Goal: Information Seeking & Learning: Check status

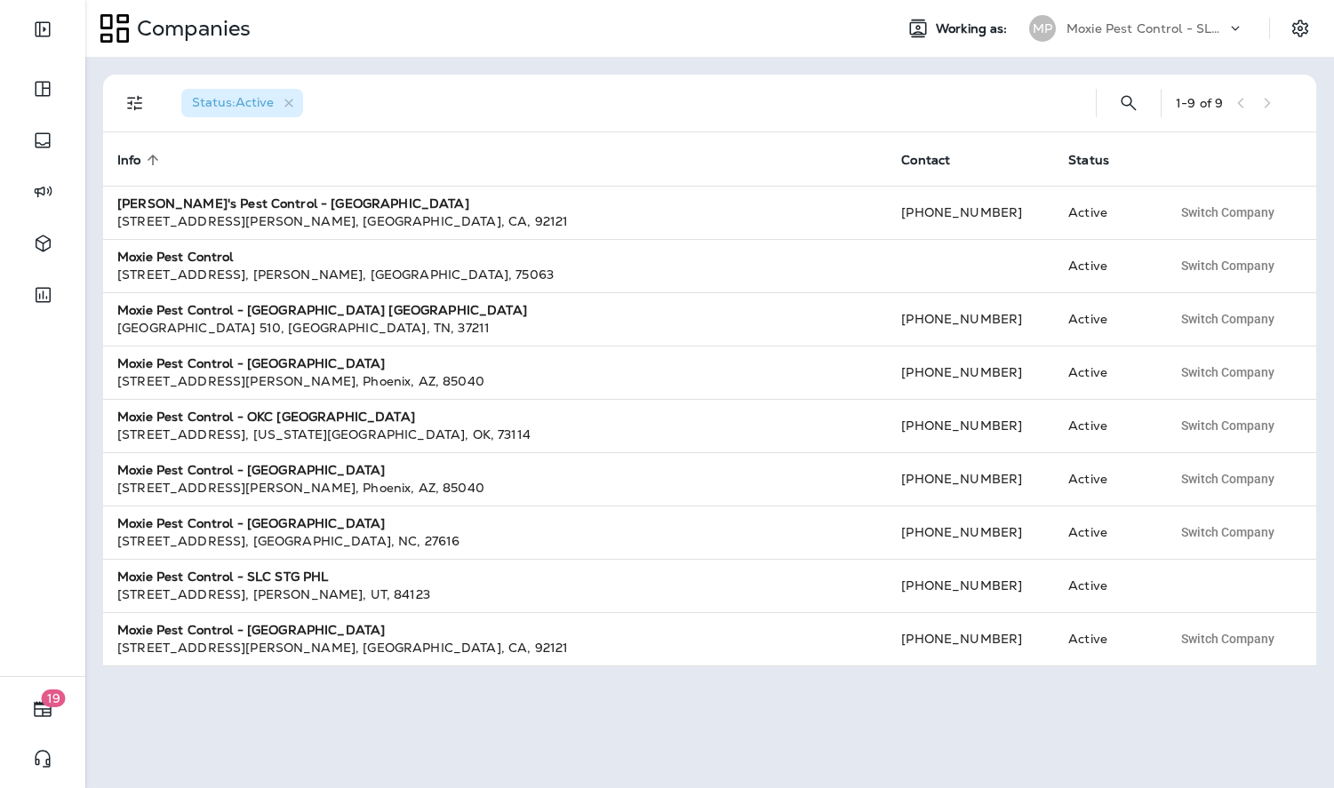
click at [1215, 28] on p "Moxie Pest Control - SLC STG PHL" at bounding box center [1146, 28] width 160 height 14
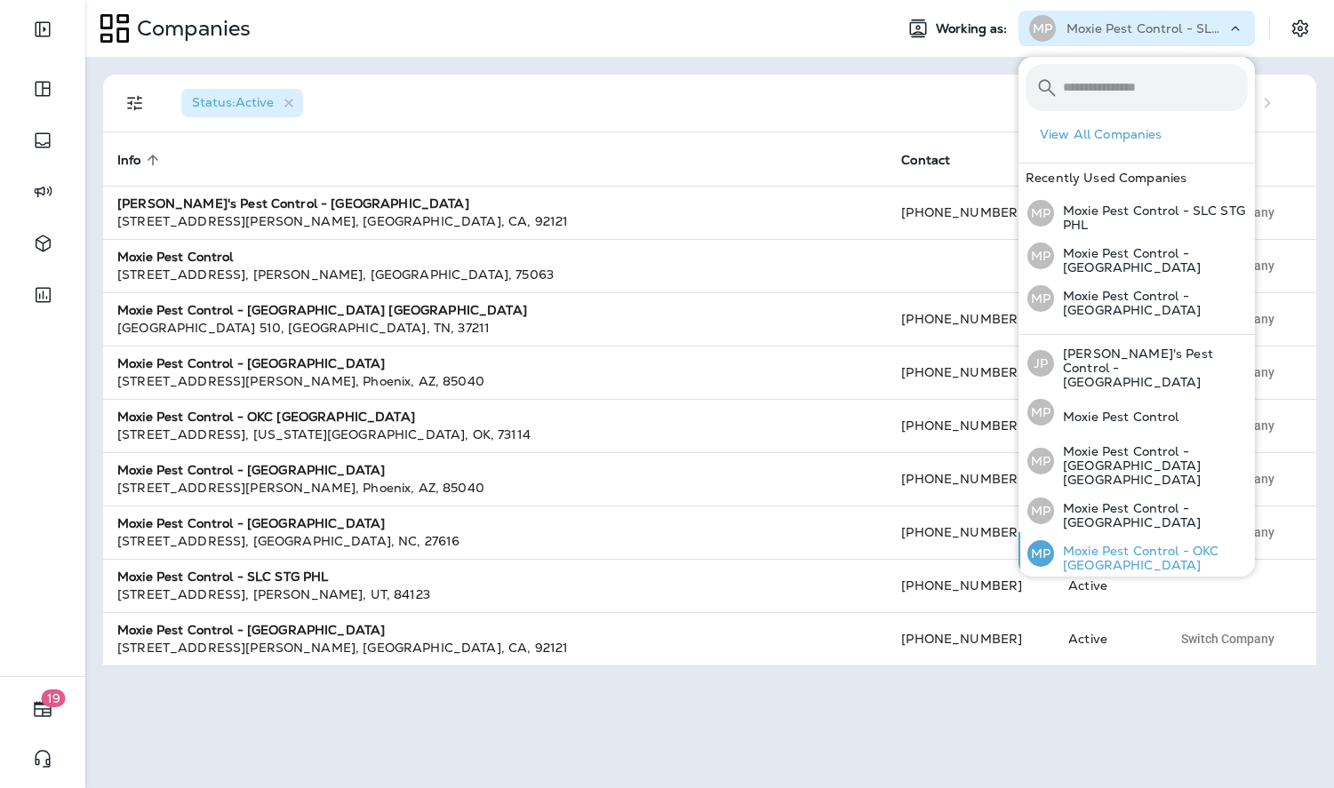
click at [1127, 544] on p "Moxie Pest Control - OKC [GEOGRAPHIC_DATA]" at bounding box center [1151, 558] width 194 height 28
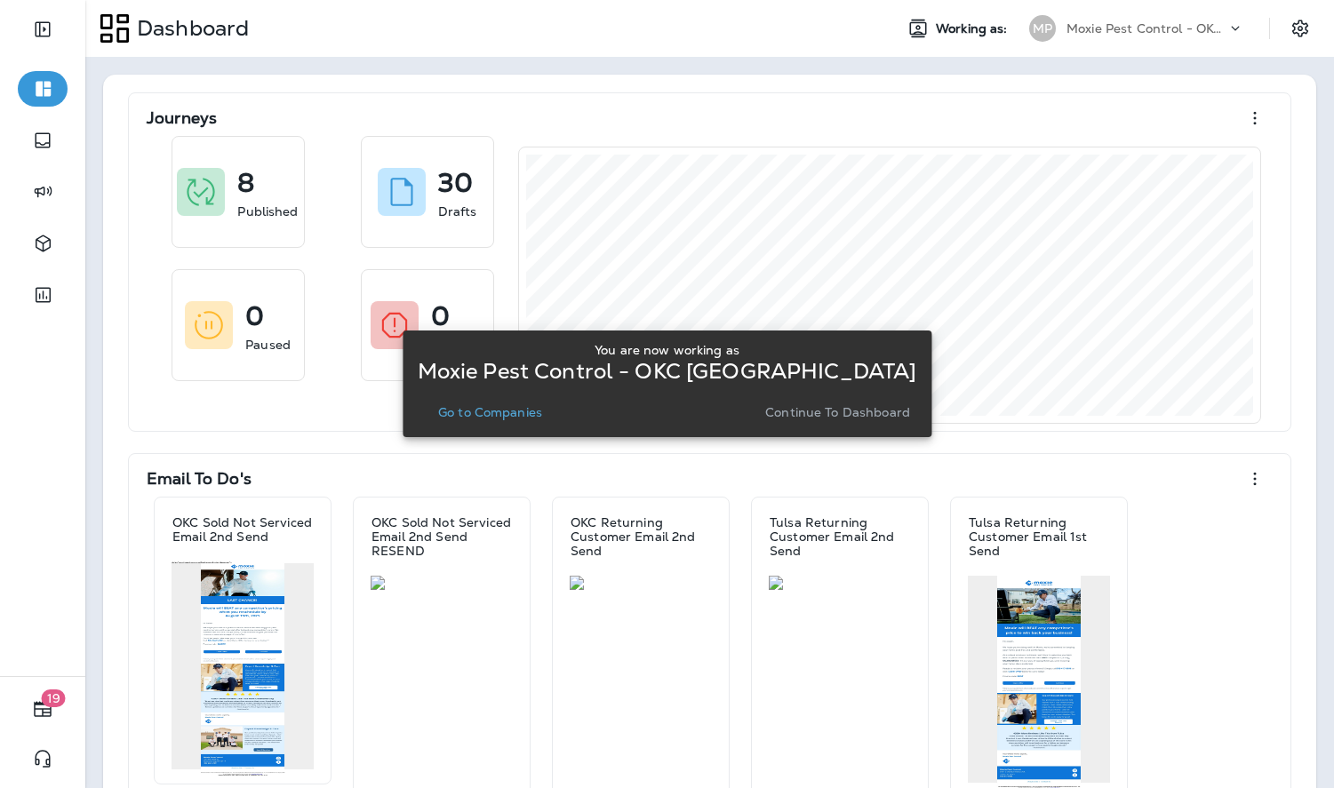
click at [520, 416] on p "Go to Companies" at bounding box center [490, 412] width 104 height 14
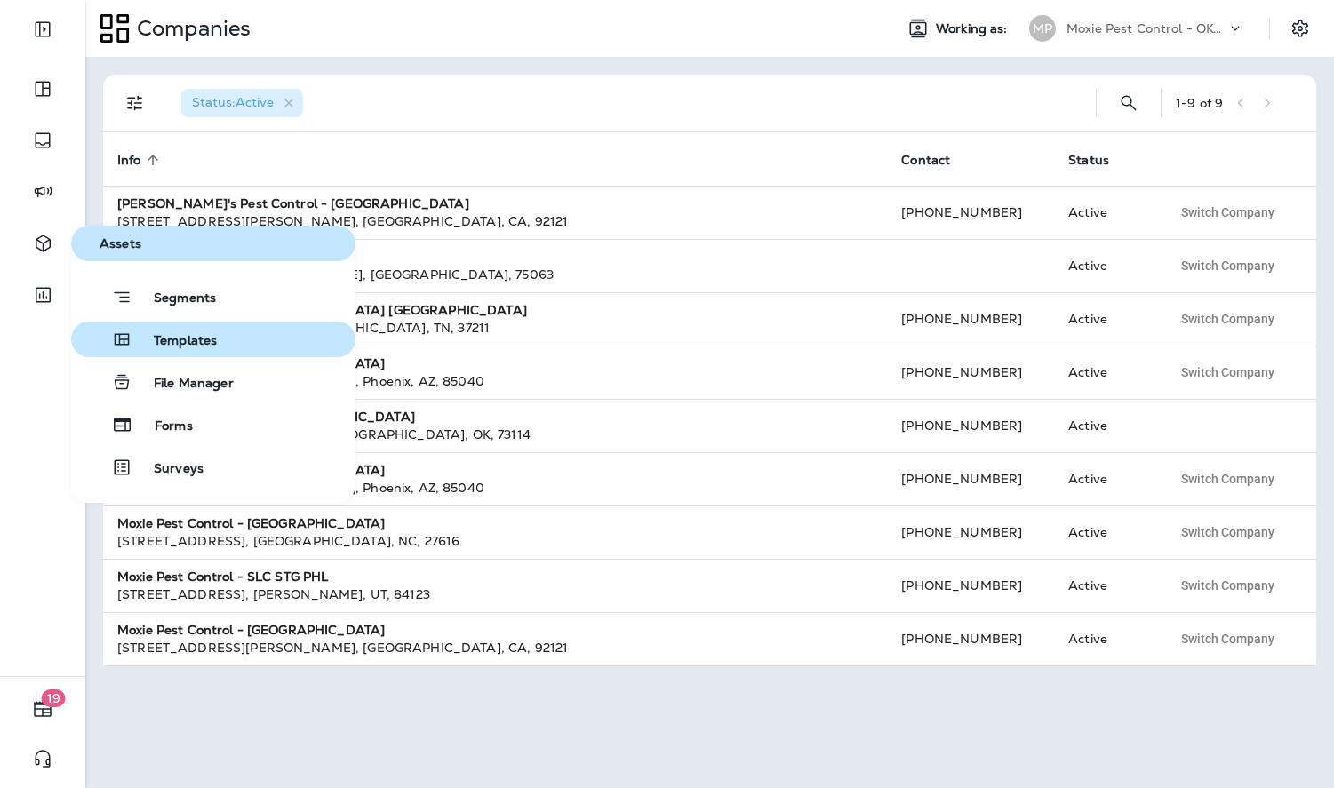
click at [155, 345] on span "Templates" at bounding box center [174, 341] width 84 height 17
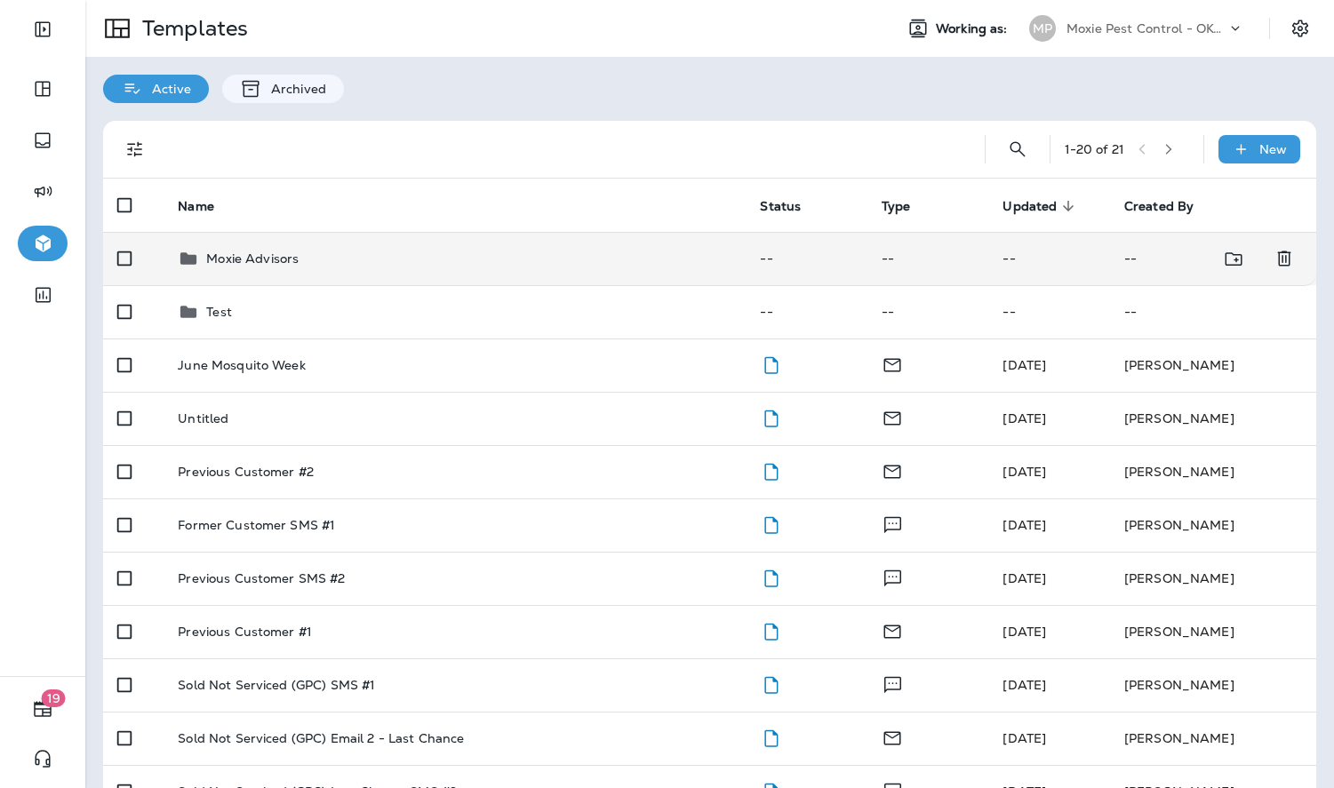
click at [266, 259] on p "Moxie Advisors" at bounding box center [252, 258] width 92 height 14
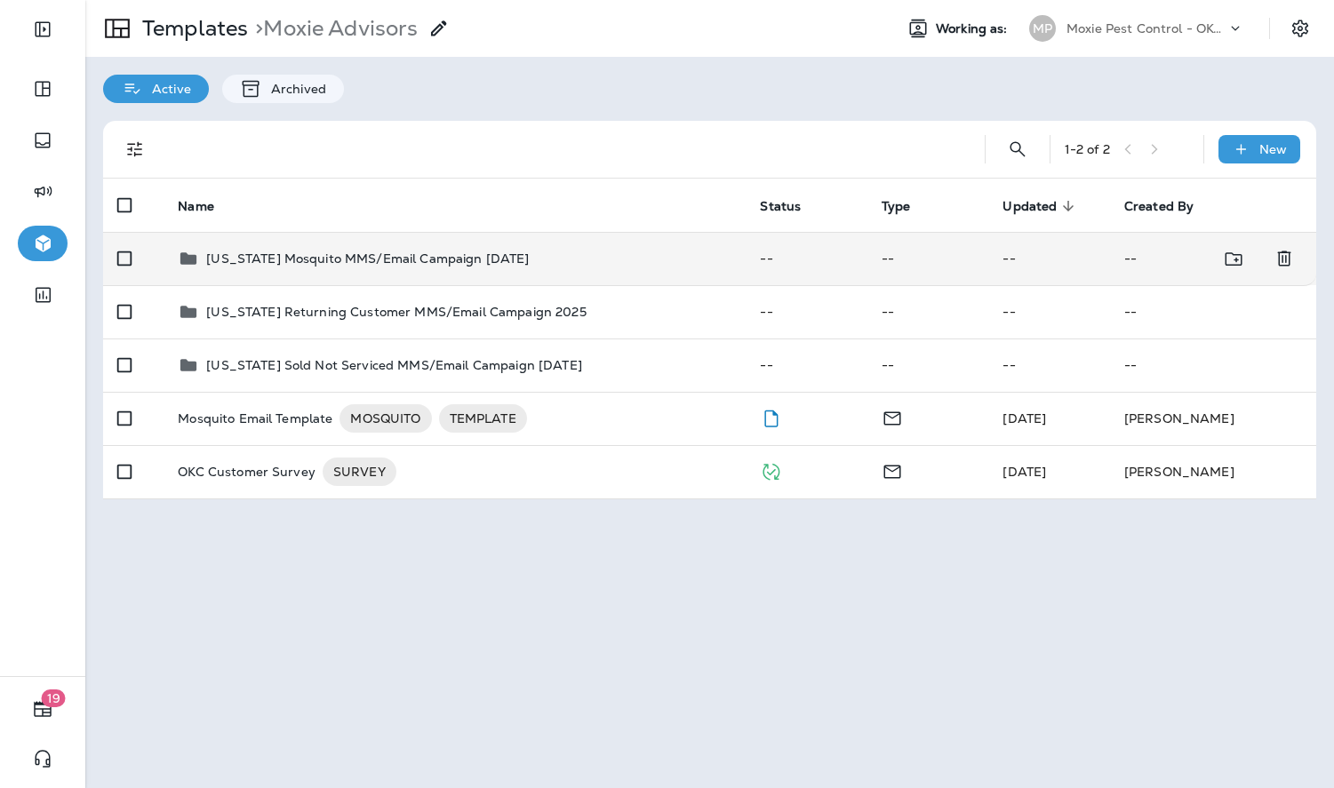
click at [327, 275] on td "[US_STATE] Mosquito MMS/Email Campaign [DATE]" at bounding box center [454, 258] width 582 height 53
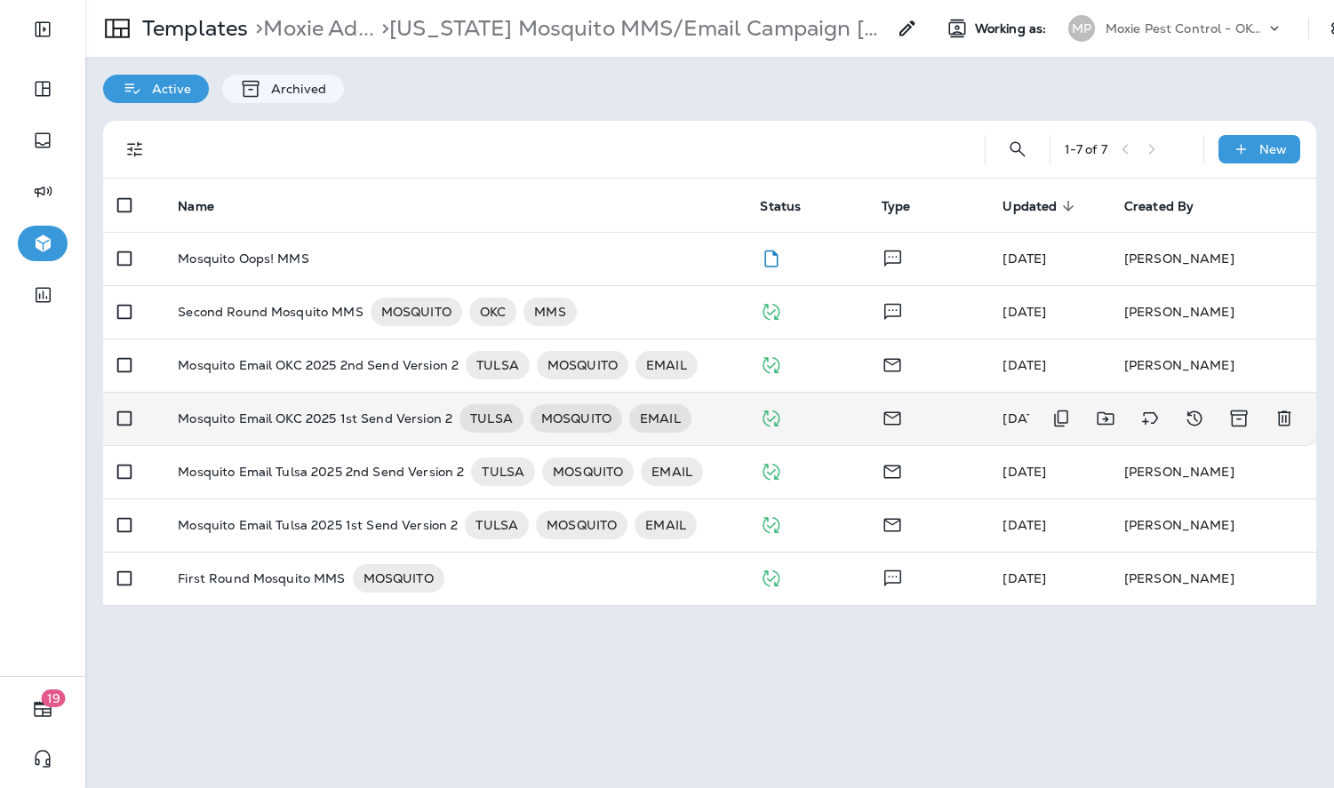
click at [382, 424] on p "Mosquito Email OKC 2025 1st Send Version 2" at bounding box center [315, 418] width 275 height 28
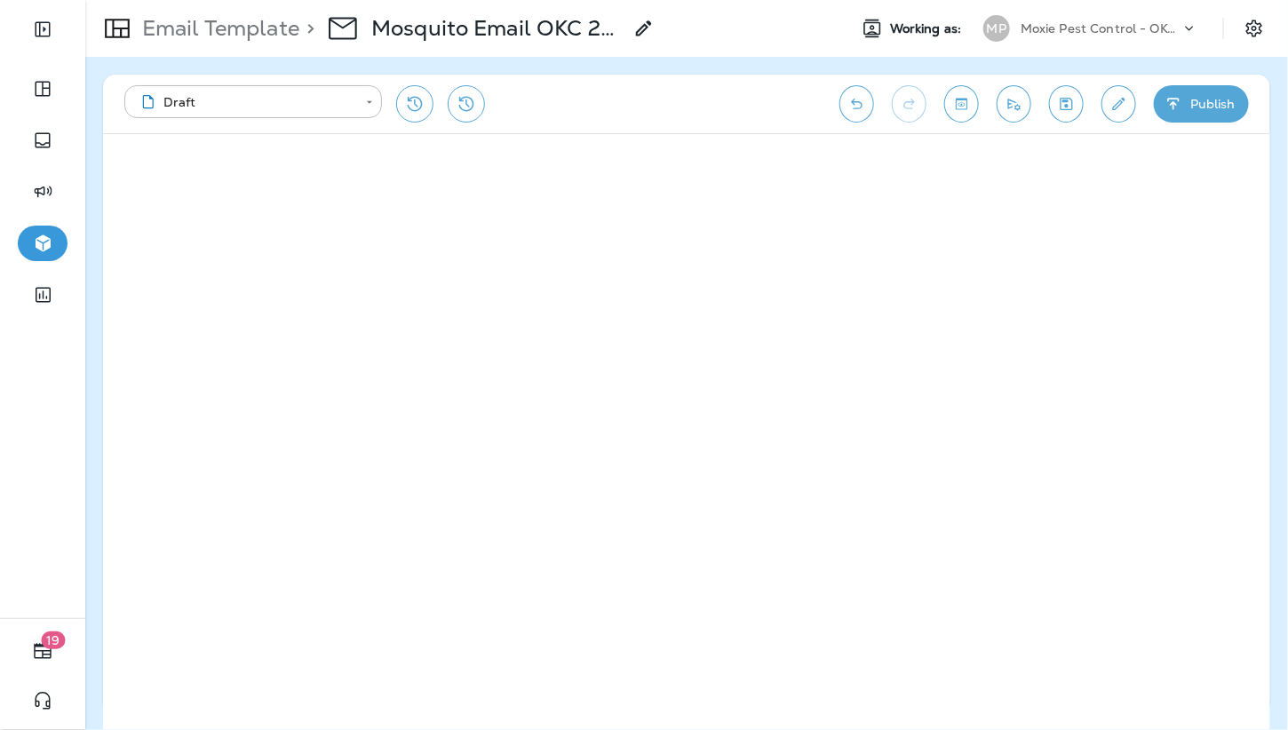
click at [957, 116] on button "Toggle preview" at bounding box center [961, 103] width 35 height 37
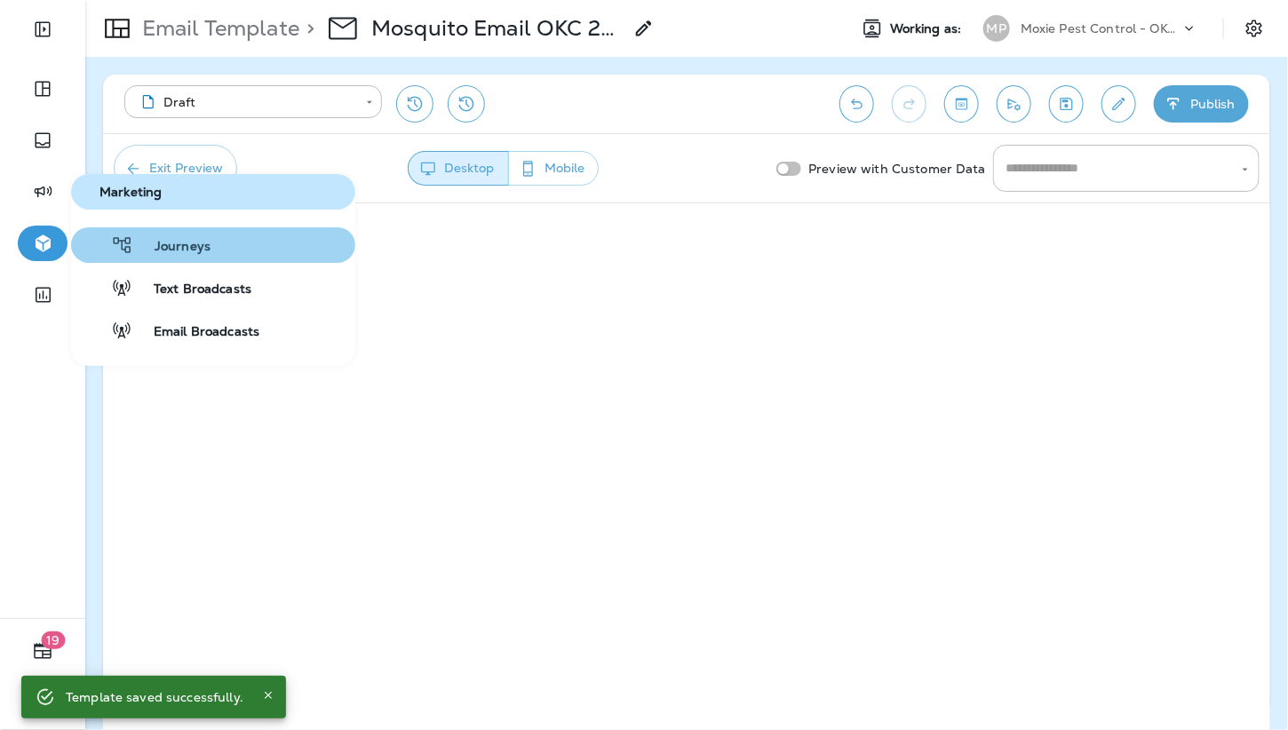
click at [175, 227] on button "Journeys" at bounding box center [213, 245] width 284 height 36
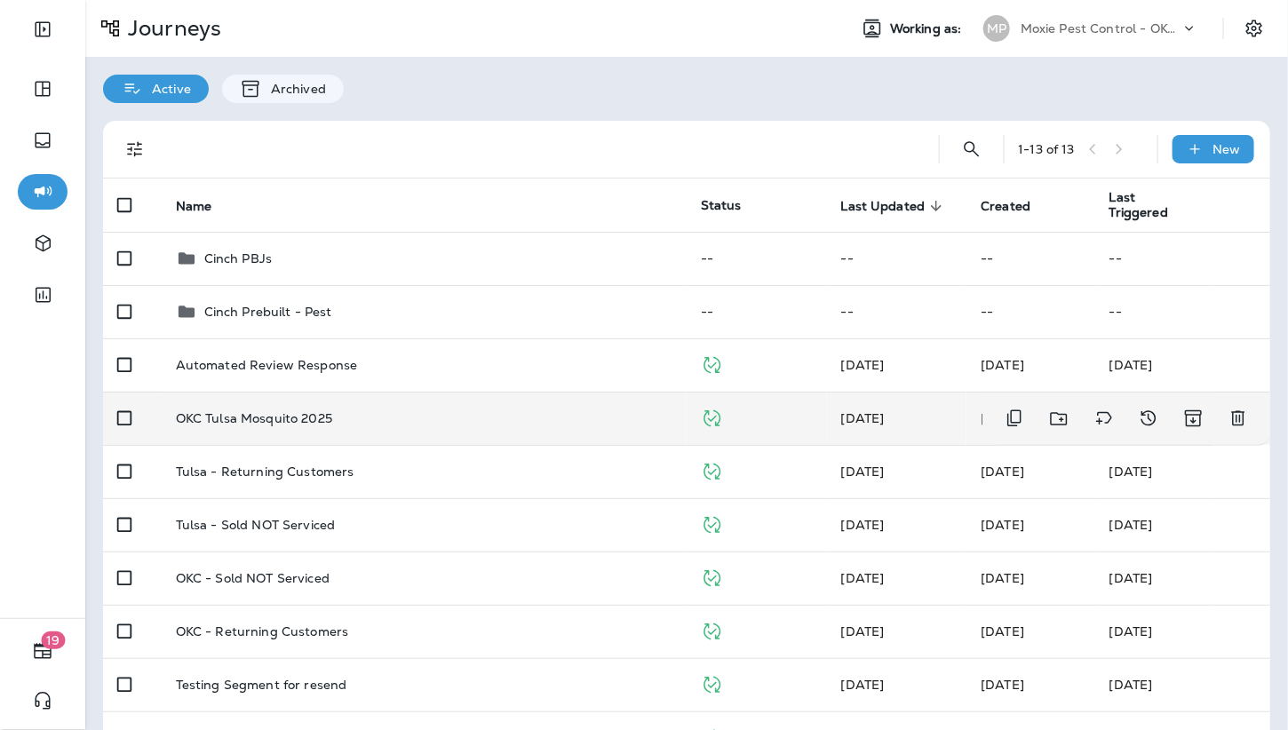
click at [414, 422] on div "OKC Tulsa Mosquito 2025" at bounding box center [424, 418] width 497 height 14
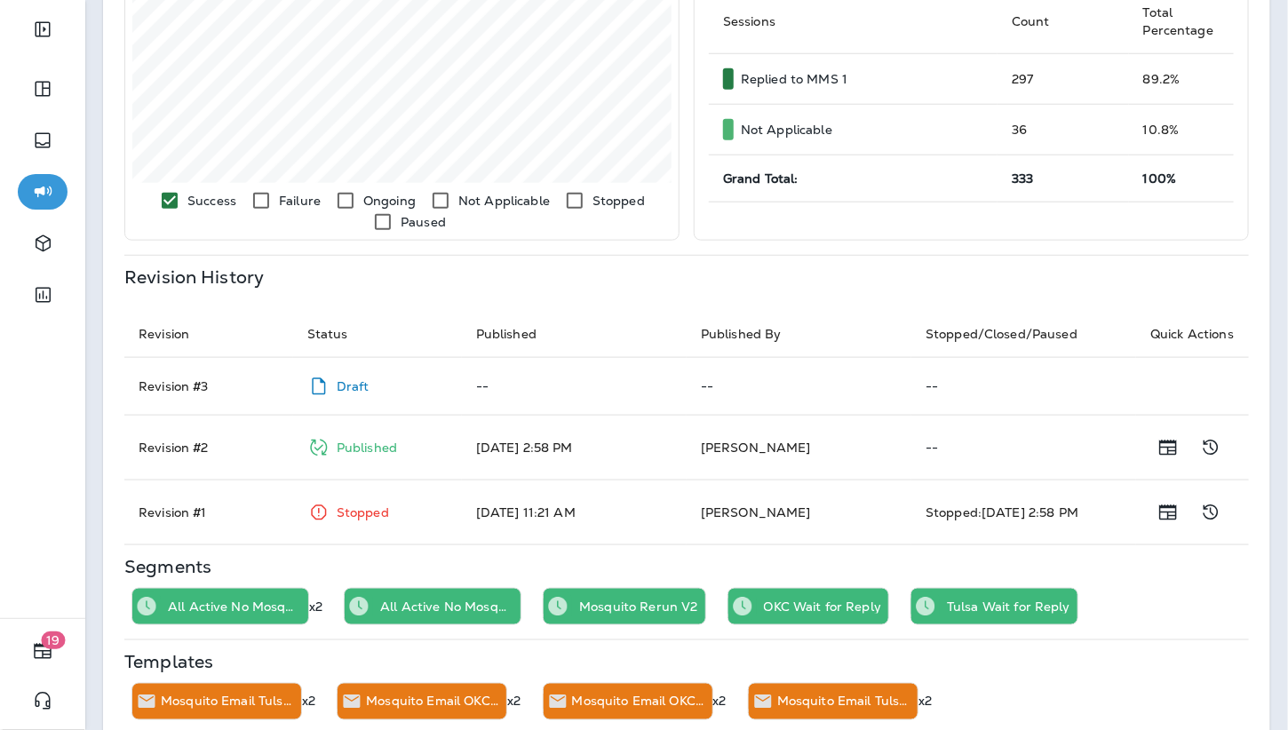
scroll to position [600, 0]
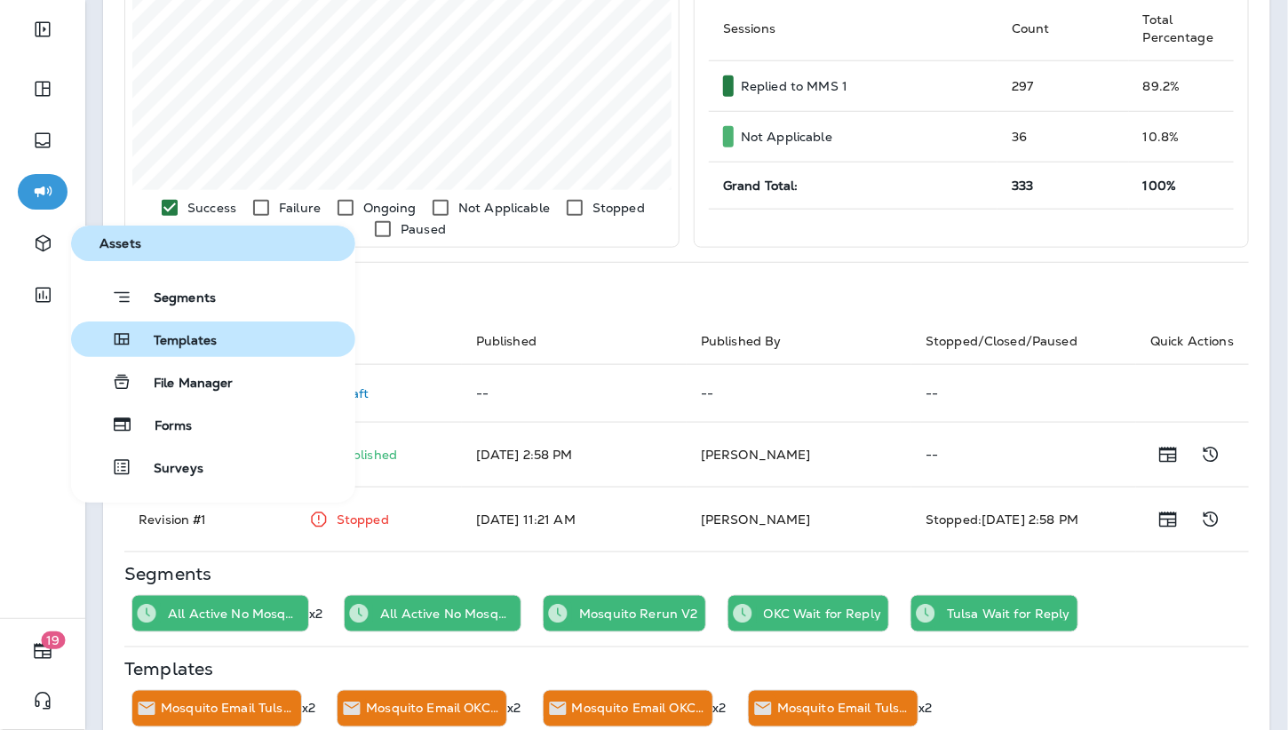
click at [177, 334] on span "Templates" at bounding box center [174, 341] width 84 height 17
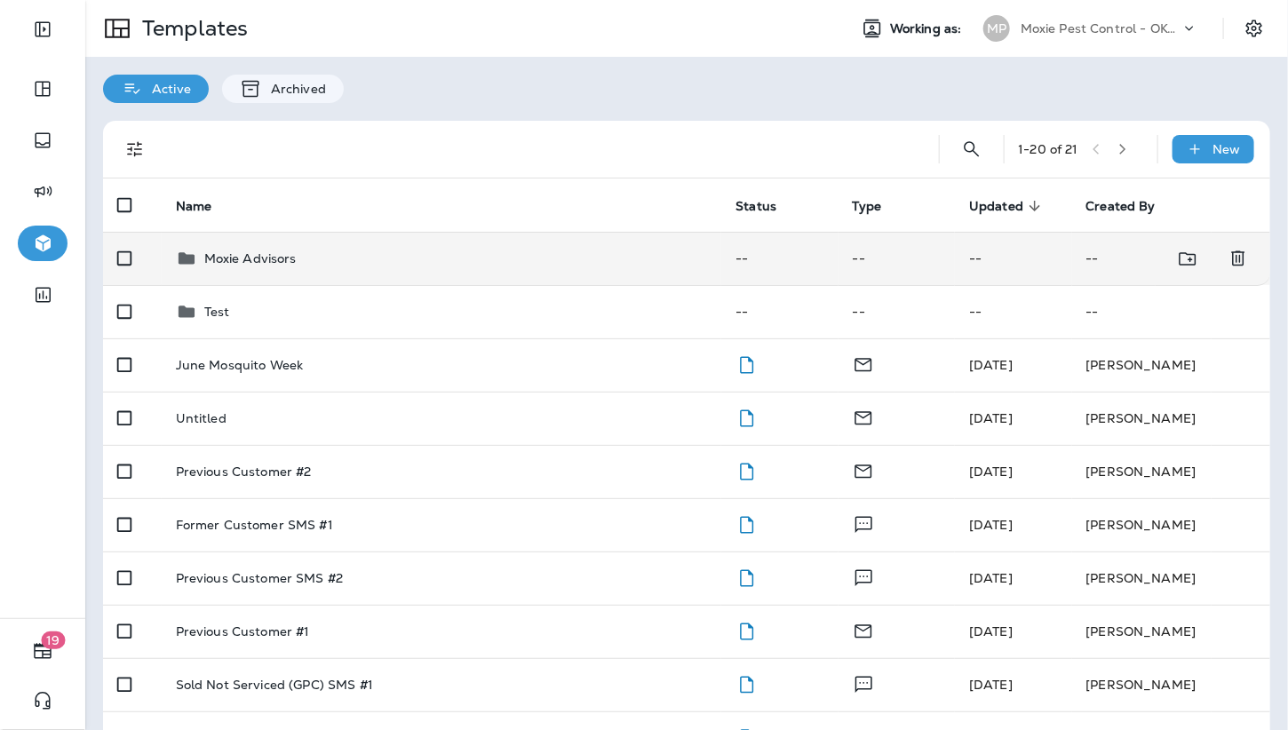
click at [460, 271] on td "Moxie Advisors" at bounding box center [442, 258] width 561 height 53
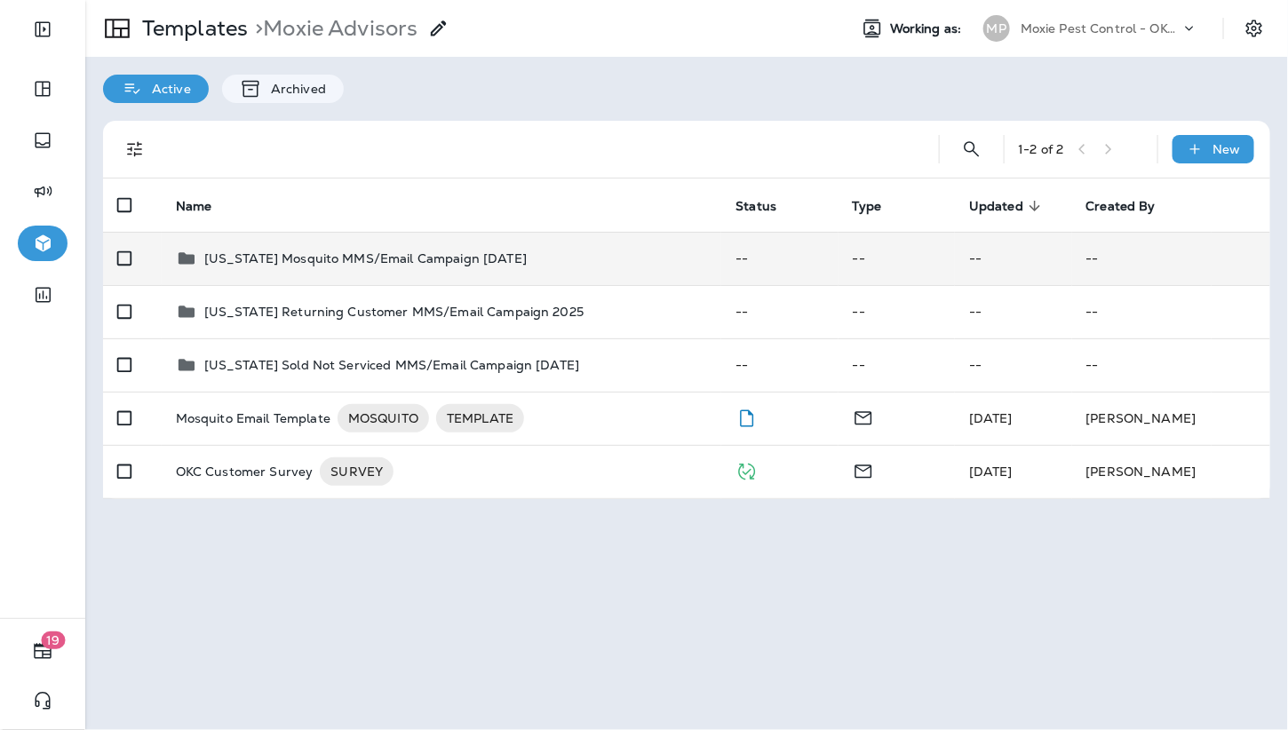
click at [460, 271] on td "Oklahoma Mosquito MMS/Email Campaign July 2025" at bounding box center [442, 258] width 561 height 53
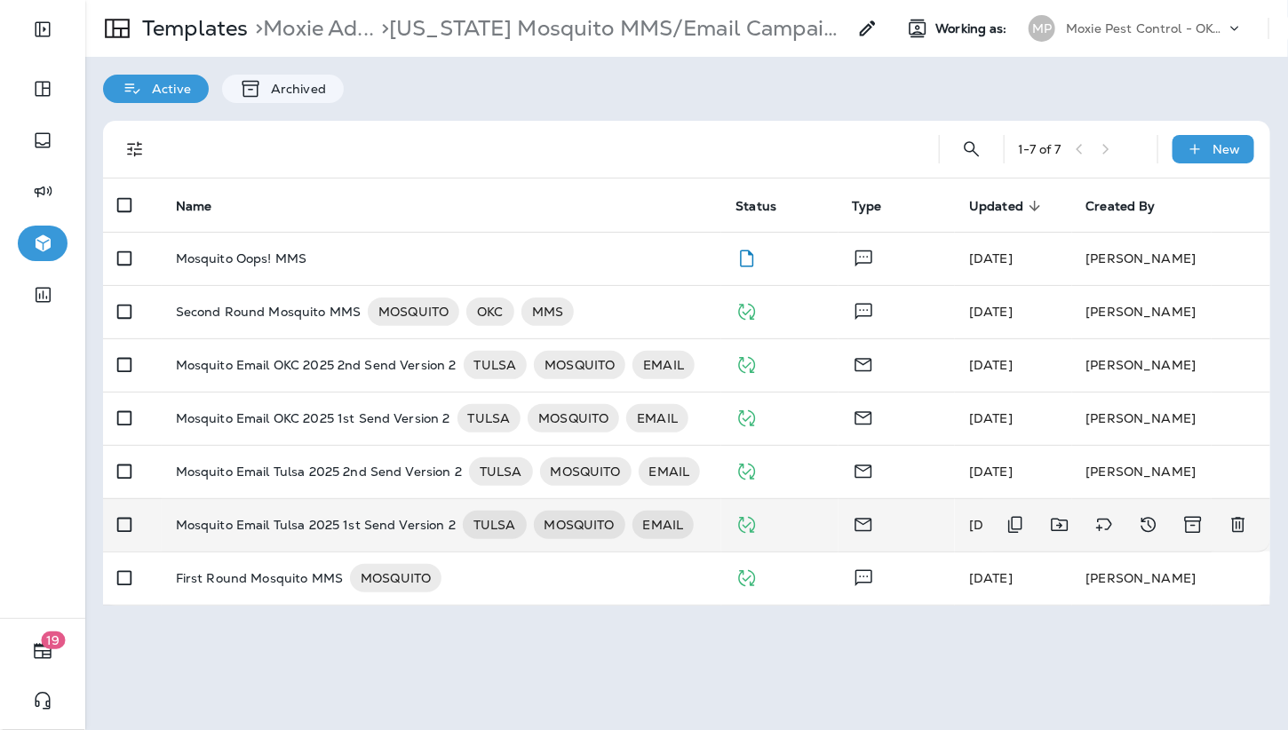
click at [313, 531] on p "Mosquito Email Tulsa 2025 1st Send Version 2" at bounding box center [316, 525] width 280 height 28
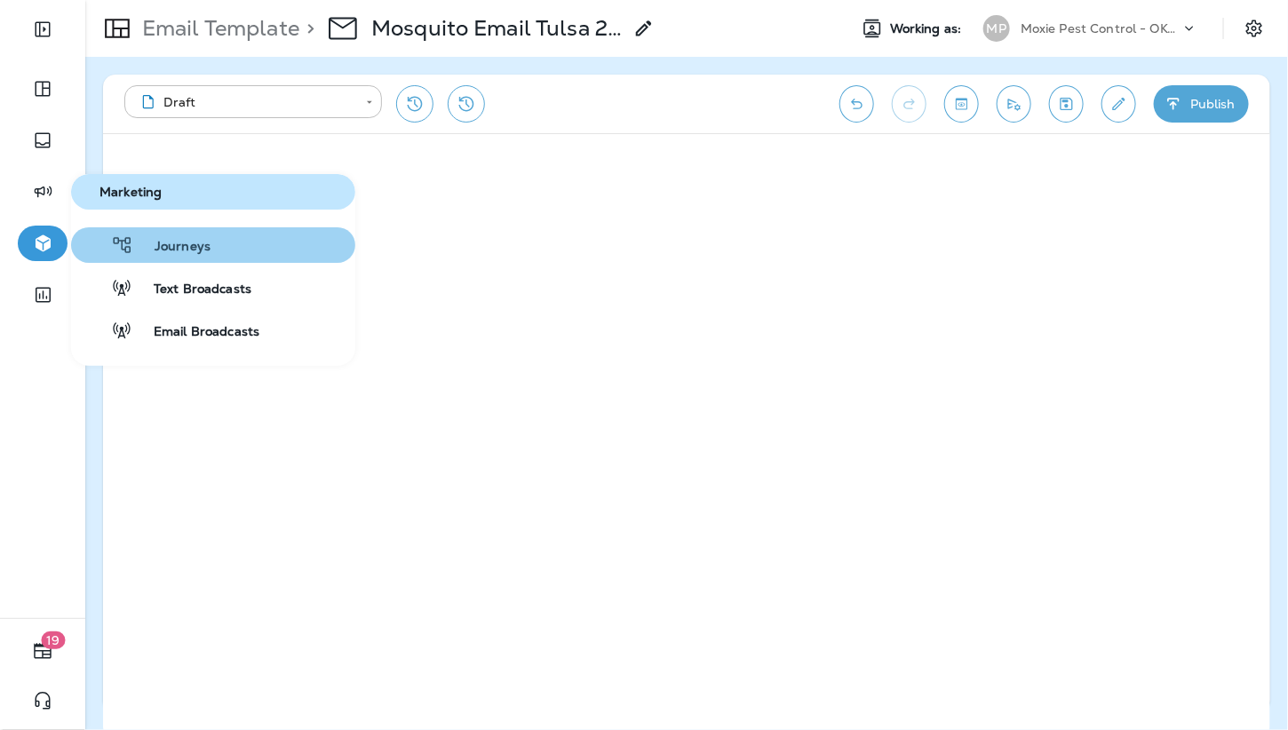
click at [123, 241] on icon "button" at bounding box center [122, 245] width 18 height 16
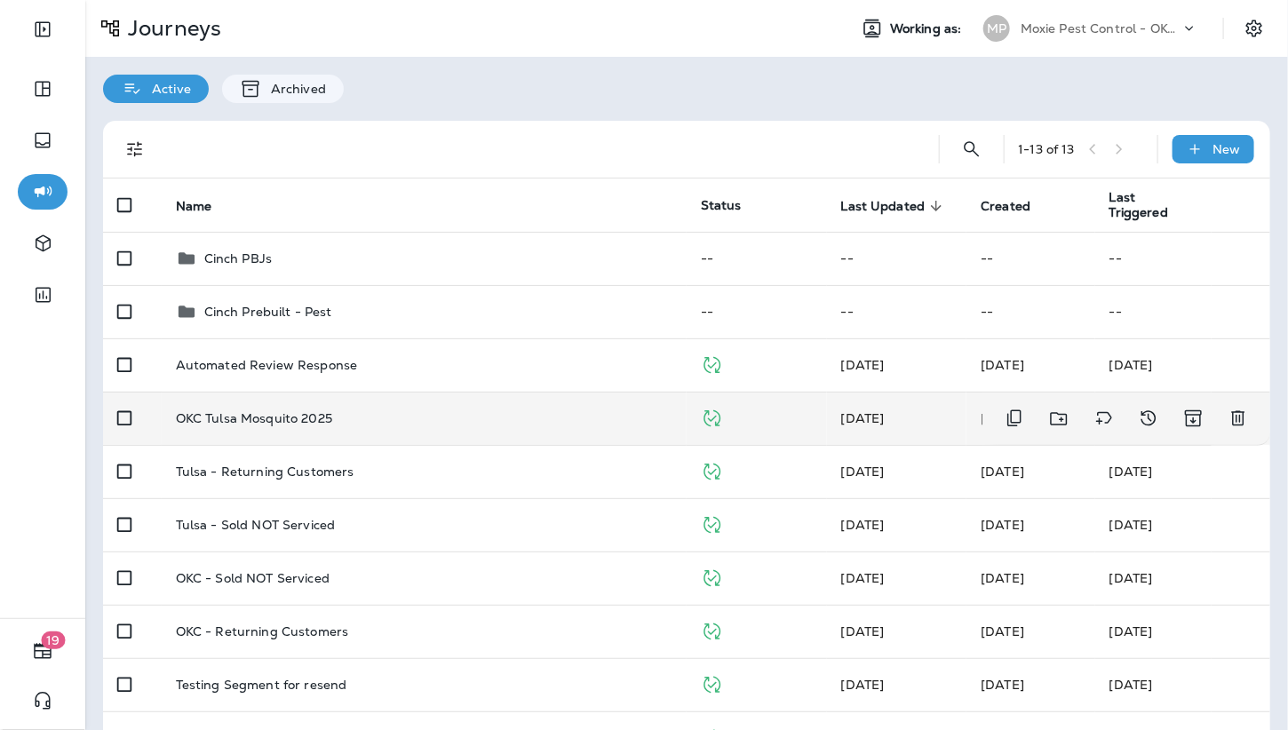
click at [276, 424] on p "OKC Tulsa Mosquito 2025" at bounding box center [254, 418] width 156 height 14
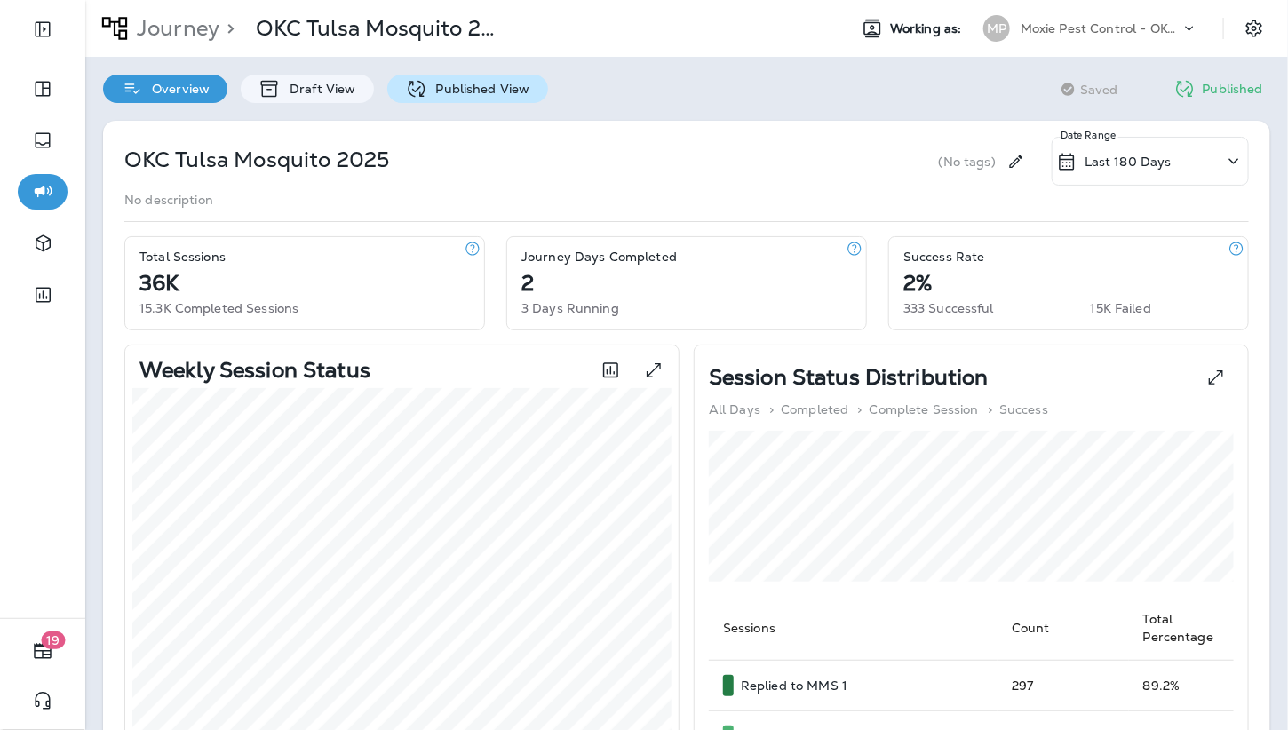
click at [482, 91] on p "Published View" at bounding box center [478, 89] width 103 height 14
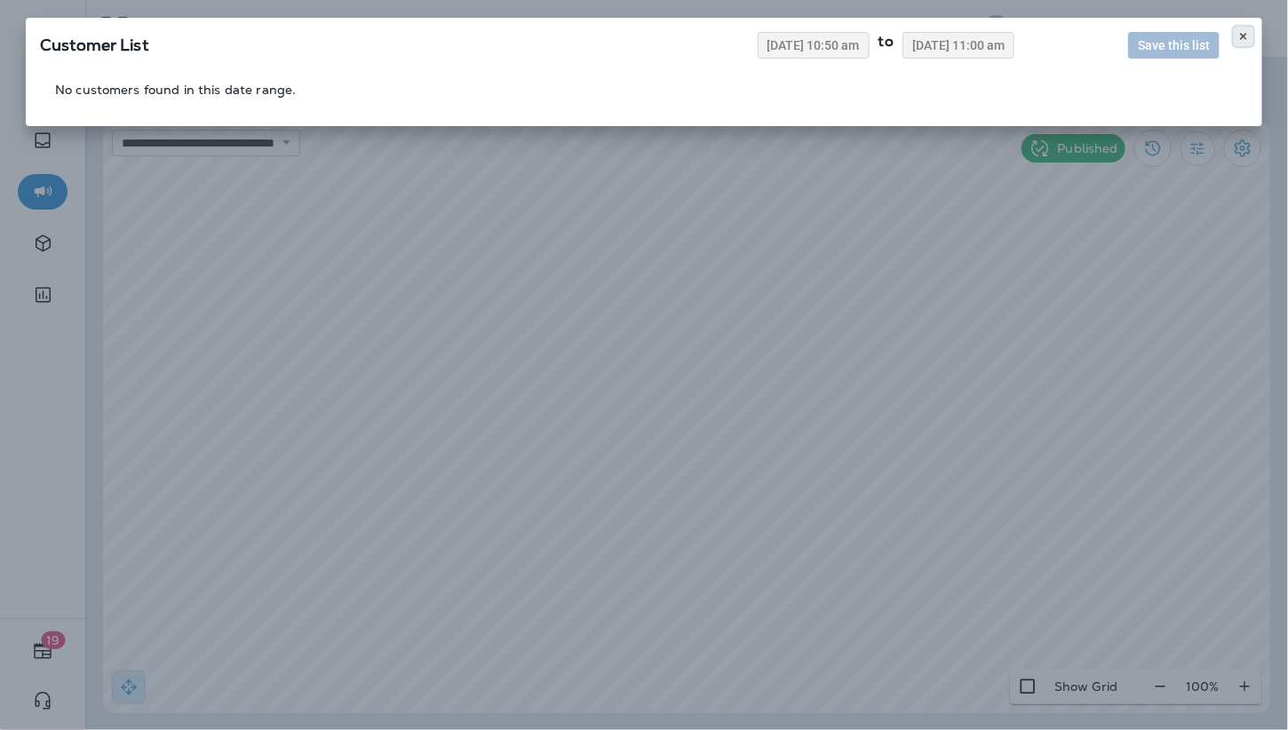
click at [1241, 32] on icon at bounding box center [1244, 36] width 11 height 11
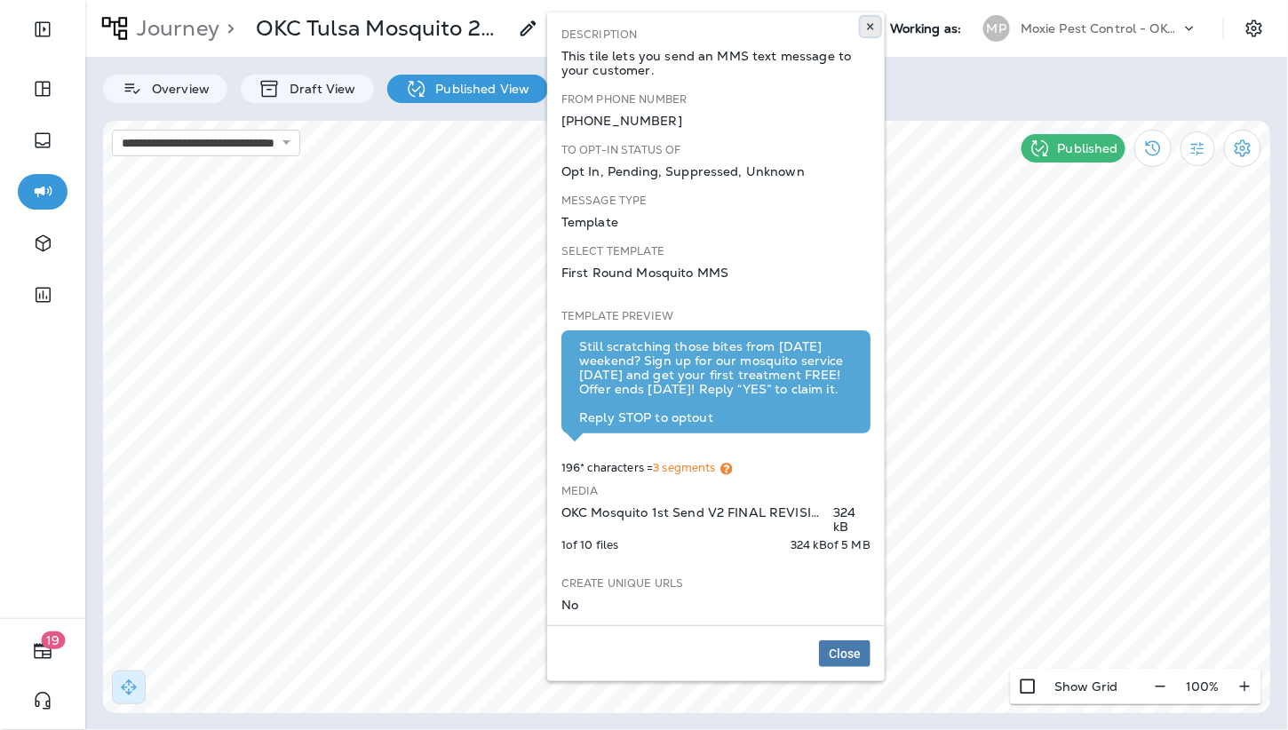
click at [871, 29] on icon at bounding box center [870, 26] width 11 height 11
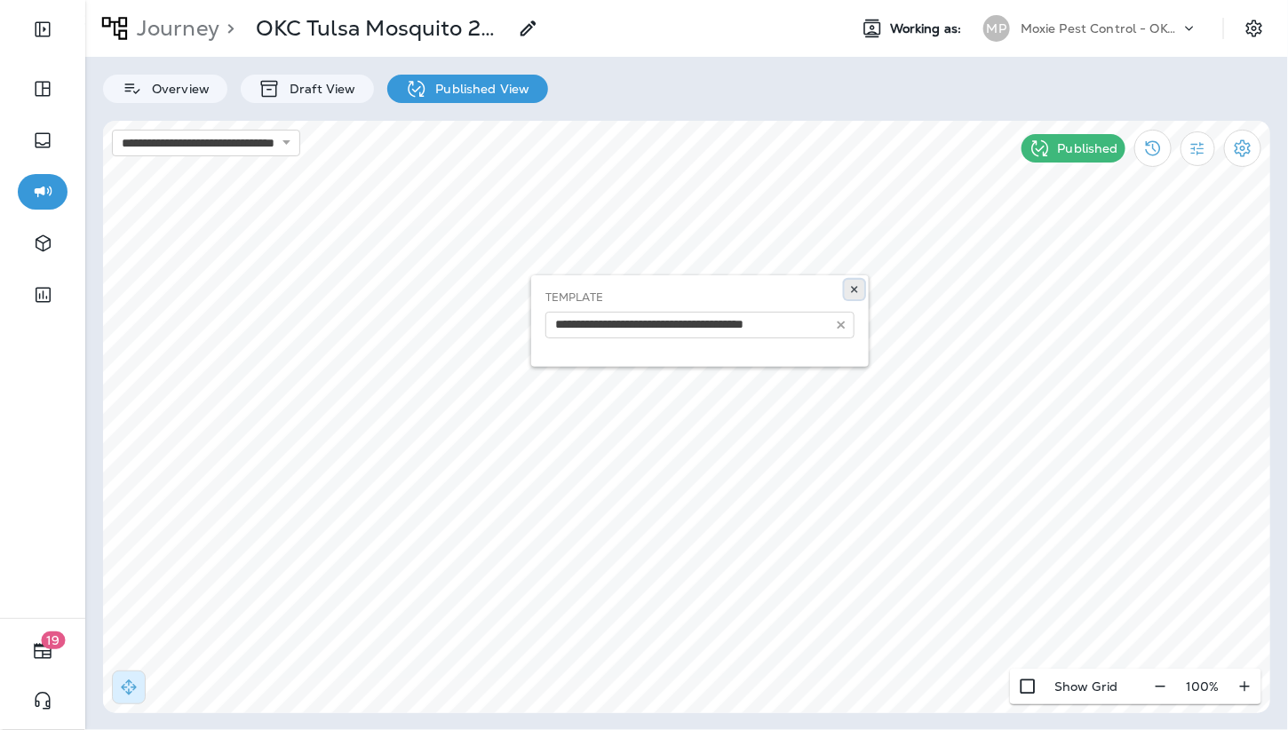
click at [854, 287] on icon at bounding box center [854, 289] width 11 height 11
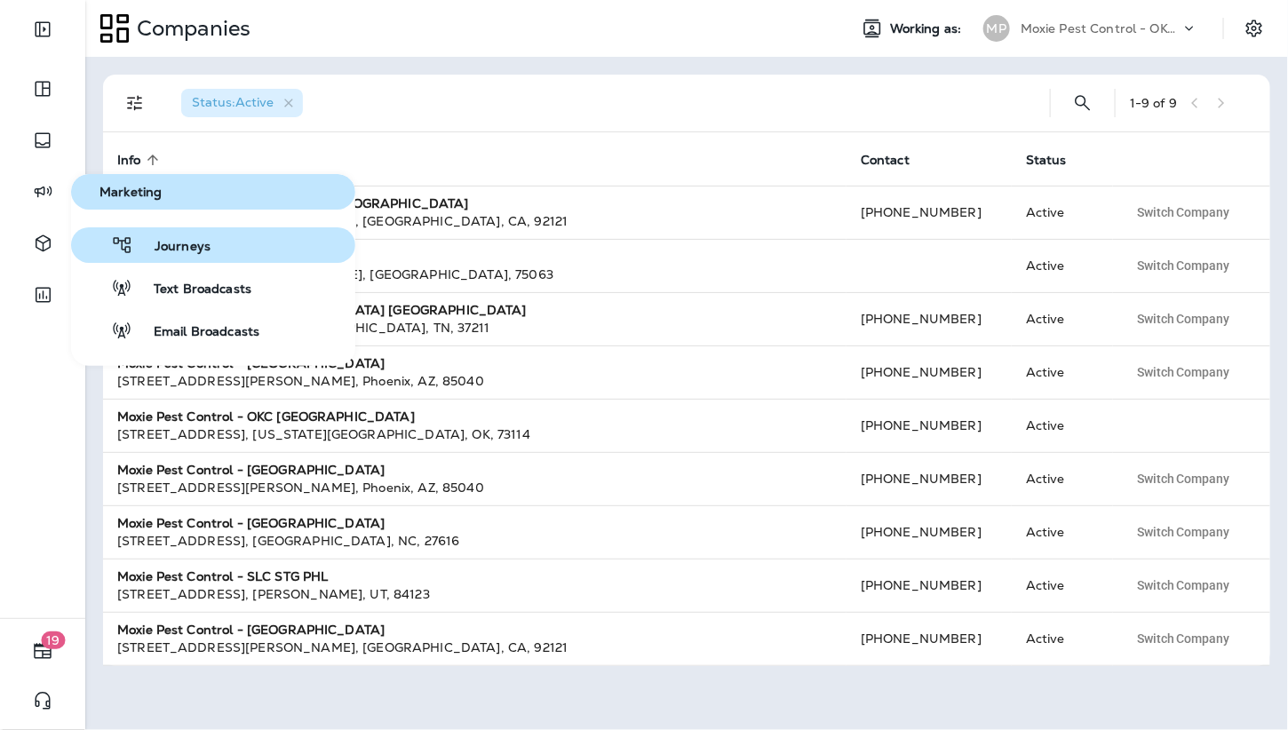
click at [167, 240] on span "Journeys" at bounding box center [171, 247] width 77 height 17
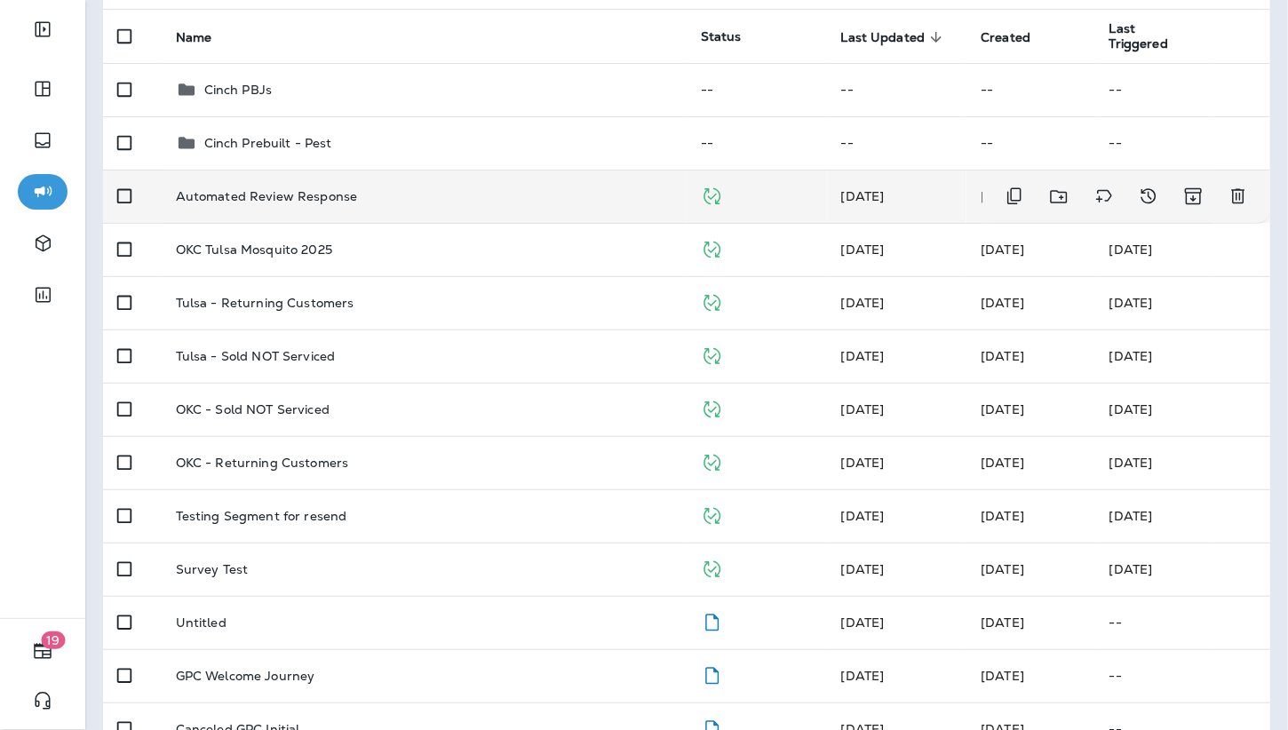
scroll to position [201, 0]
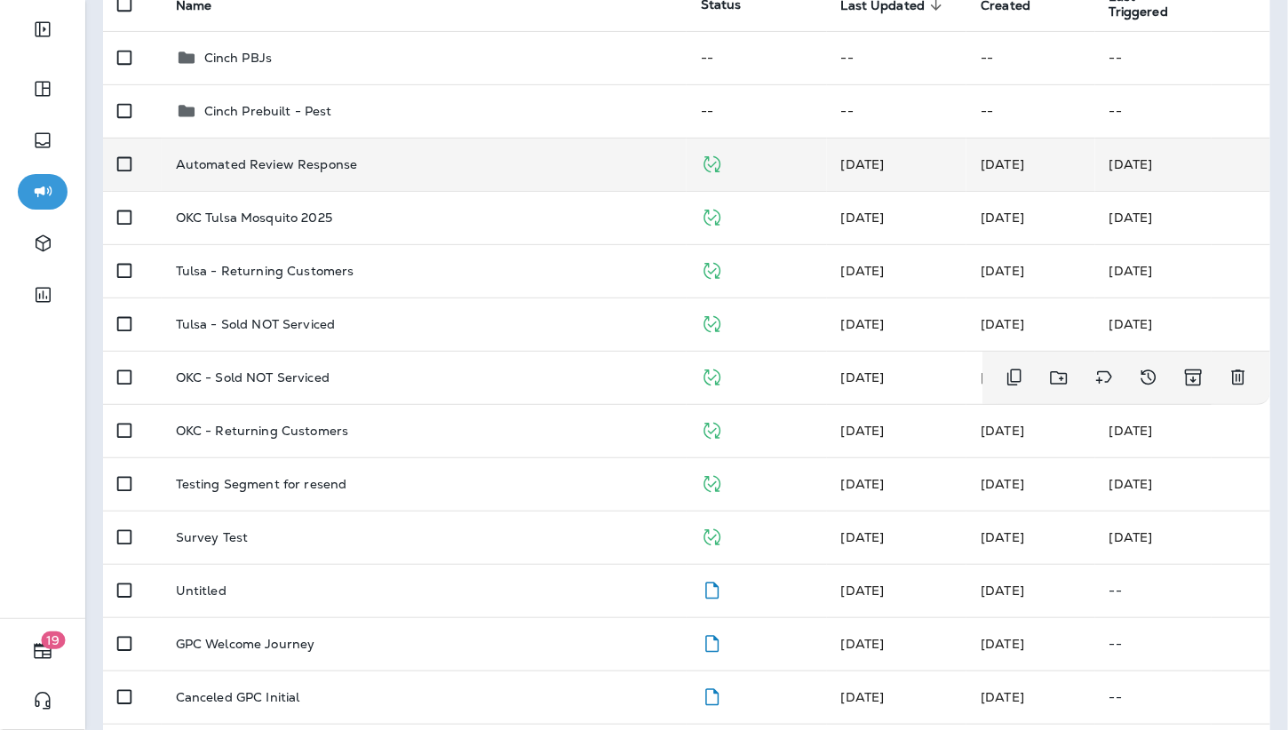
click at [413, 362] on td "OKC - Sold NOT Serviced" at bounding box center [424, 377] width 525 height 53
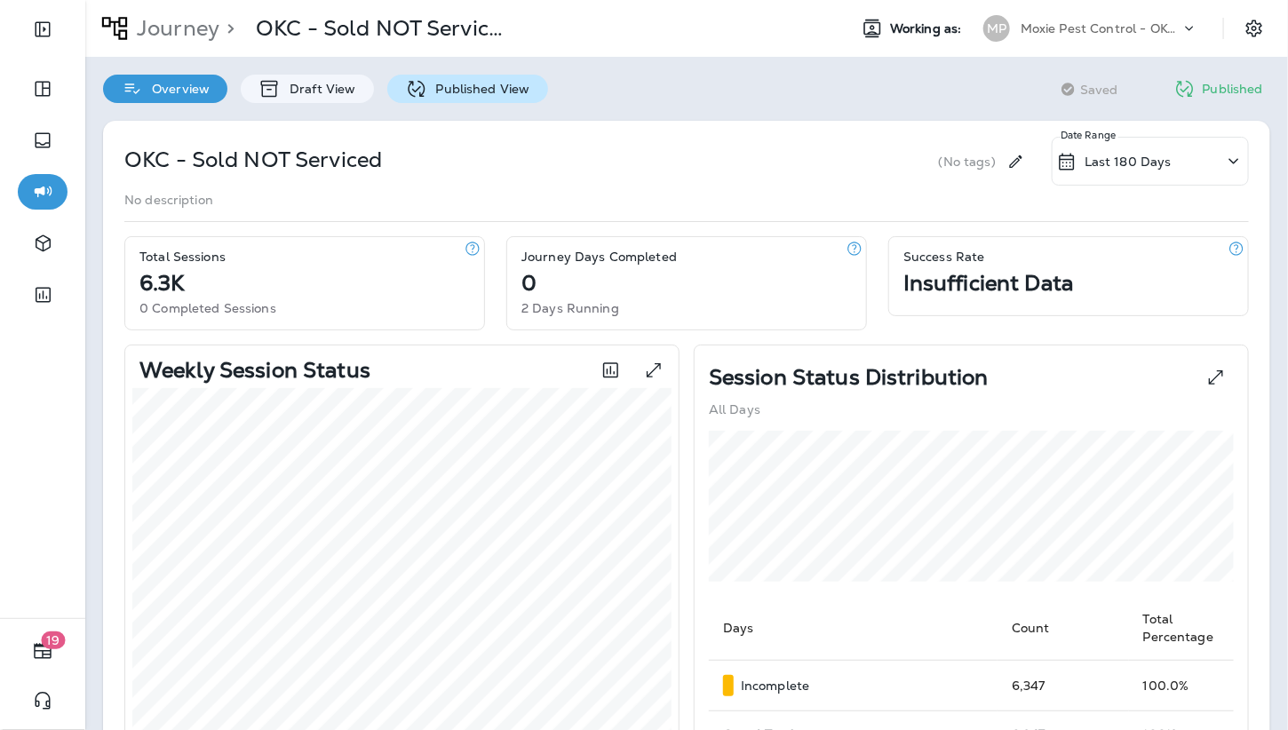
click at [468, 85] on p "Published View" at bounding box center [478, 89] width 103 height 14
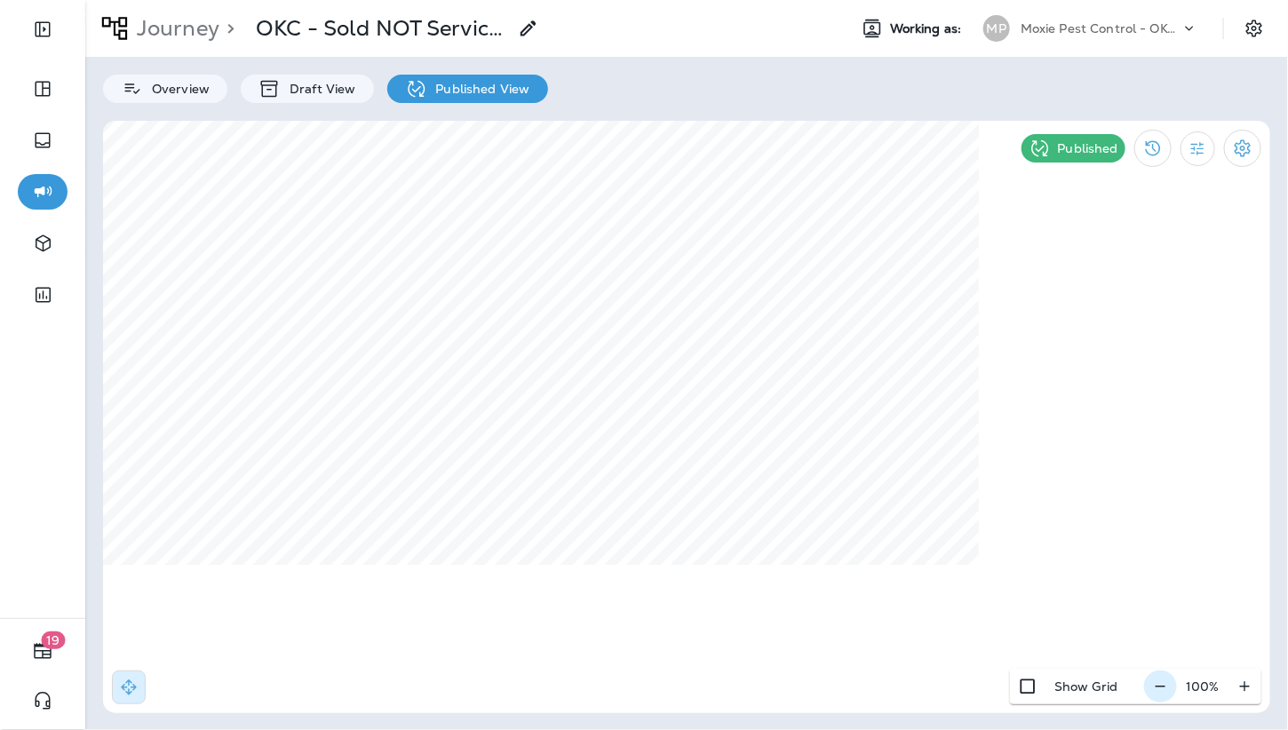
click at [1155, 687] on icon "button" at bounding box center [1160, 687] width 19 height 18
click at [1161, 689] on icon "button" at bounding box center [1168, 687] width 19 height 18
click at [1166, 689] on icon "button" at bounding box center [1168, 687] width 19 height 18
click at [1165, 689] on icon "button" at bounding box center [1169, 687] width 19 height 18
click at [1244, 679] on icon "button" at bounding box center [1245, 687] width 19 height 18
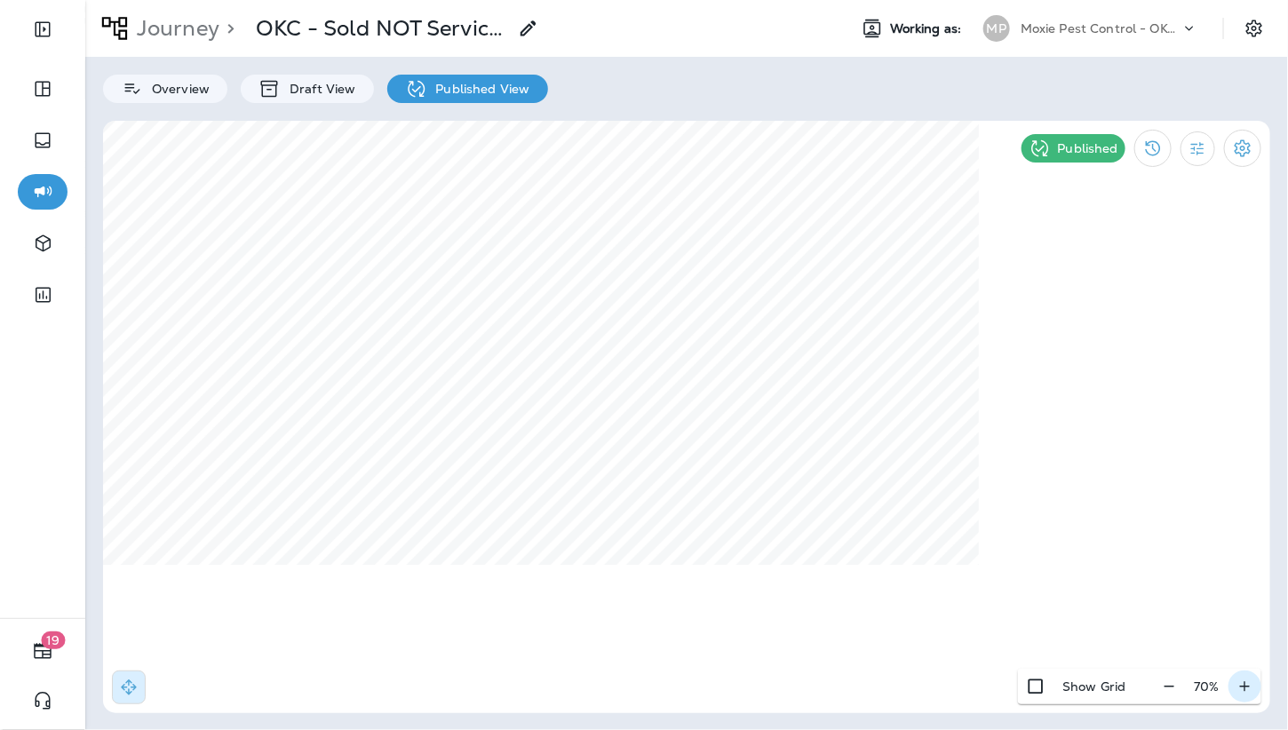
click at [1245, 689] on icon "button" at bounding box center [1245, 687] width 19 height 18
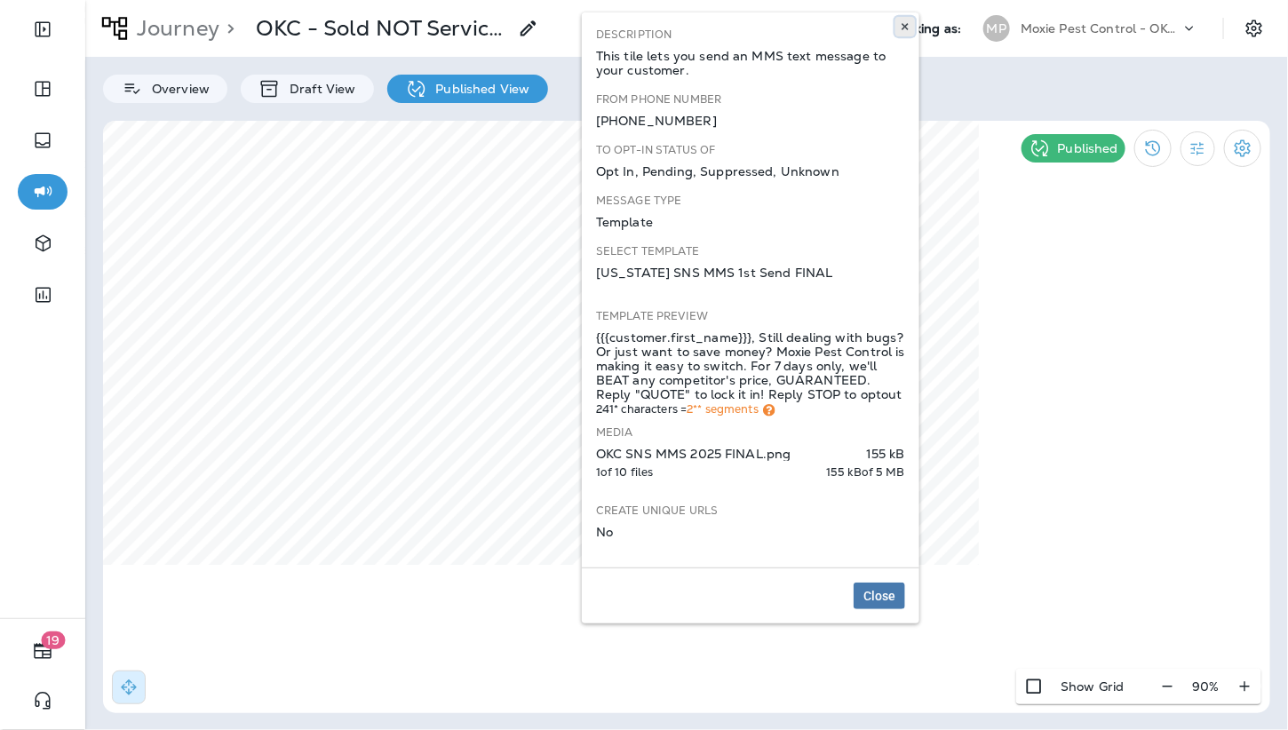
click at [906, 18] on button at bounding box center [906, 27] width 20 height 20
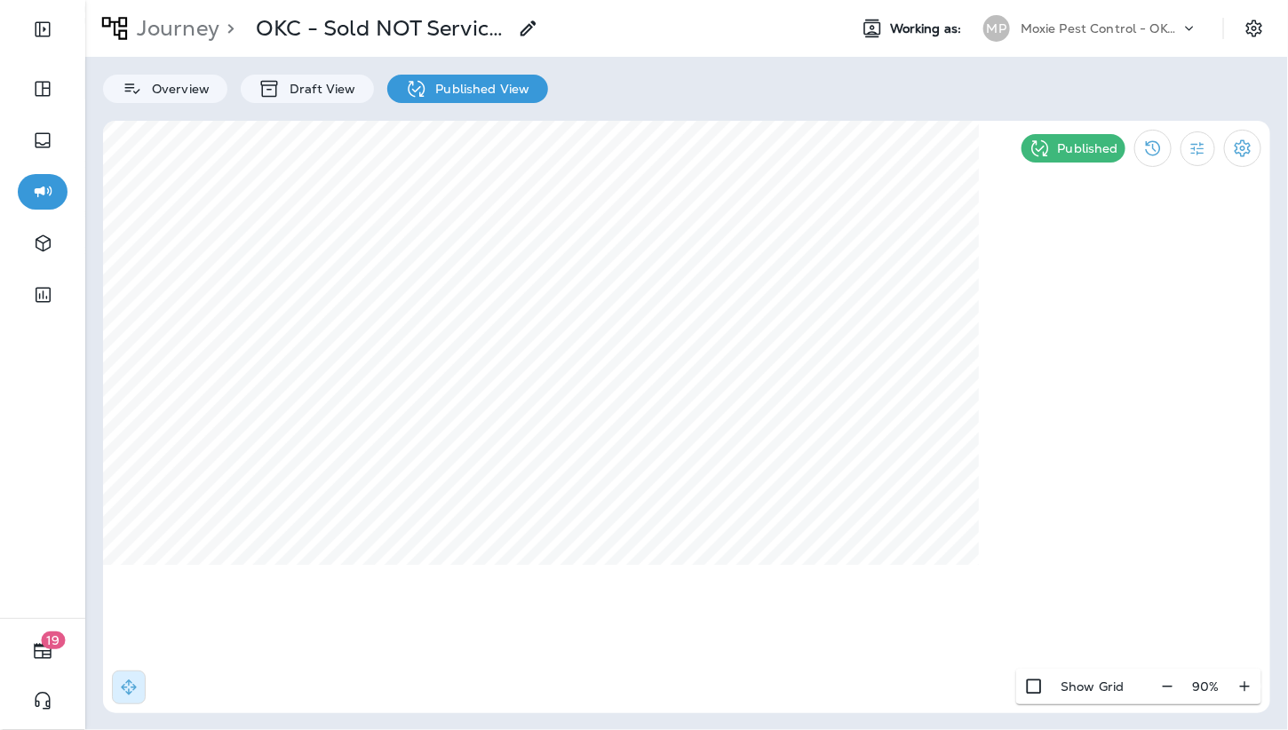
click at [742, 74] on div "Journey > OKC - Sold NOT Serviced Working as: MP Moxie Pest Control - OKC Tulsa…" at bounding box center [686, 365] width 1203 height 730
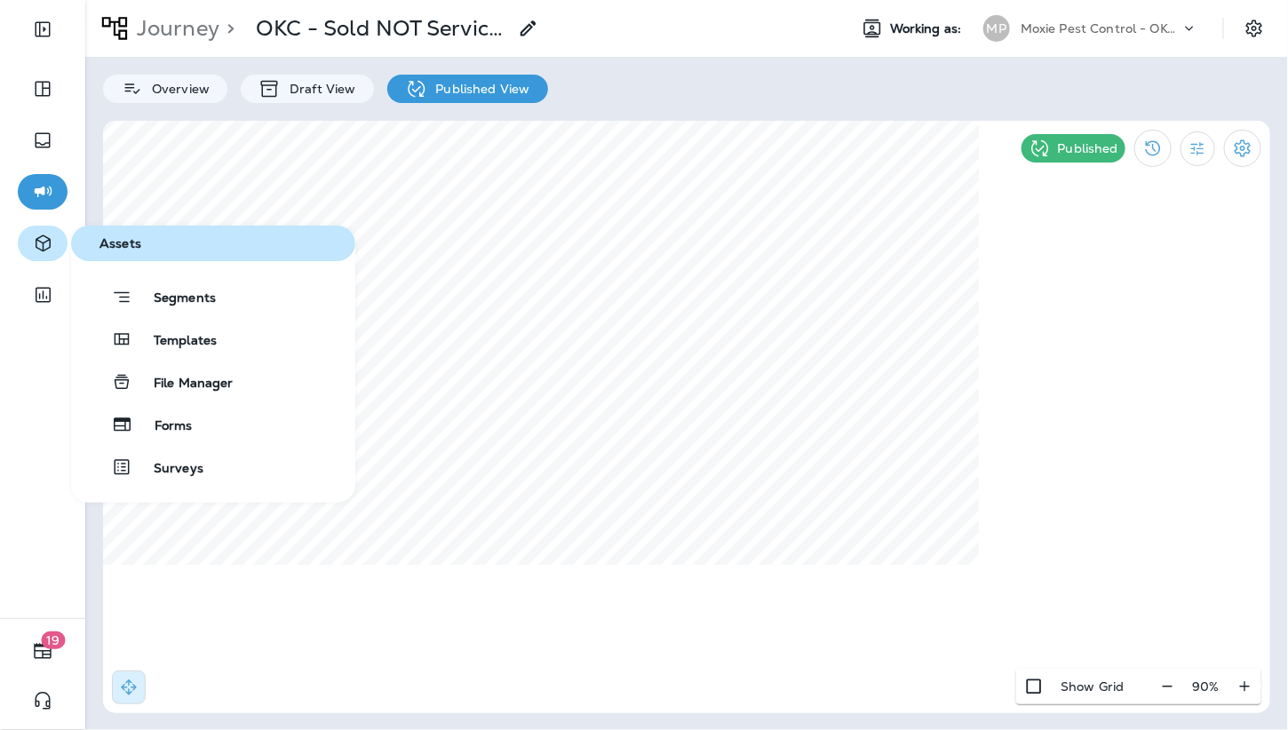
click at [41, 246] on icon "button" at bounding box center [43, 243] width 22 height 21
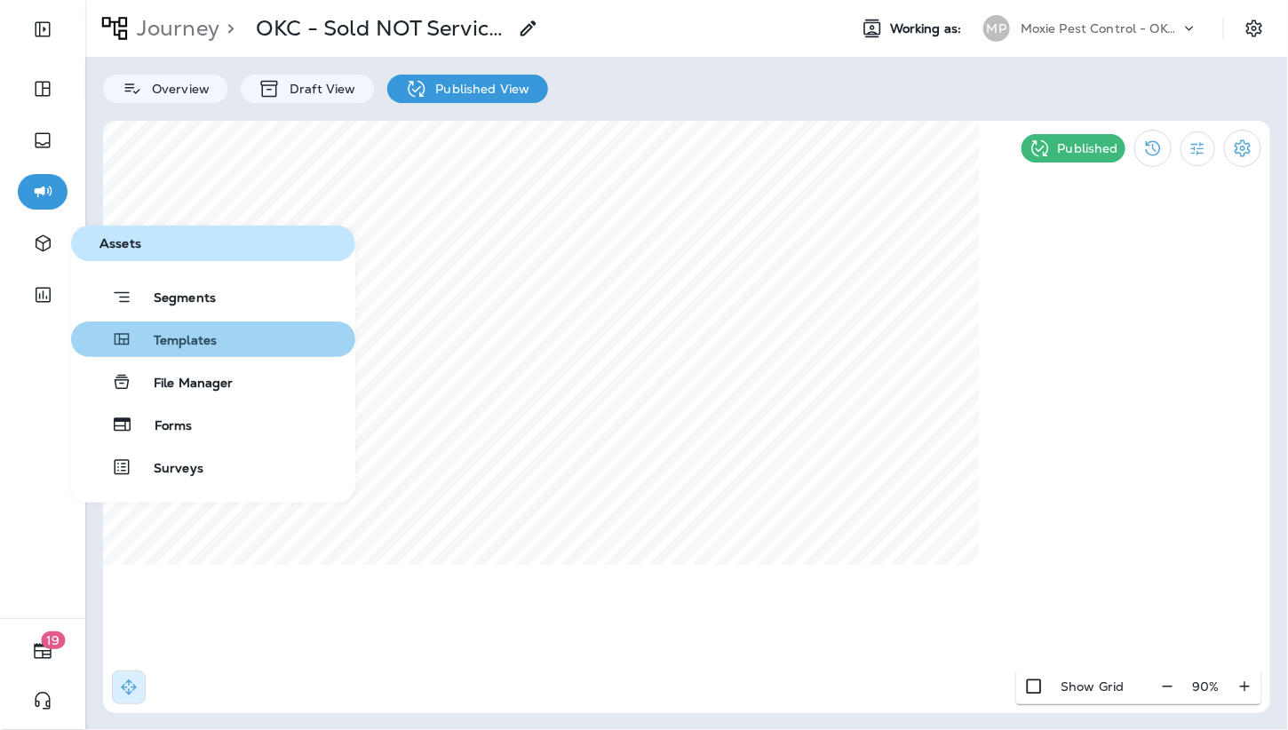
click at [182, 344] on span "Templates" at bounding box center [174, 341] width 84 height 17
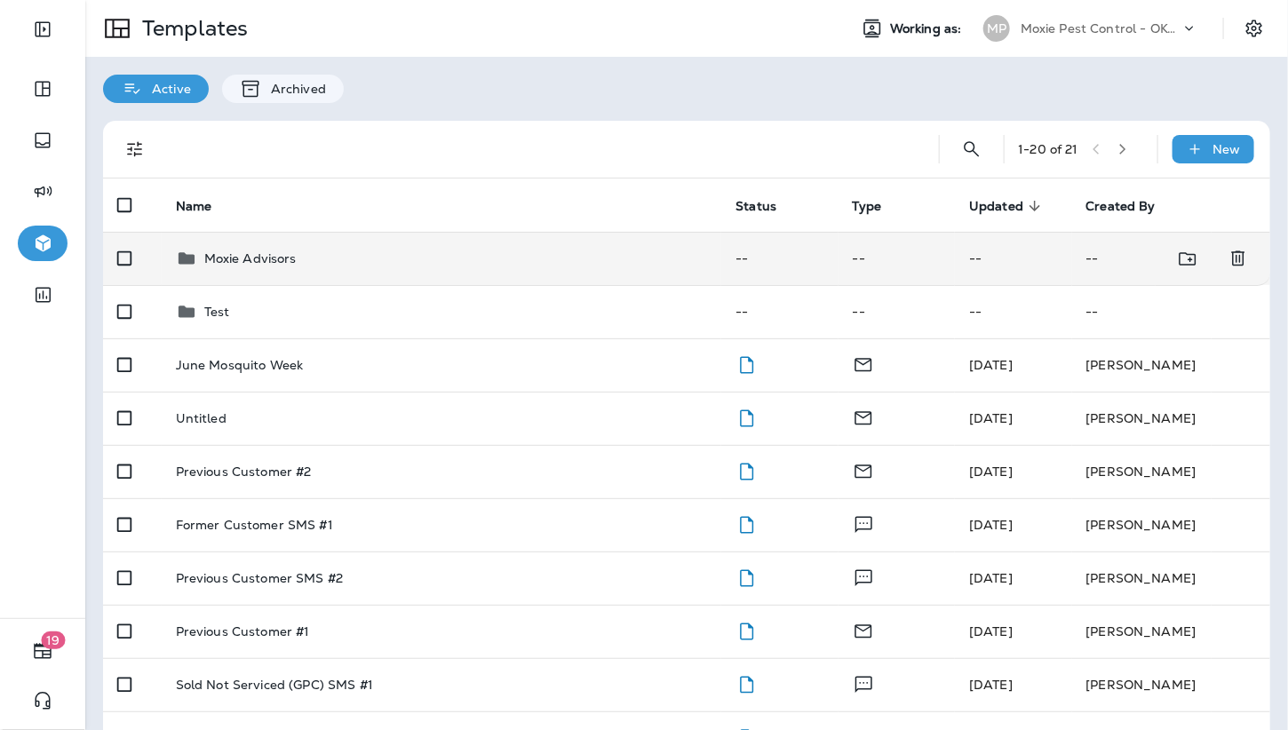
click at [401, 258] on div "Moxie Advisors" at bounding box center [442, 258] width 532 height 21
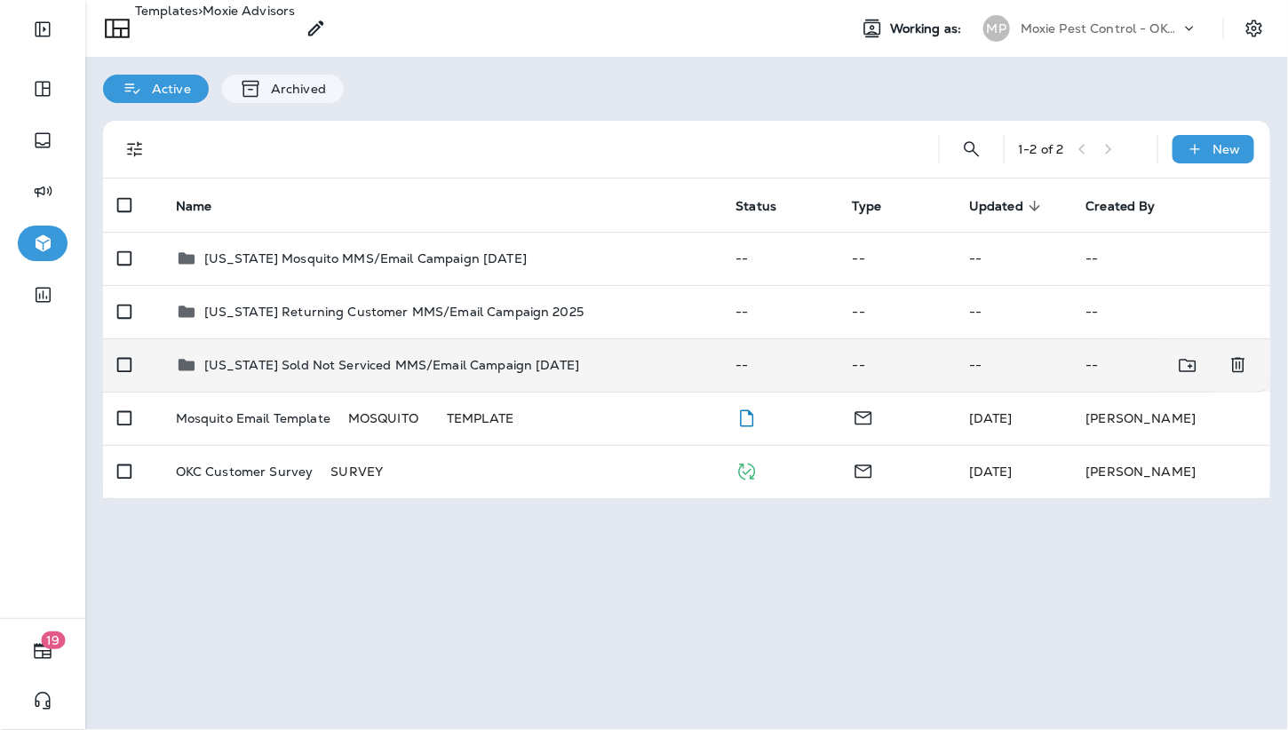
click at [344, 371] on p "Oklahoma Sold Not Serviced MMS/Email Campaign July 2025" at bounding box center [392, 365] width 376 height 14
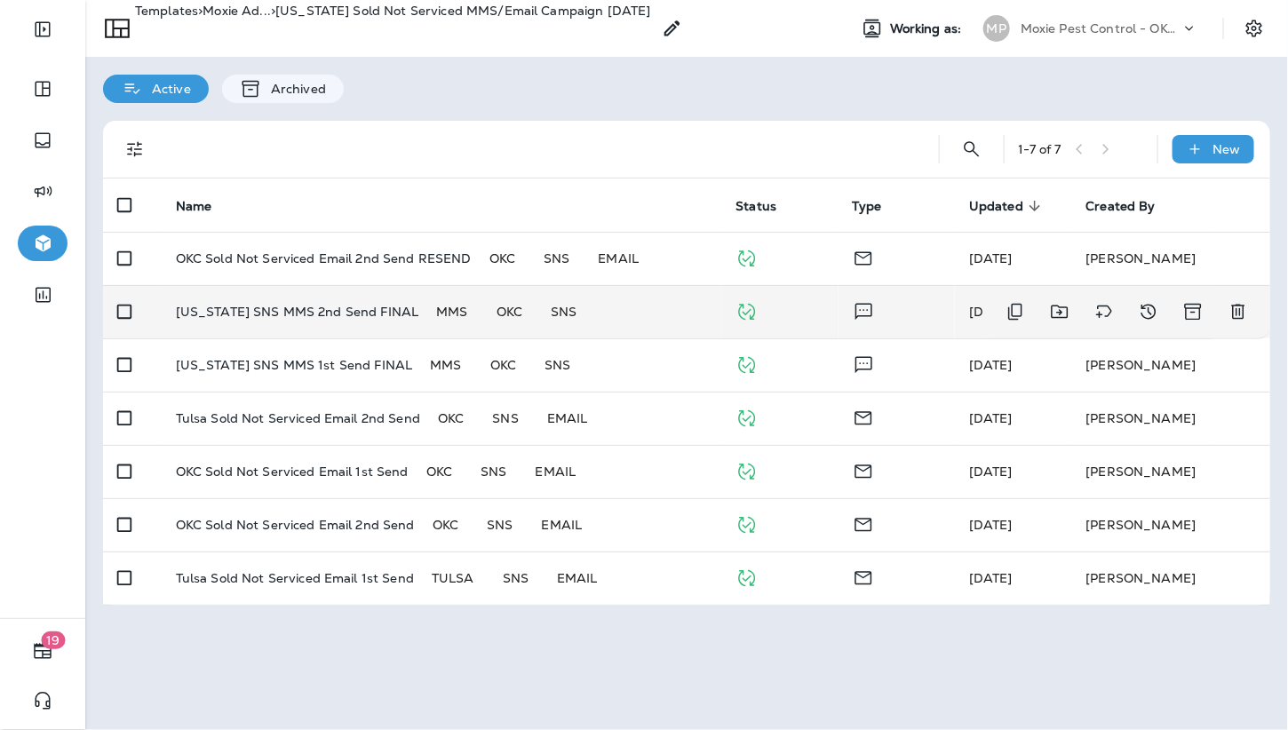
click at [244, 315] on p "Oklahoma SNS MMS 2nd Send FINAL" at bounding box center [297, 312] width 243 height 18
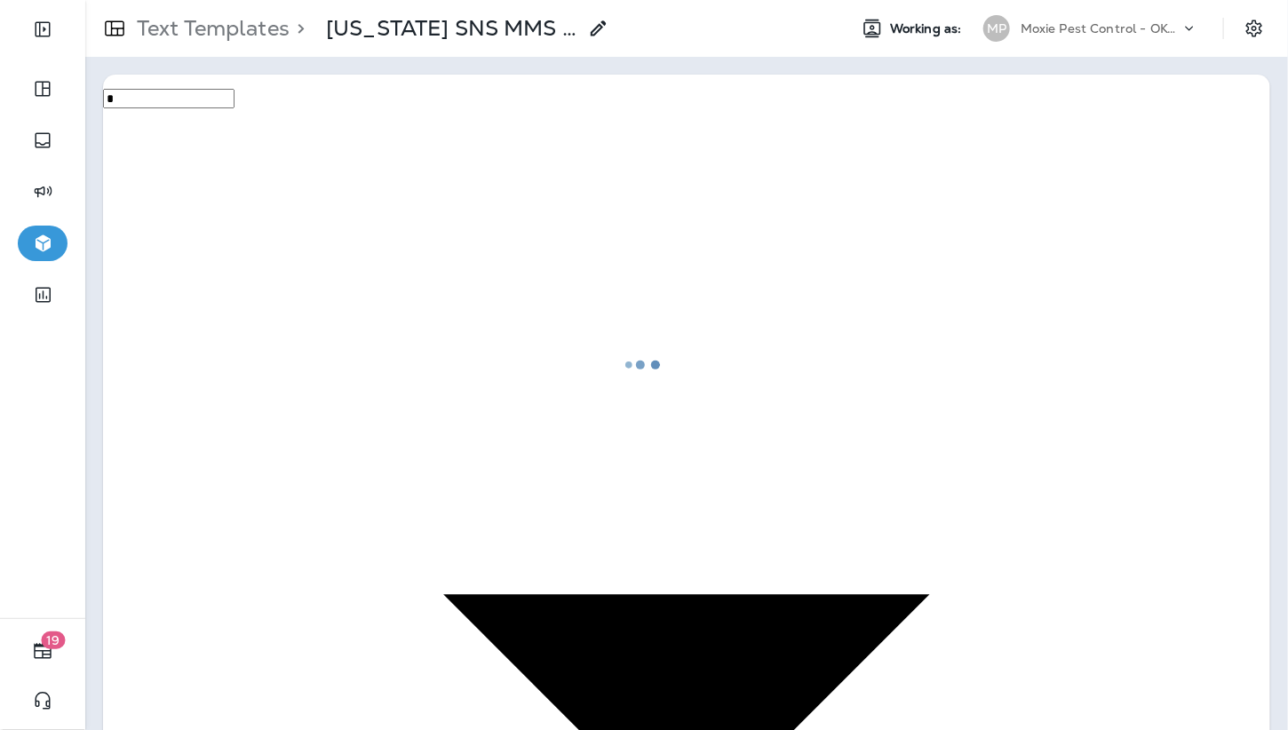
type input "**********"
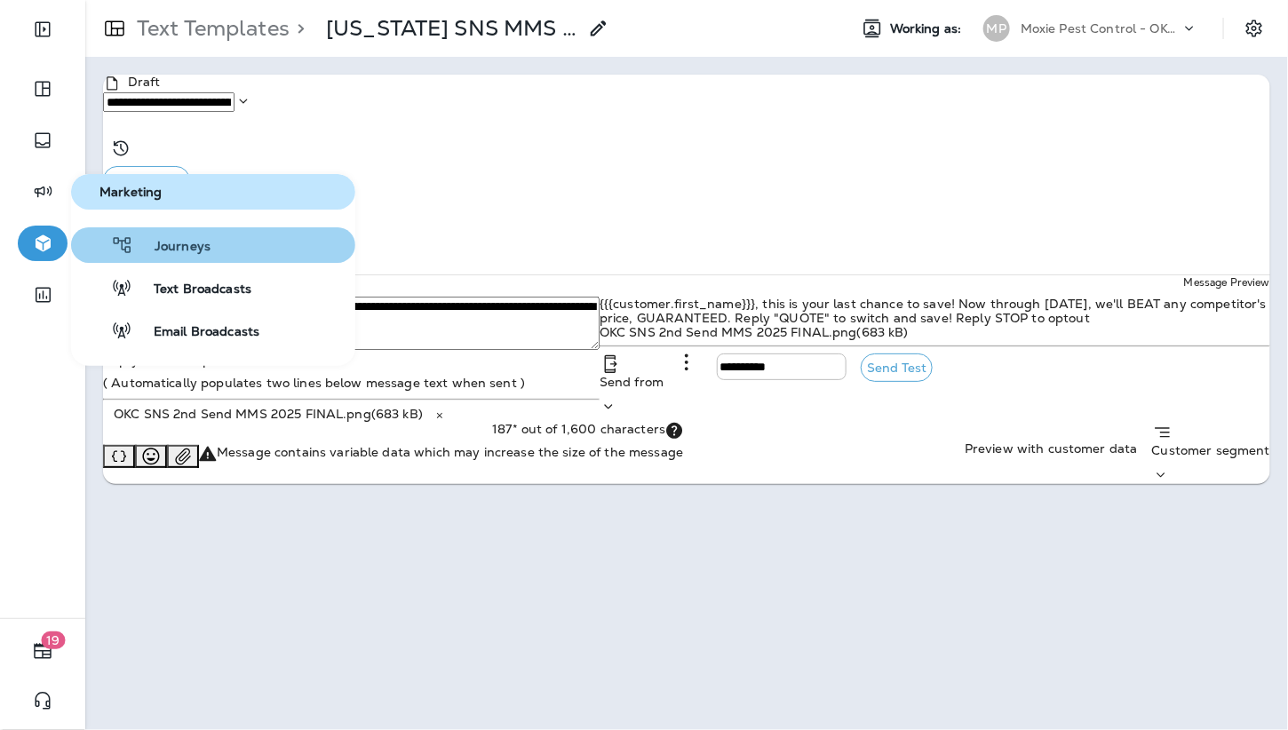
click at [164, 236] on div "Journeys" at bounding box center [144, 245] width 132 height 21
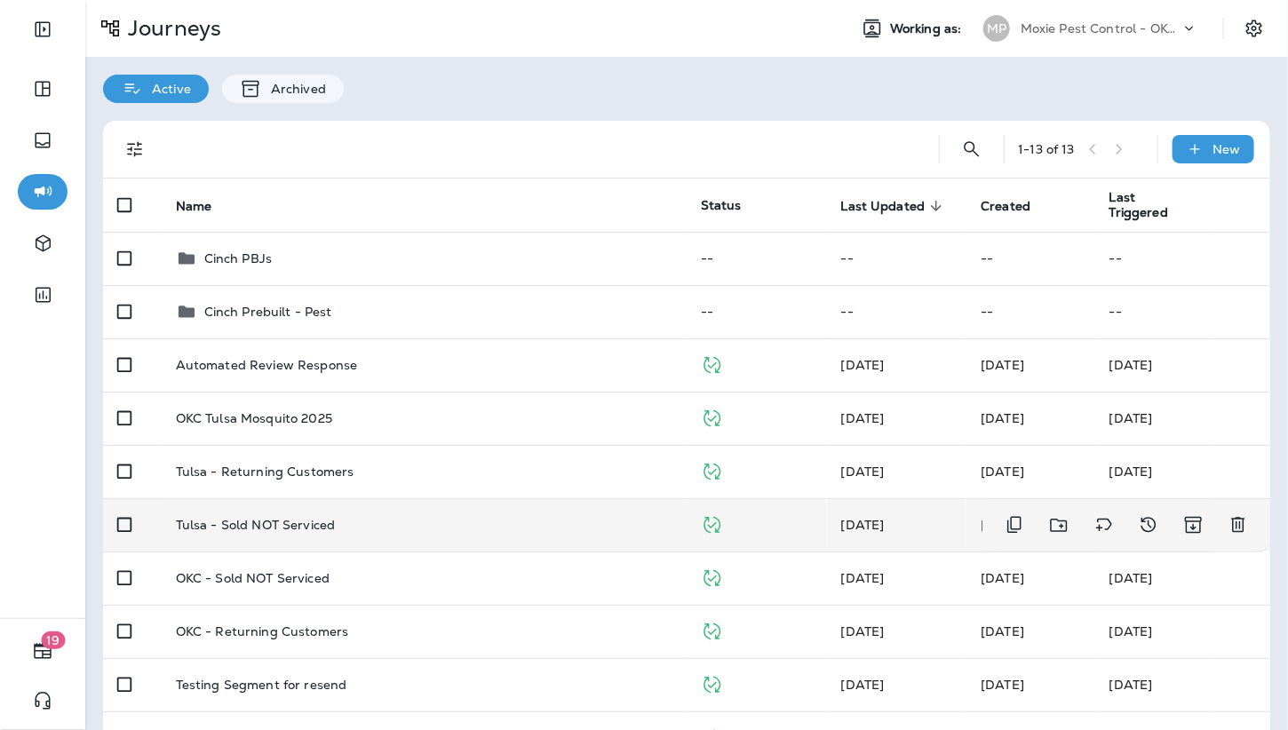
click at [350, 522] on div "Tulsa - Sold NOT Serviced" at bounding box center [424, 525] width 497 height 14
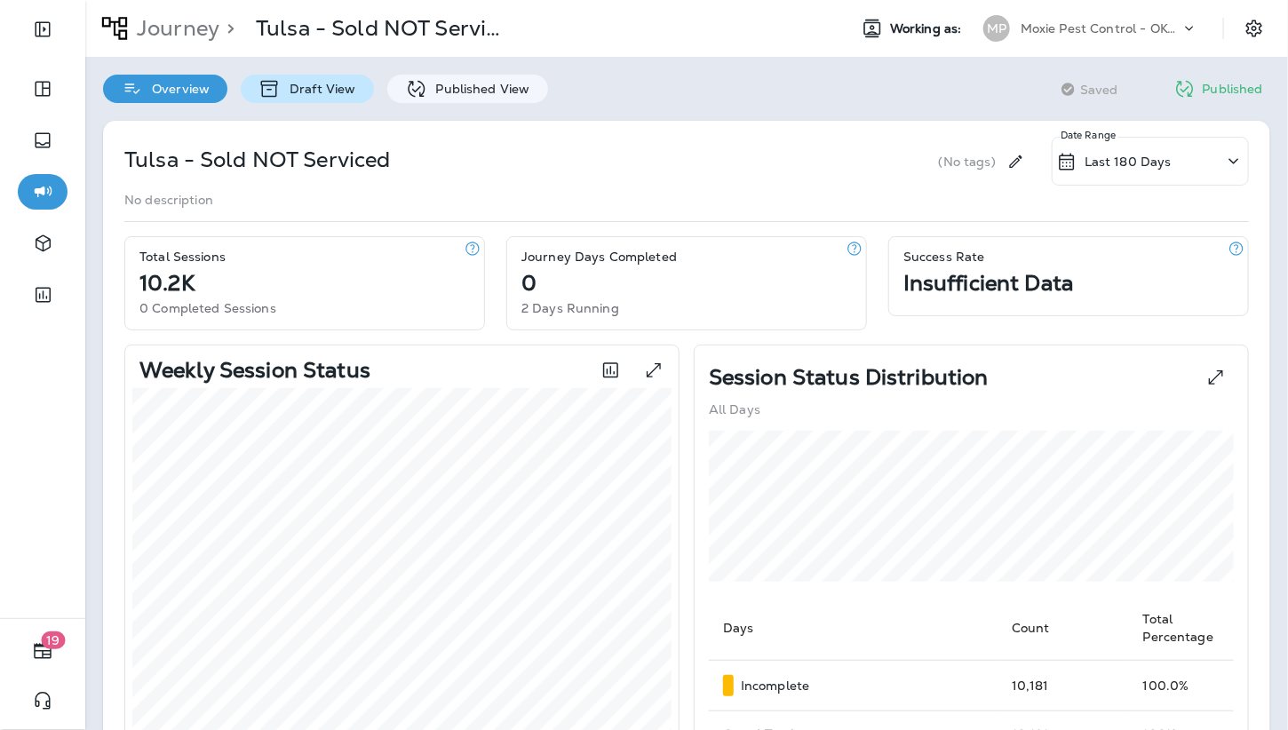
click at [301, 84] on p "Draft View" at bounding box center [318, 89] width 75 height 14
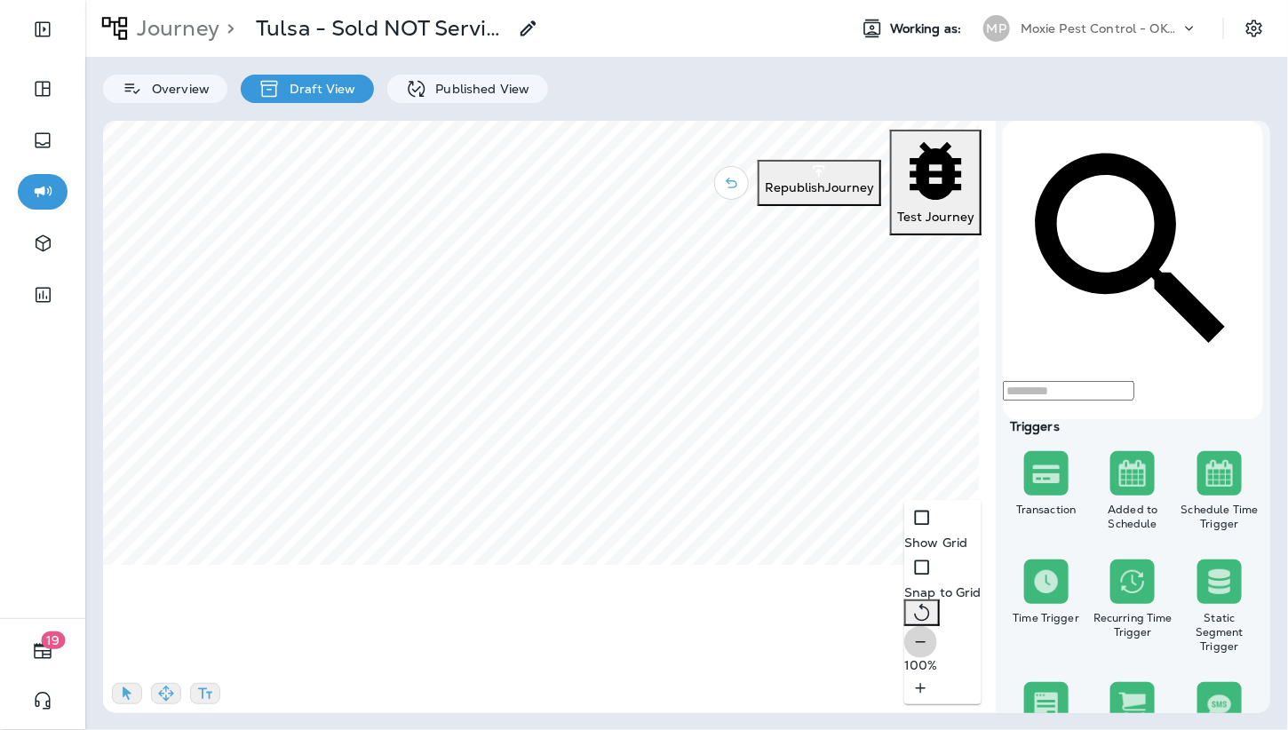
click at [912, 651] on icon "button" at bounding box center [921, 642] width 19 height 18
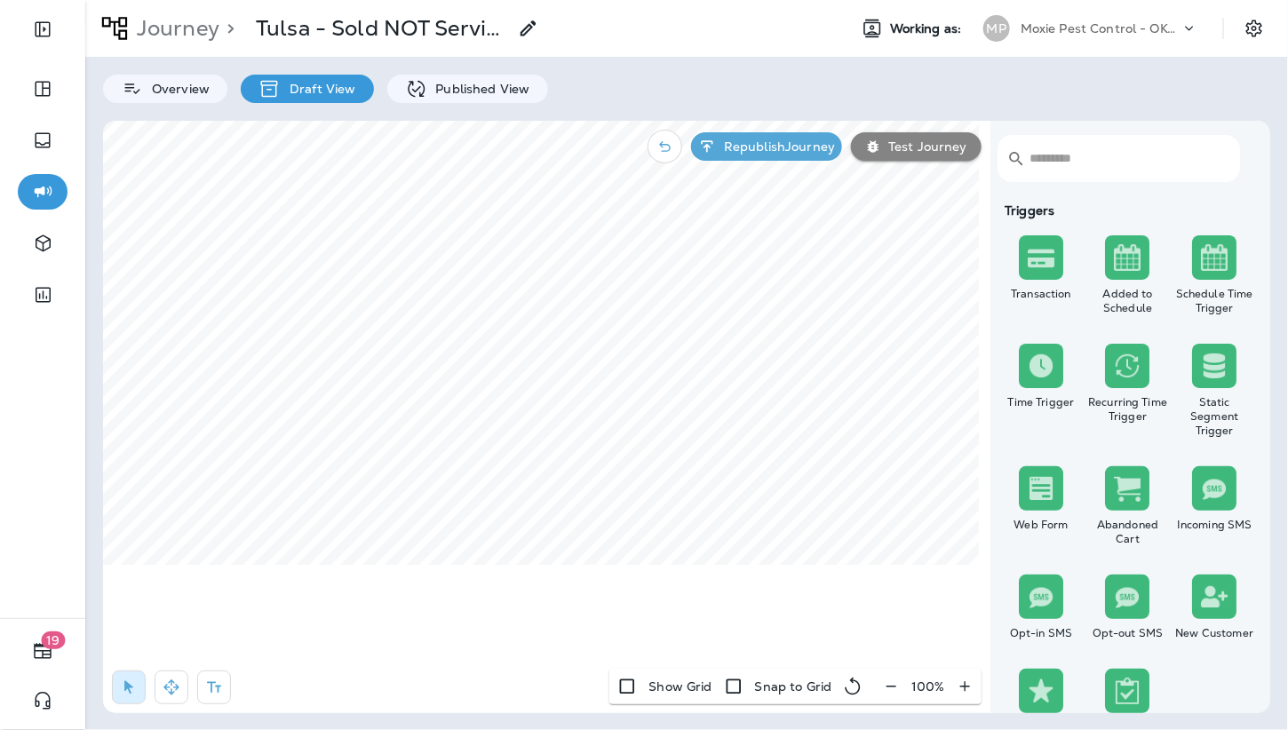
click at [893, 699] on button "button" at bounding box center [891, 687] width 33 height 32
click at [172, 689] on icon "button" at bounding box center [172, 688] width 18 height 18
select select "****"
select select "*"
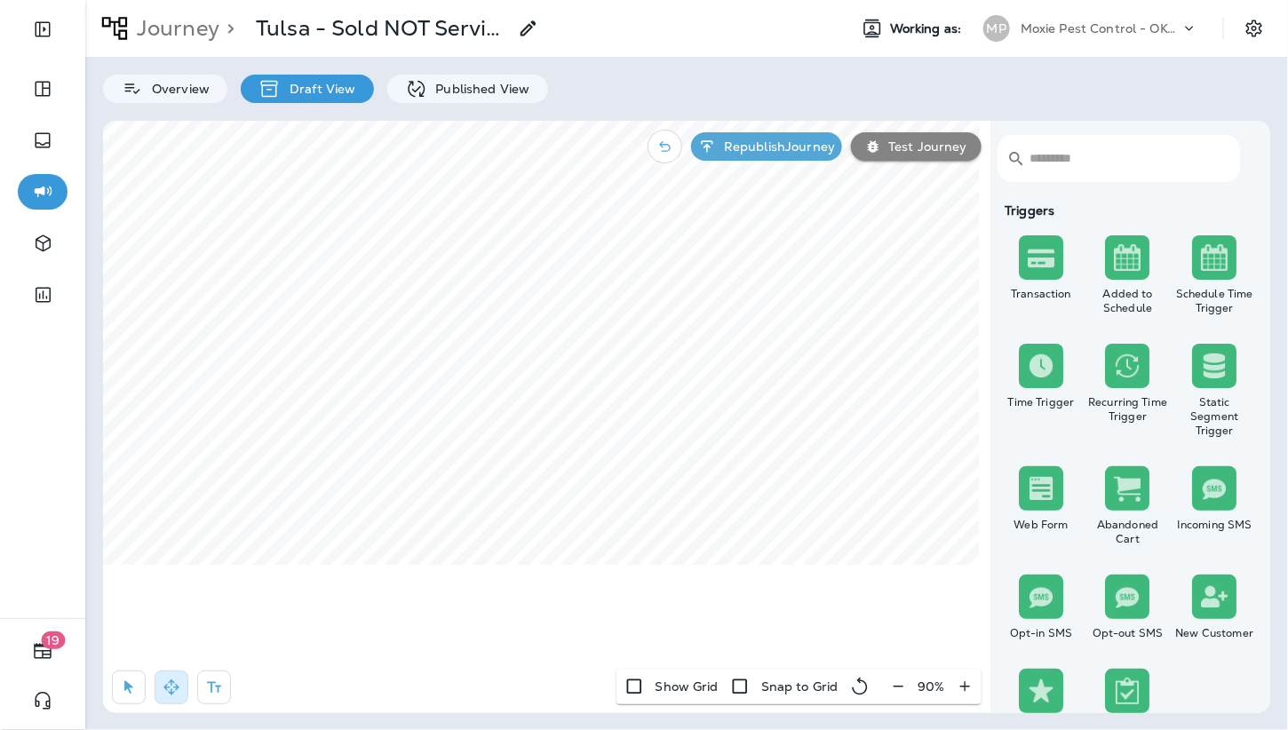
select select "**"
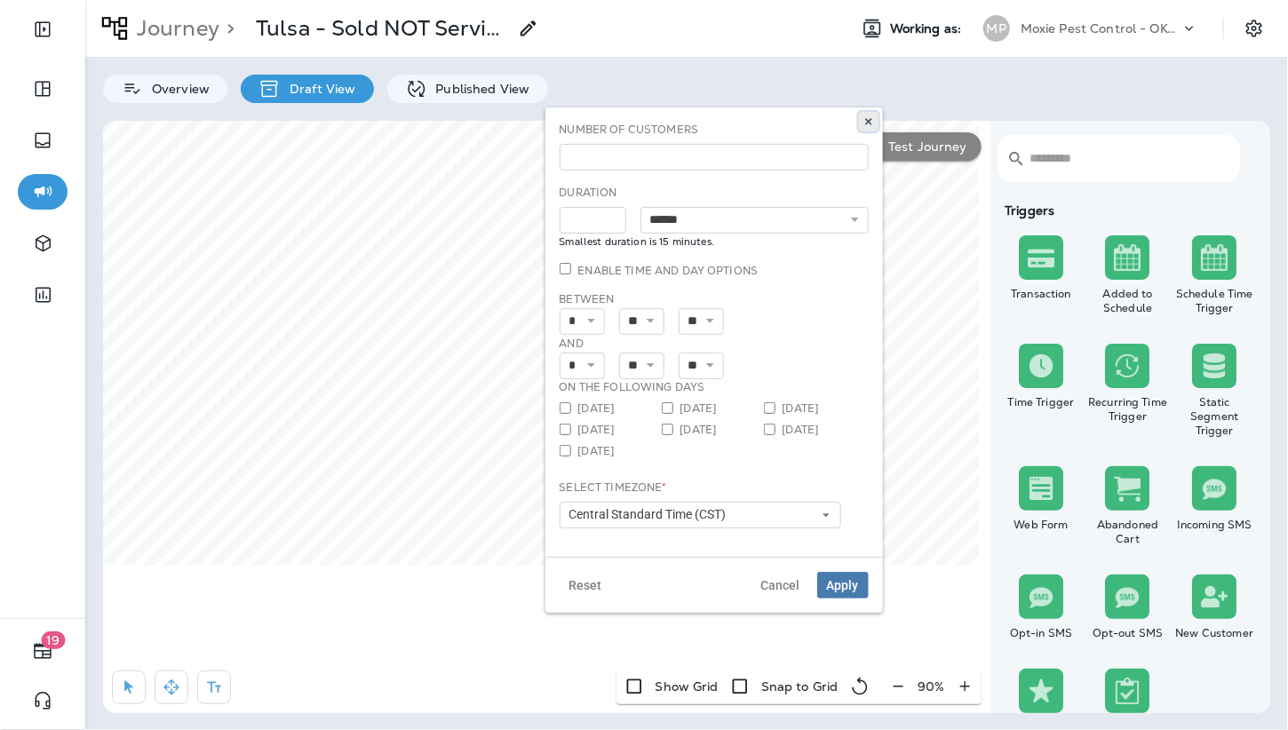
click at [874, 120] on button at bounding box center [869, 122] width 20 height 20
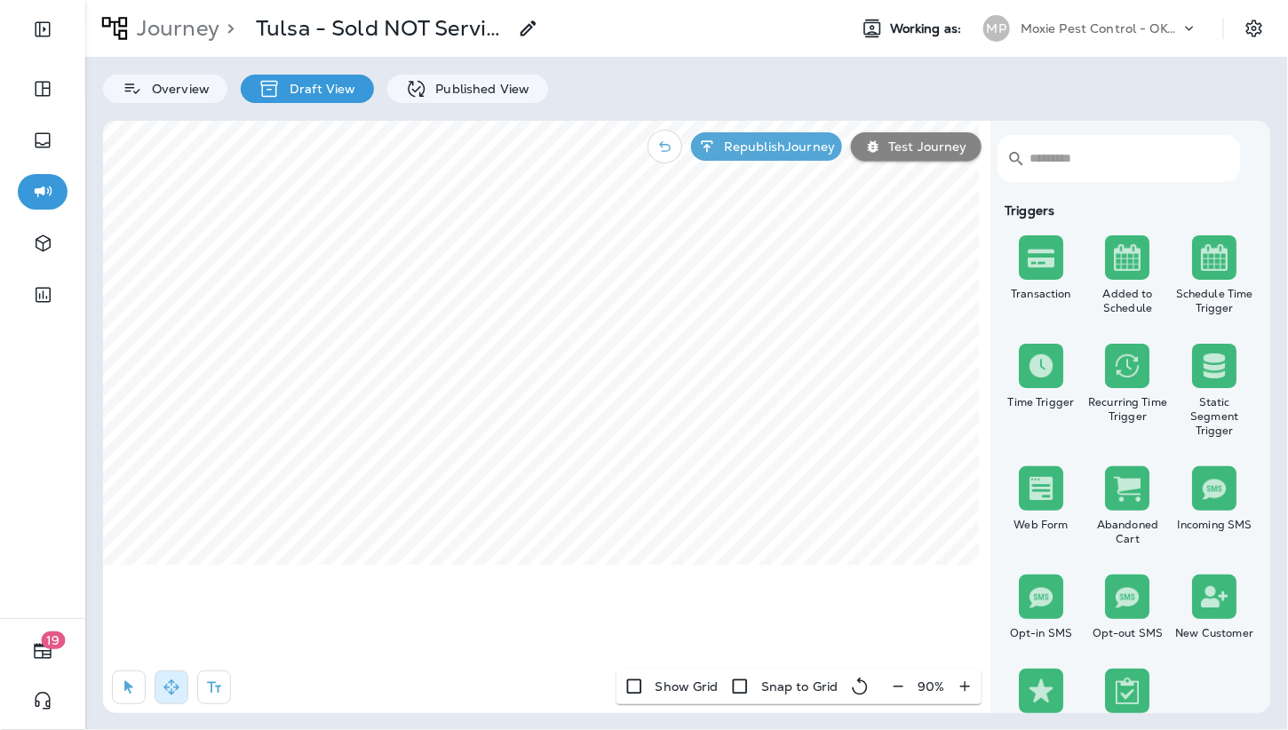
click at [895, 690] on icon "button" at bounding box center [898, 687] width 19 height 18
click at [901, 683] on icon "button" at bounding box center [898, 687] width 19 height 18
click at [446, 92] on p "Published View" at bounding box center [478, 89] width 103 height 14
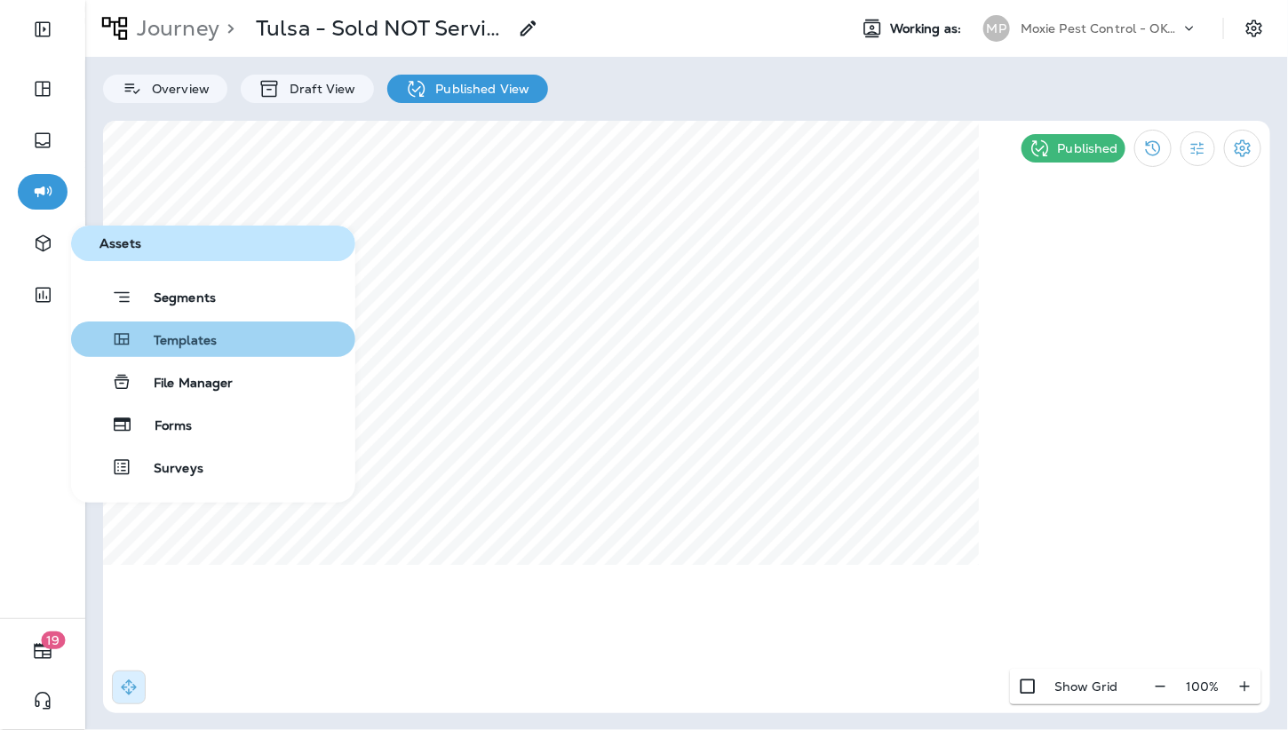
click at [161, 347] on span "Templates" at bounding box center [174, 341] width 84 height 17
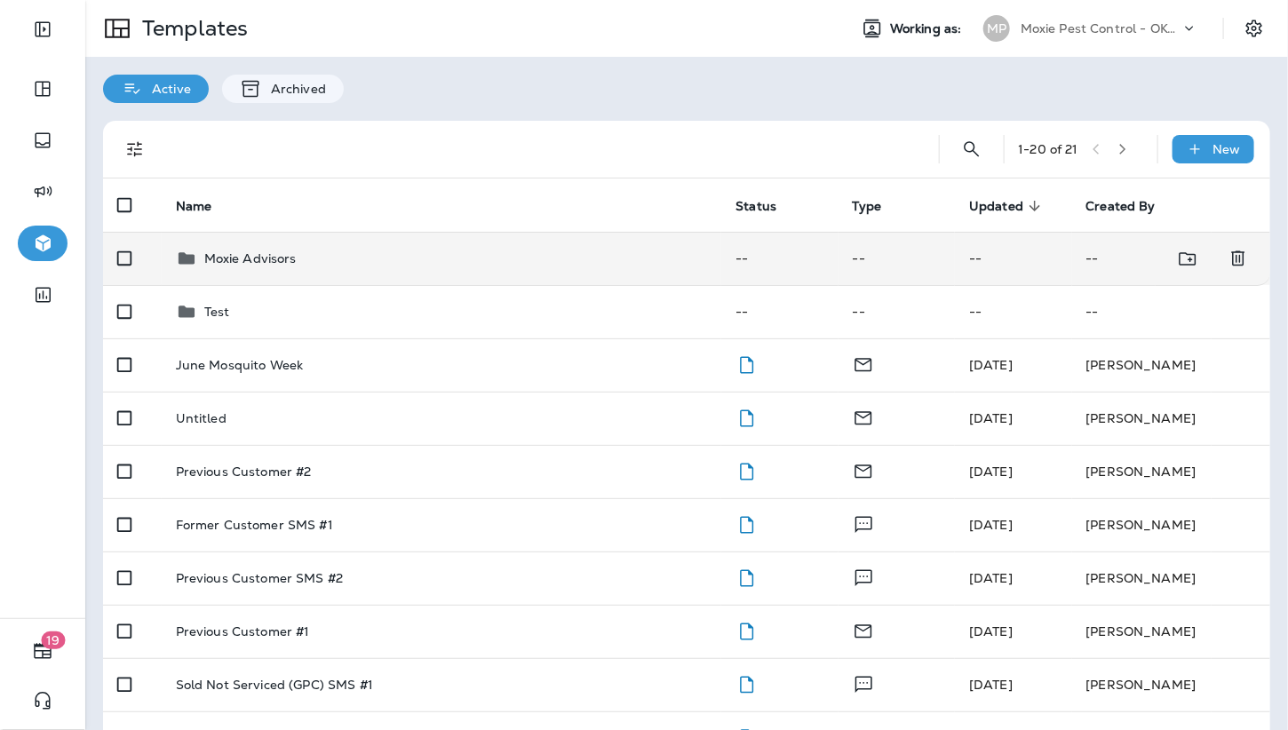
click at [283, 256] on p "Moxie Advisors" at bounding box center [250, 258] width 92 height 14
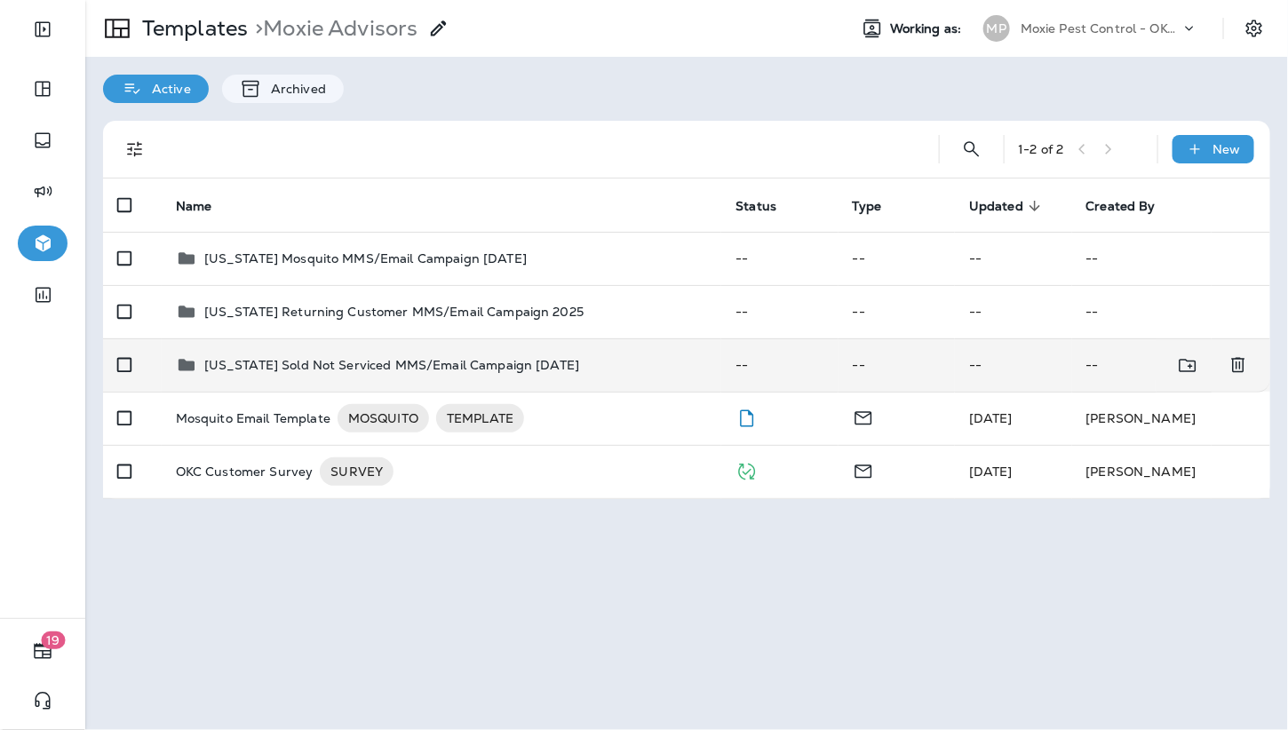
click at [239, 370] on p "Oklahoma Sold Not Serviced MMS/Email Campaign July 2025" at bounding box center [392, 365] width 376 height 14
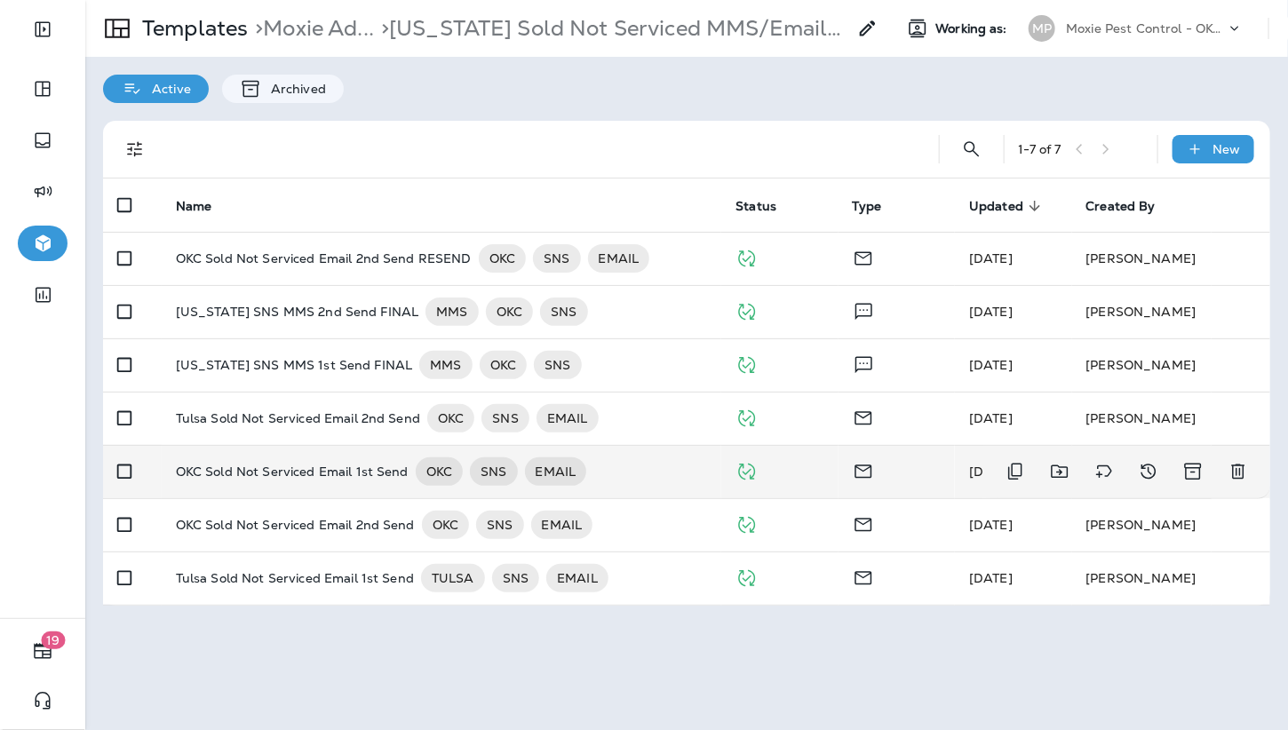
click at [282, 460] on p "OKC Sold Not Serviced Email 1st Send" at bounding box center [292, 472] width 233 height 28
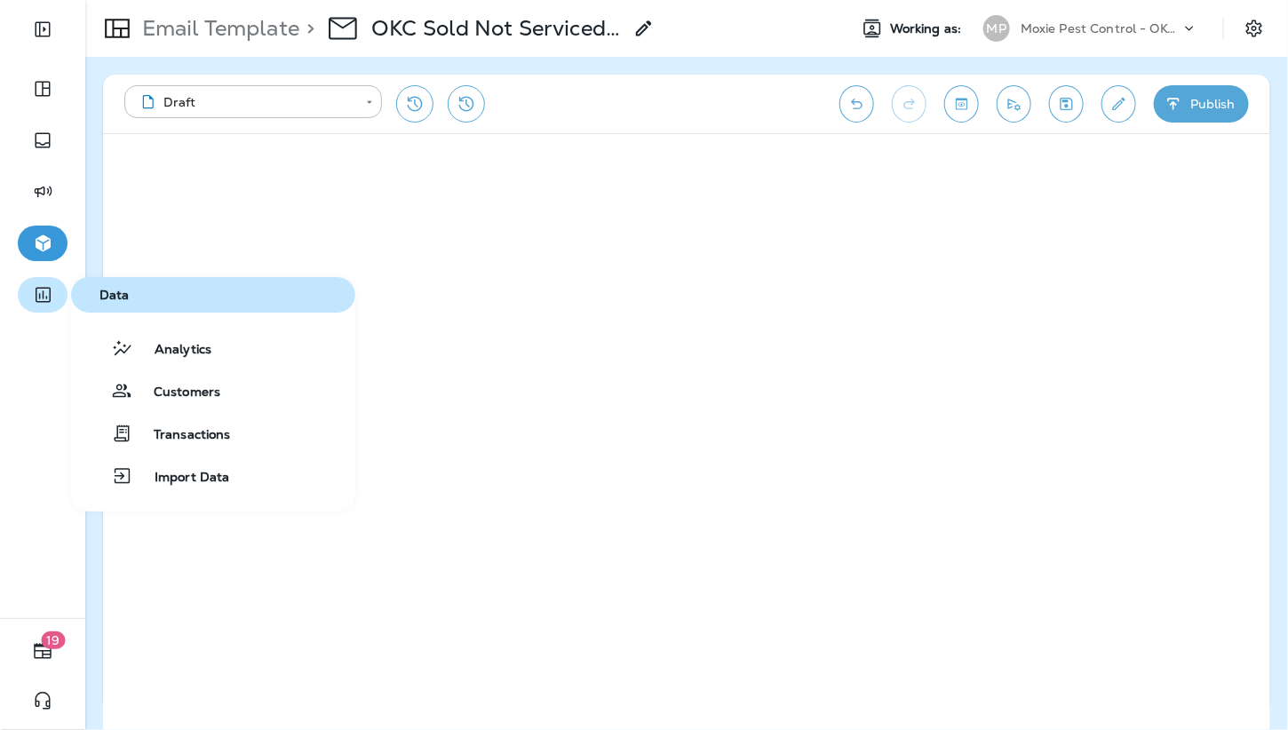
click at [42, 296] on icon "button" at bounding box center [43, 295] width 15 height 15
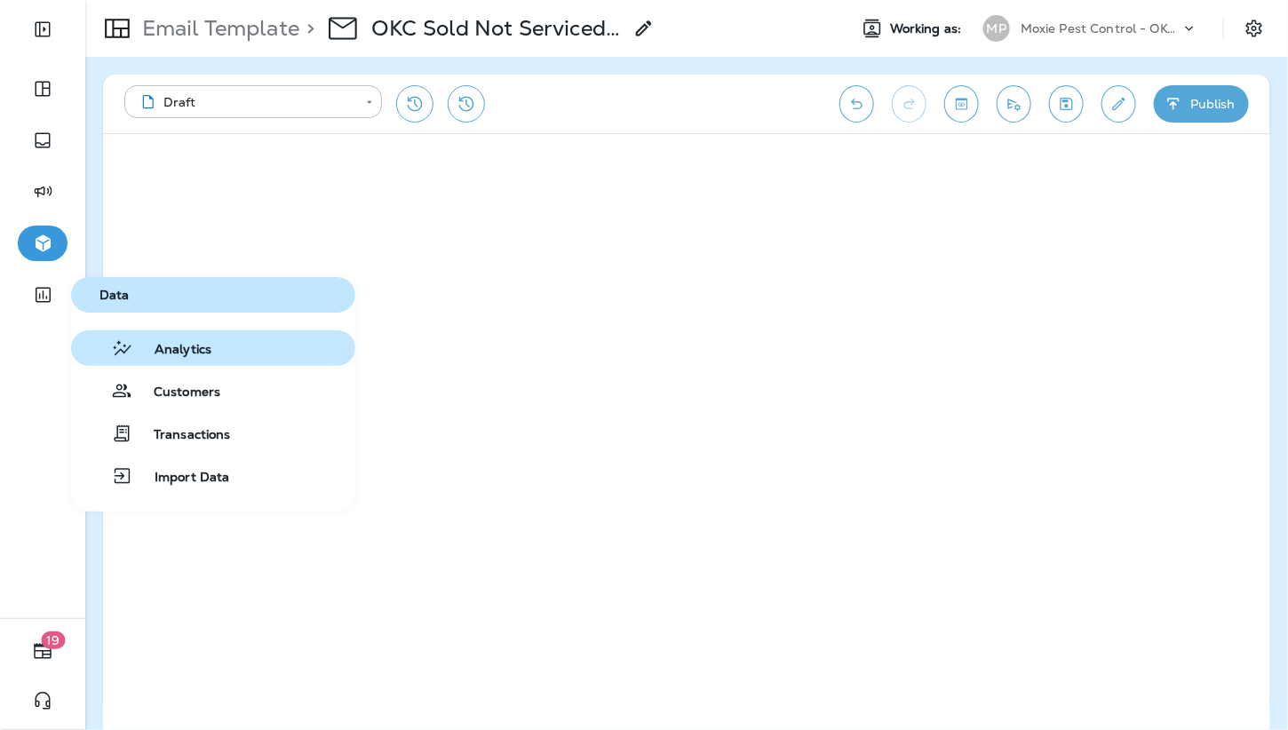
click at [163, 352] on span "Analytics" at bounding box center [172, 350] width 78 height 17
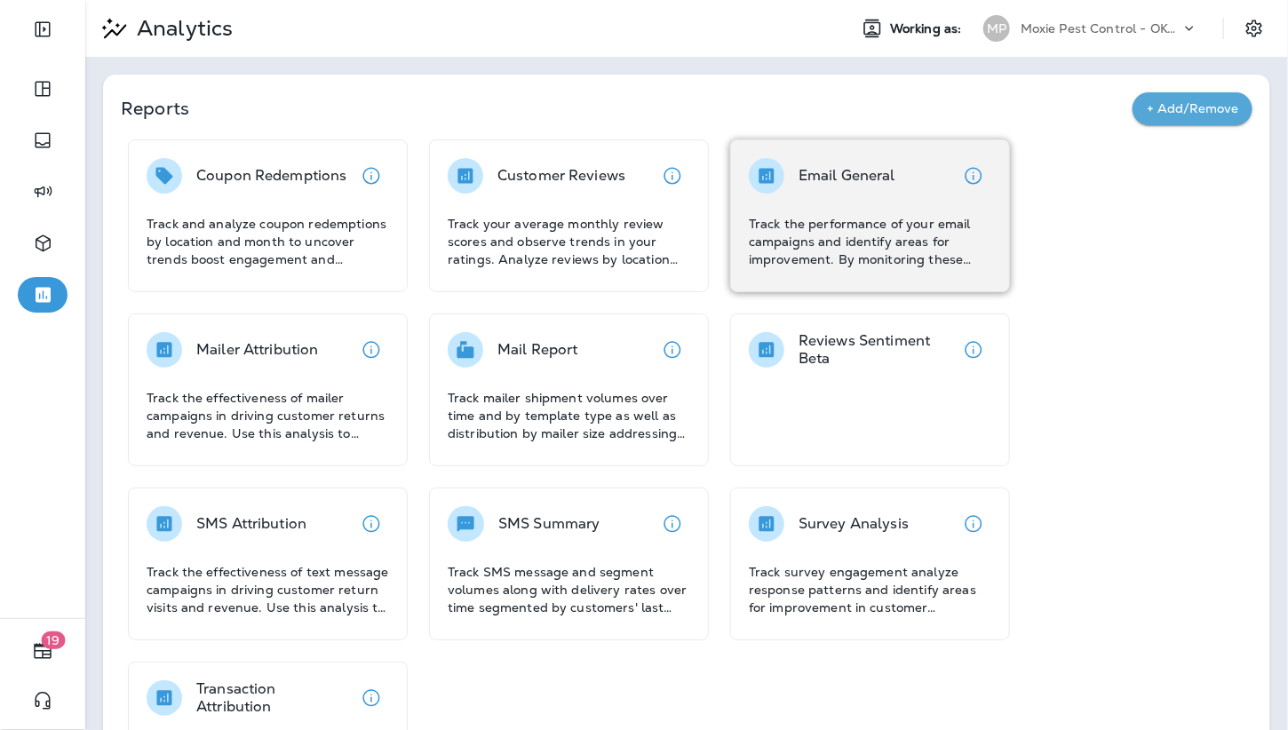
click at [869, 209] on div "Email General Track the performance of your email campaigns and identify areas …" at bounding box center [870, 213] width 243 height 110
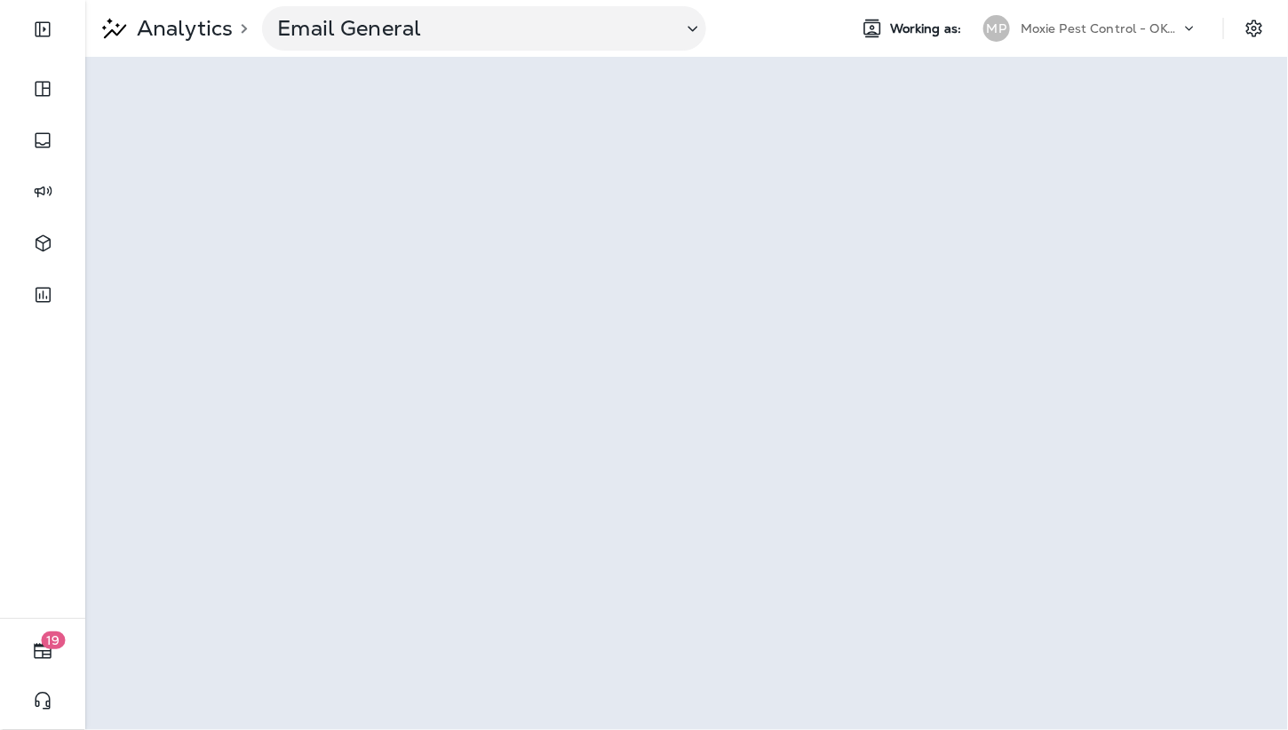
click at [4, 354] on div at bounding box center [42, 482] width 85 height 274
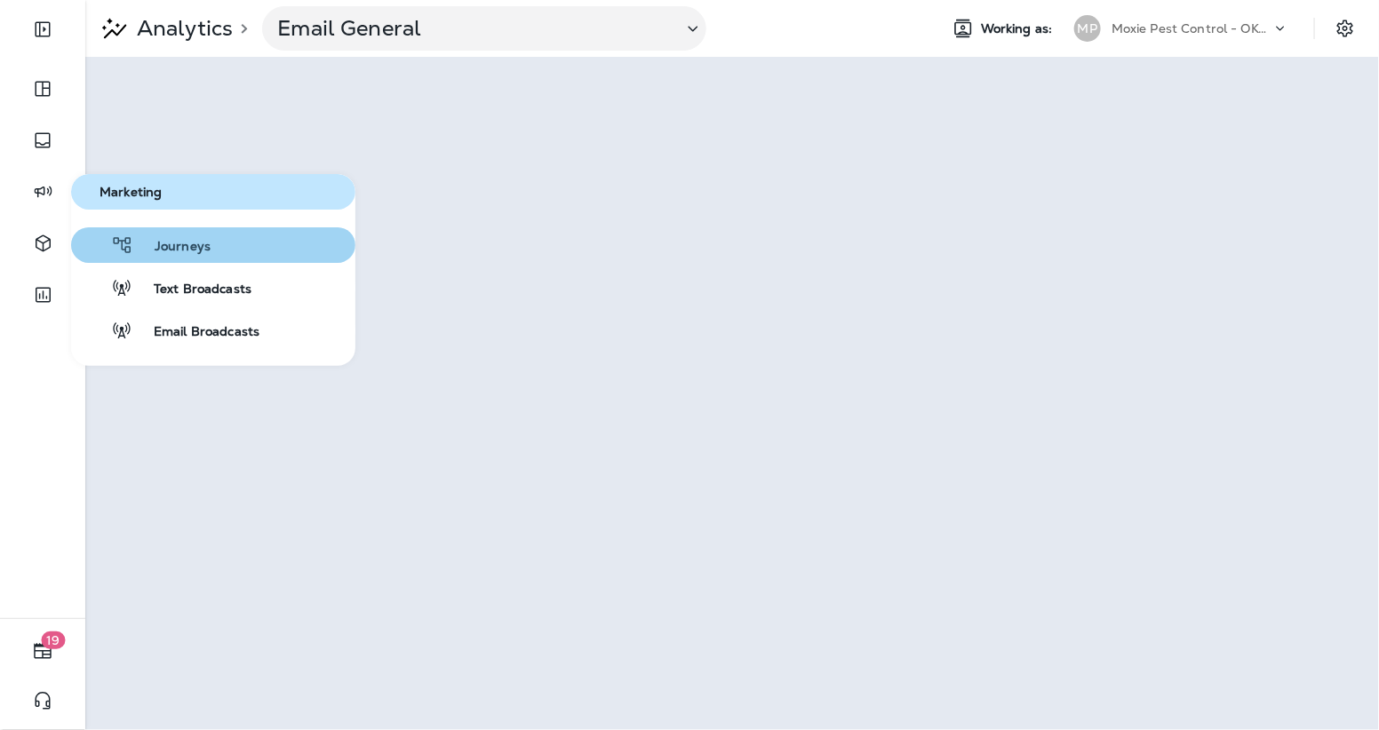
click at [147, 247] on span "Journeys" at bounding box center [171, 247] width 77 height 17
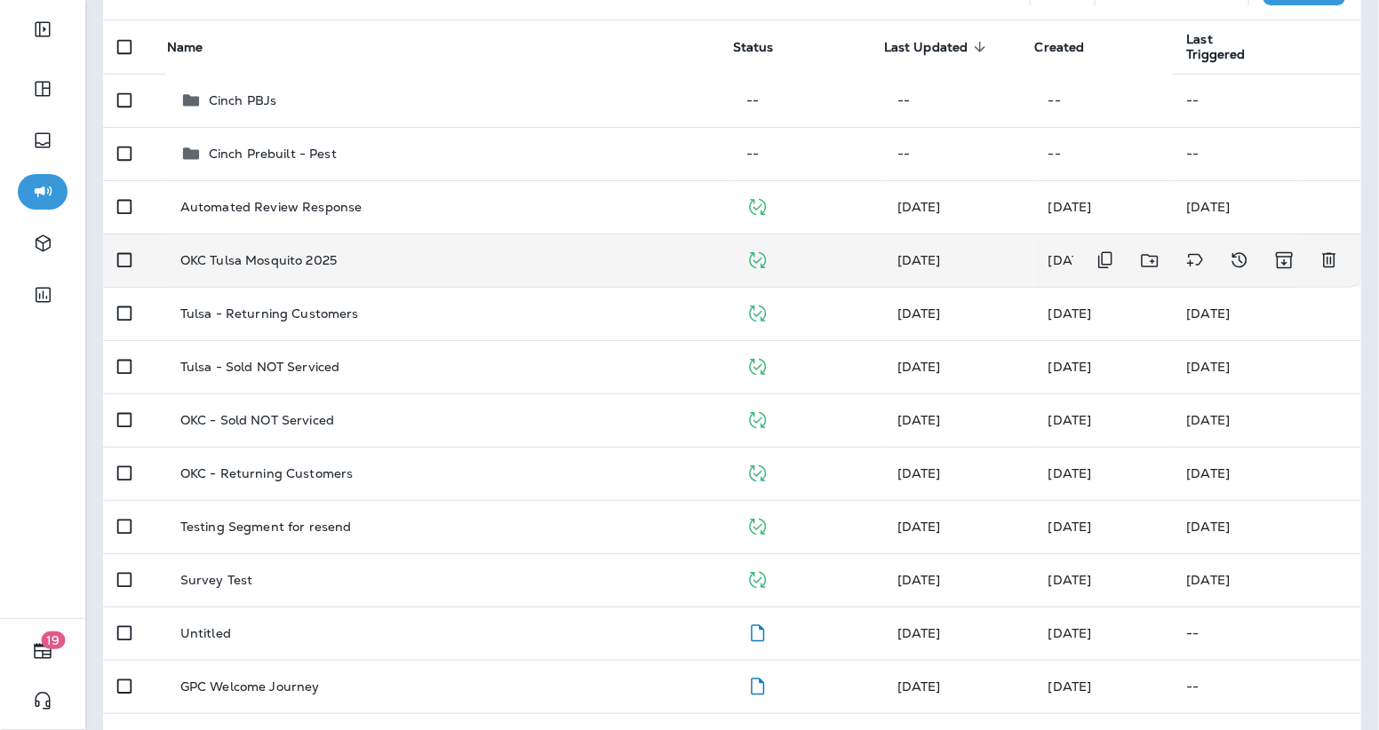
scroll to position [166, 0]
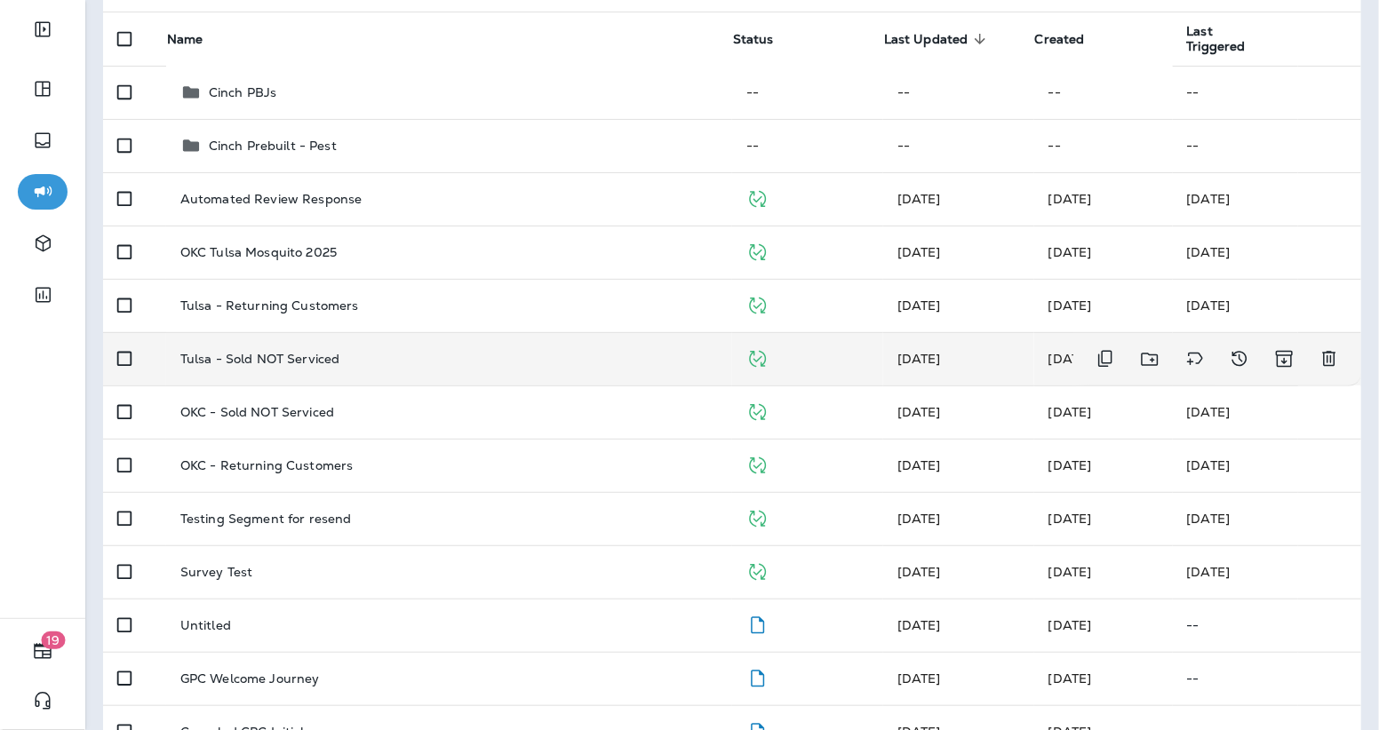
click at [442, 363] on div "Tulsa - Sold NOT Serviced" at bounding box center [449, 359] width 538 height 14
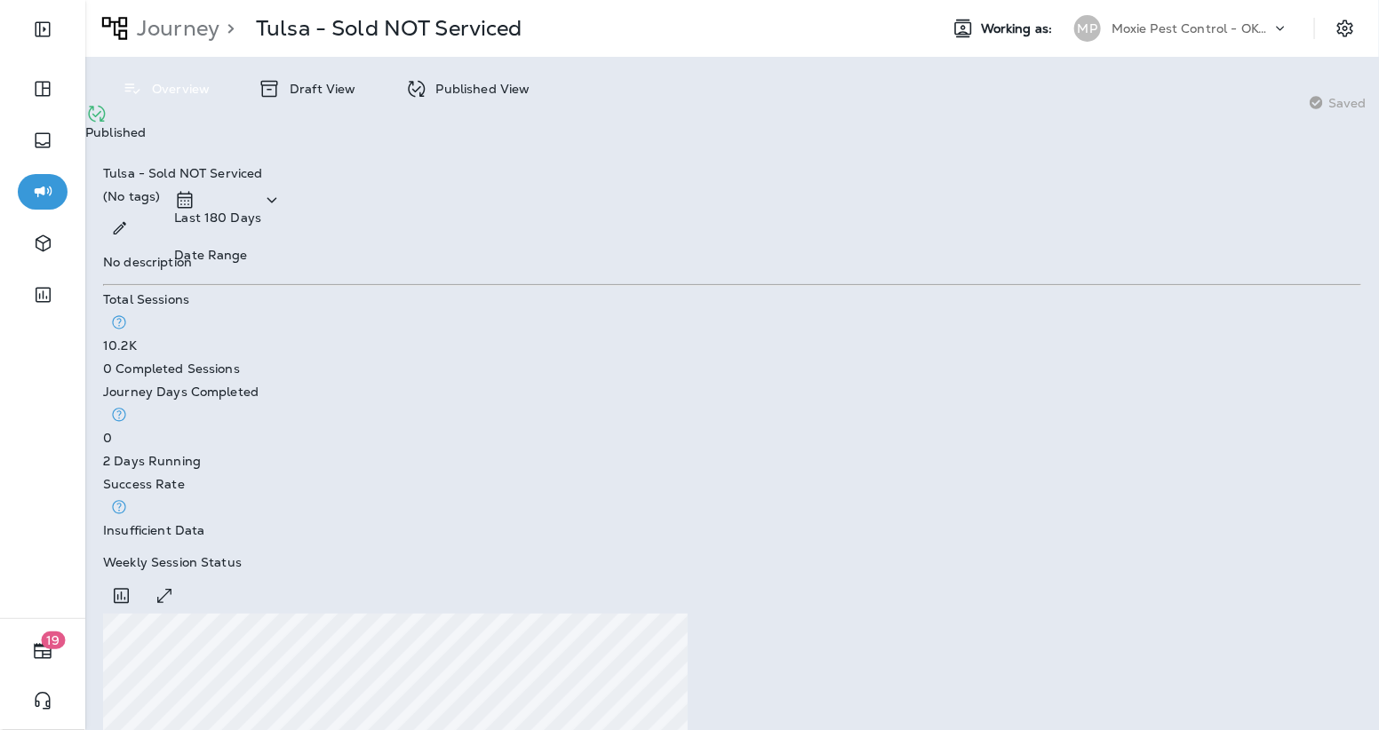
click at [500, 100] on div "Published View" at bounding box center [467, 89] width 161 height 28
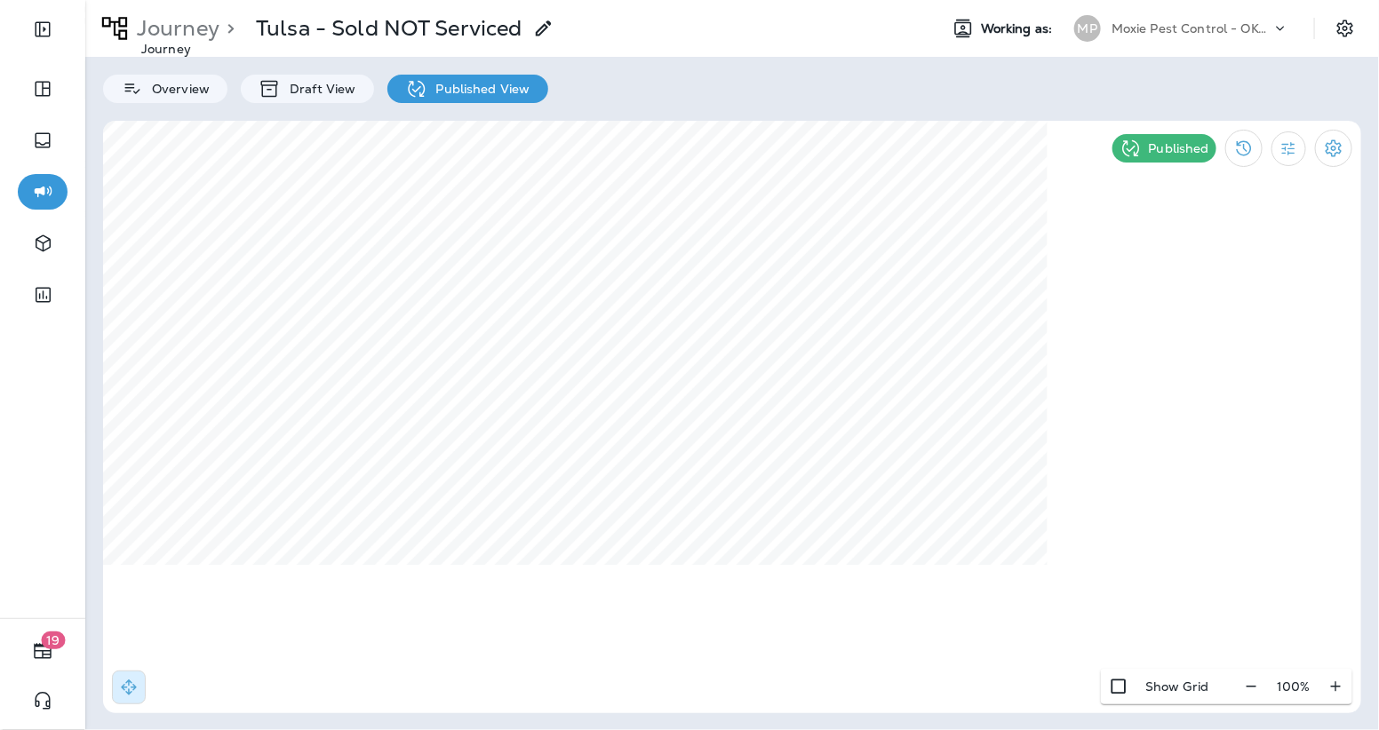
click at [160, 20] on p "Journey" at bounding box center [175, 28] width 90 height 27
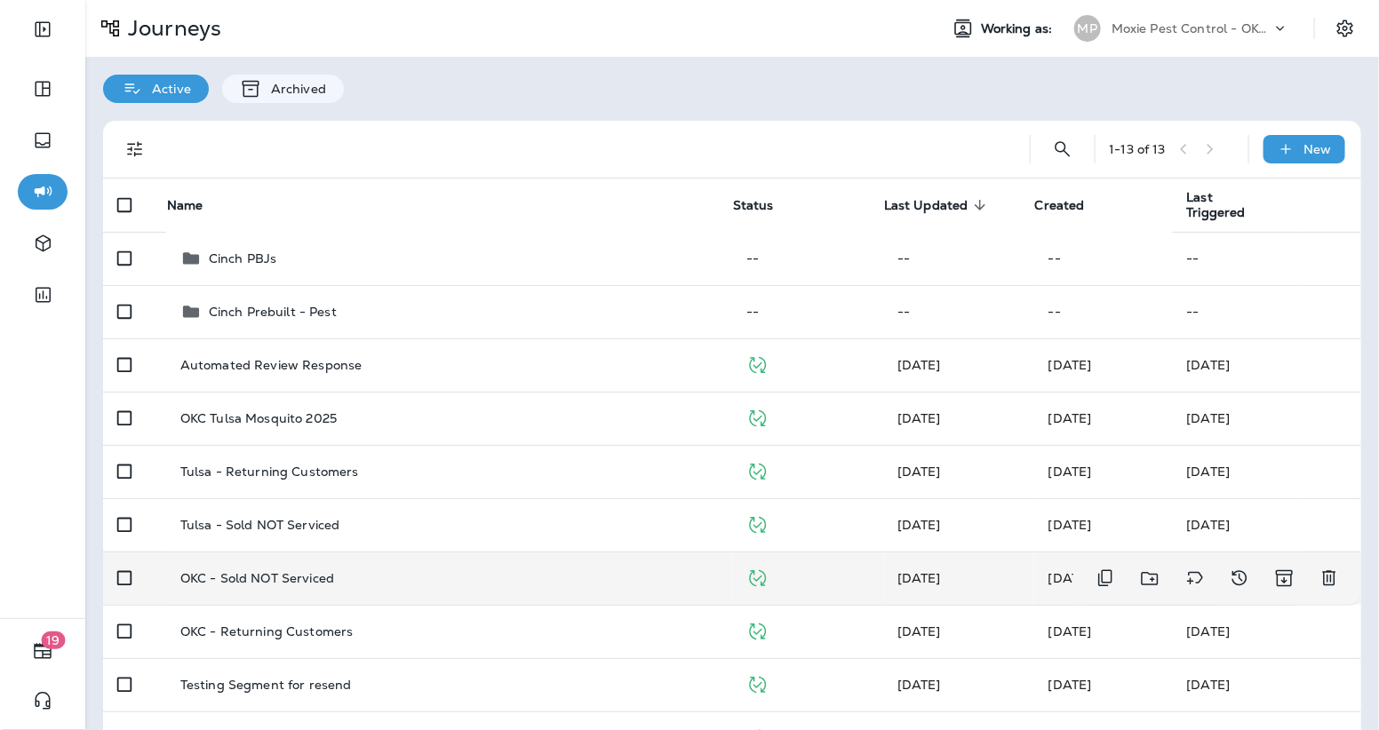
click at [469, 574] on div "OKC - Sold NOT Serviced" at bounding box center [449, 578] width 538 height 14
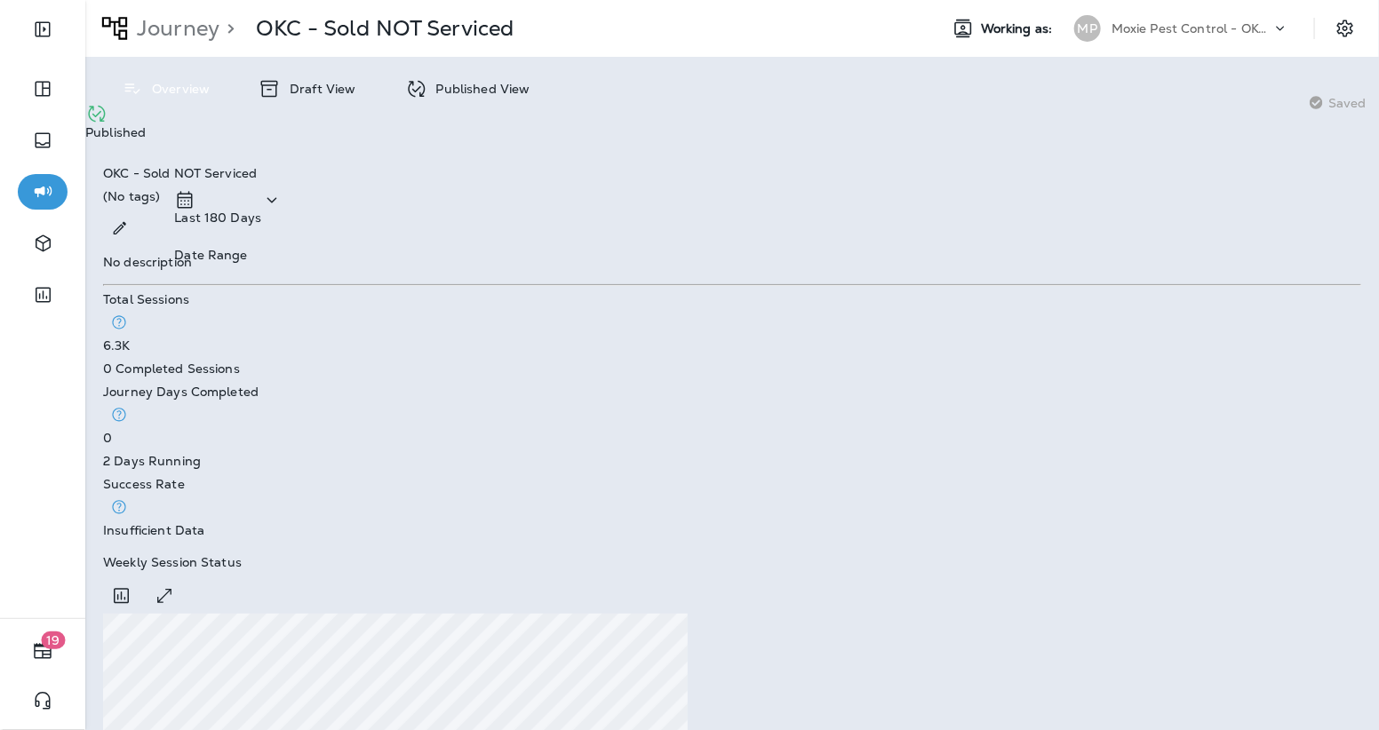
click at [476, 98] on div "Published View" at bounding box center [467, 89] width 161 height 28
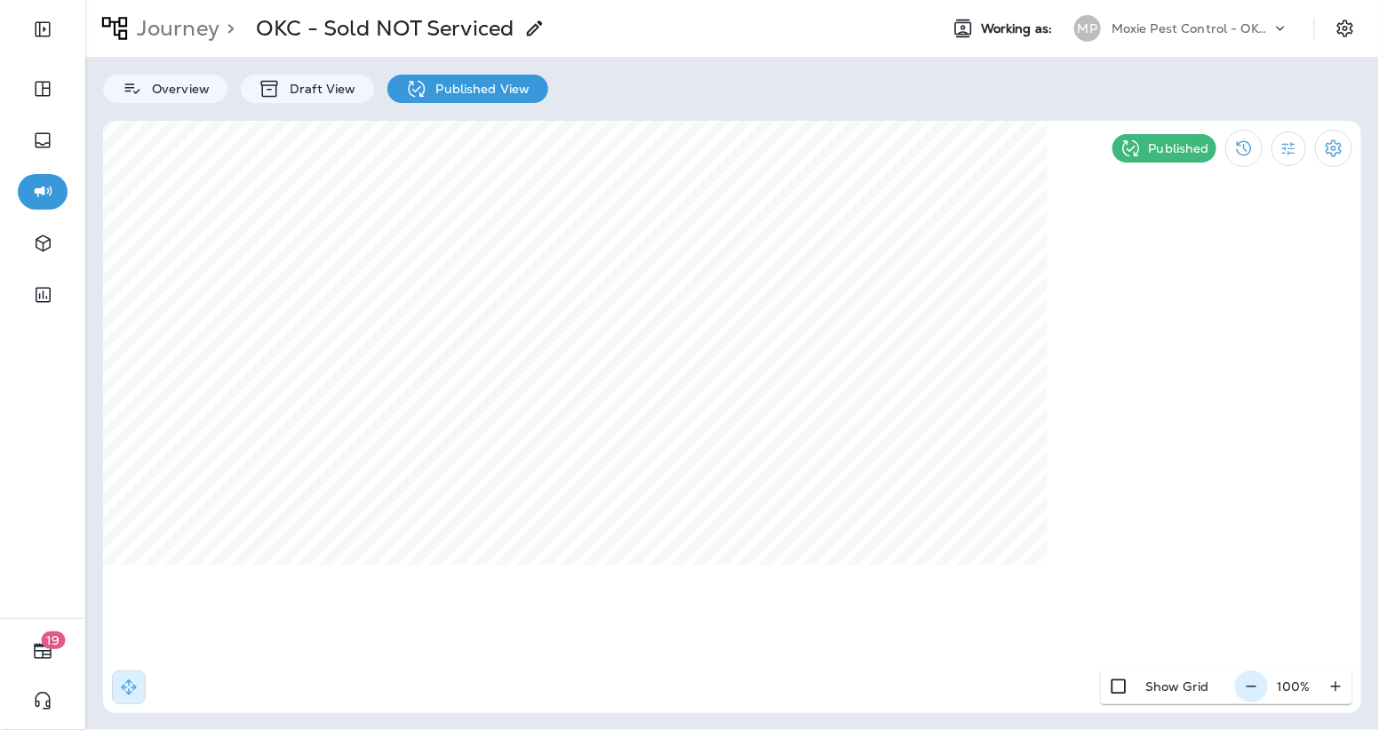
click at [1253, 689] on icon "button" at bounding box center [1251, 687] width 19 height 18
click at [1253, 689] on icon "button" at bounding box center [1258, 687] width 19 height 18
click at [153, 29] on p "Journey" at bounding box center [175, 28] width 90 height 27
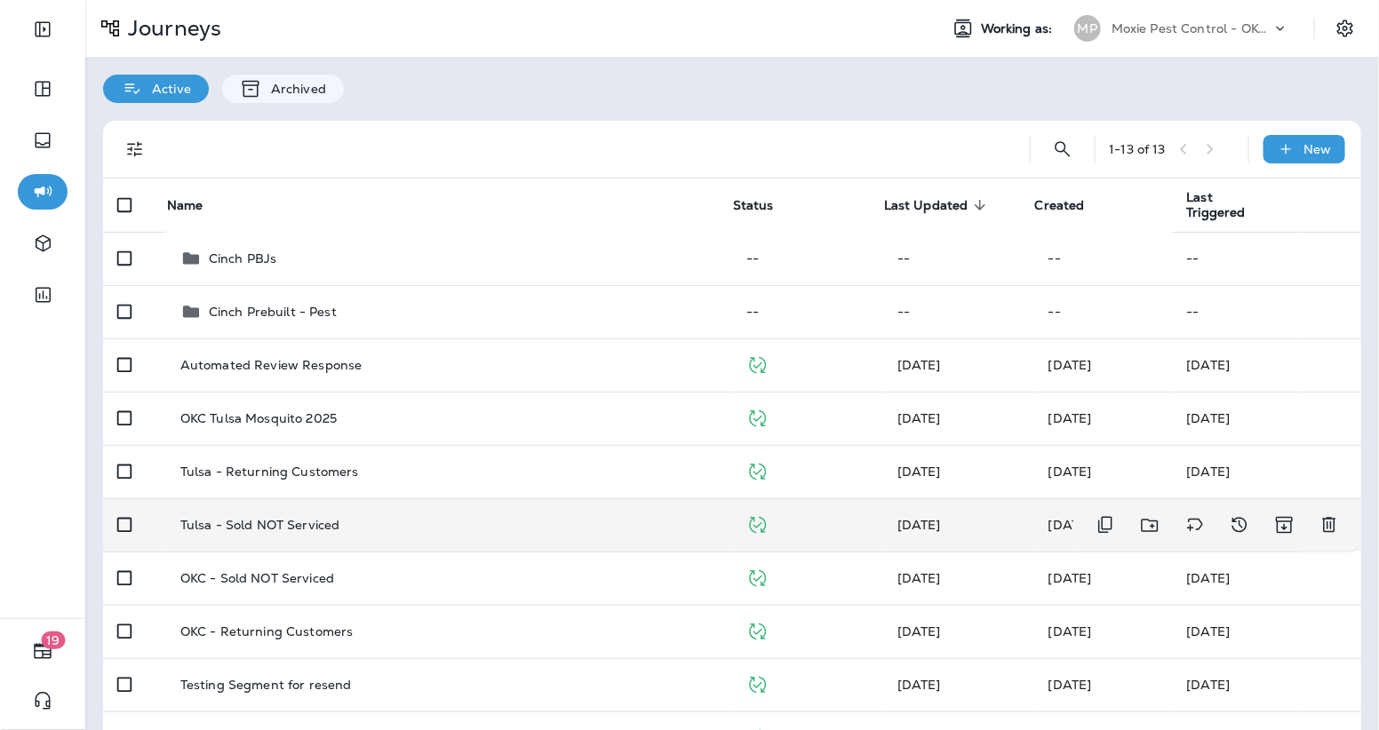
click at [366, 522] on div "Tulsa - Sold NOT Serviced" at bounding box center [449, 525] width 538 height 14
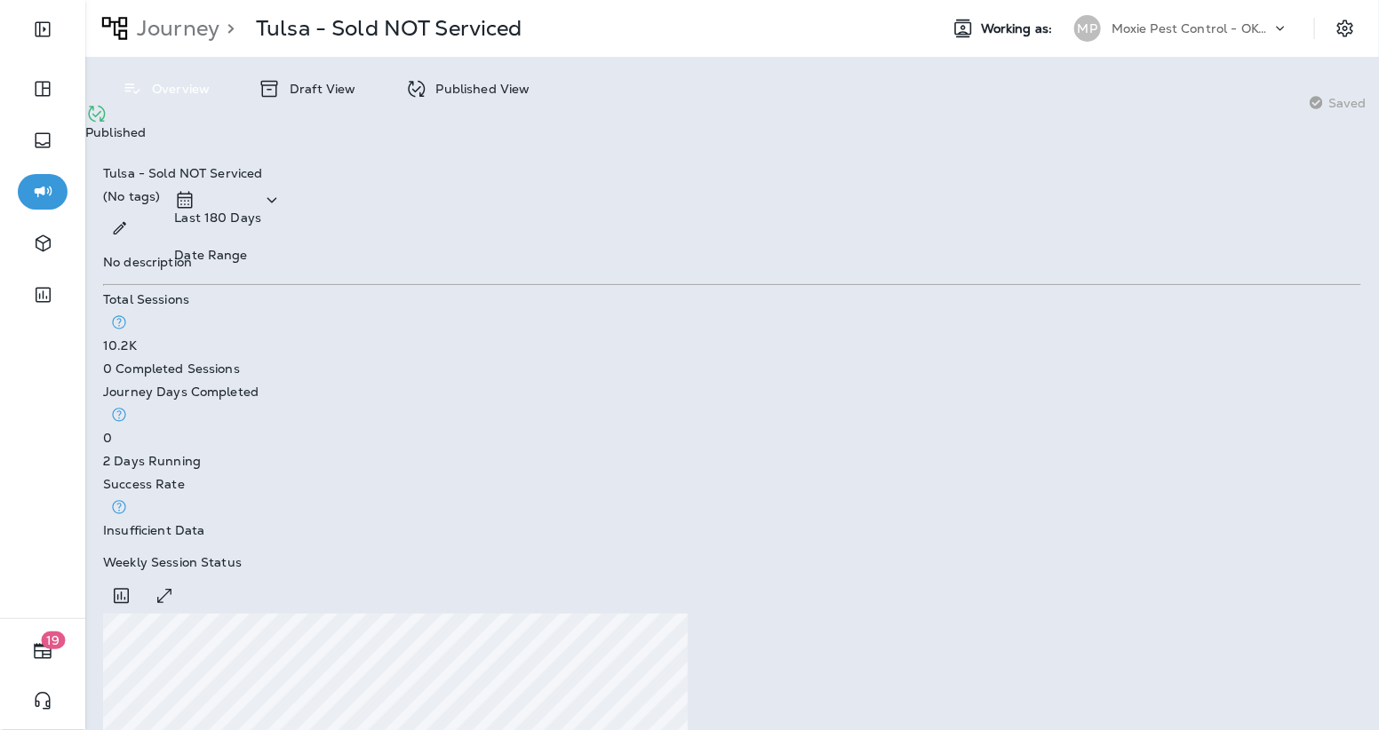
click at [488, 94] on p "Published View" at bounding box center [478, 89] width 103 height 14
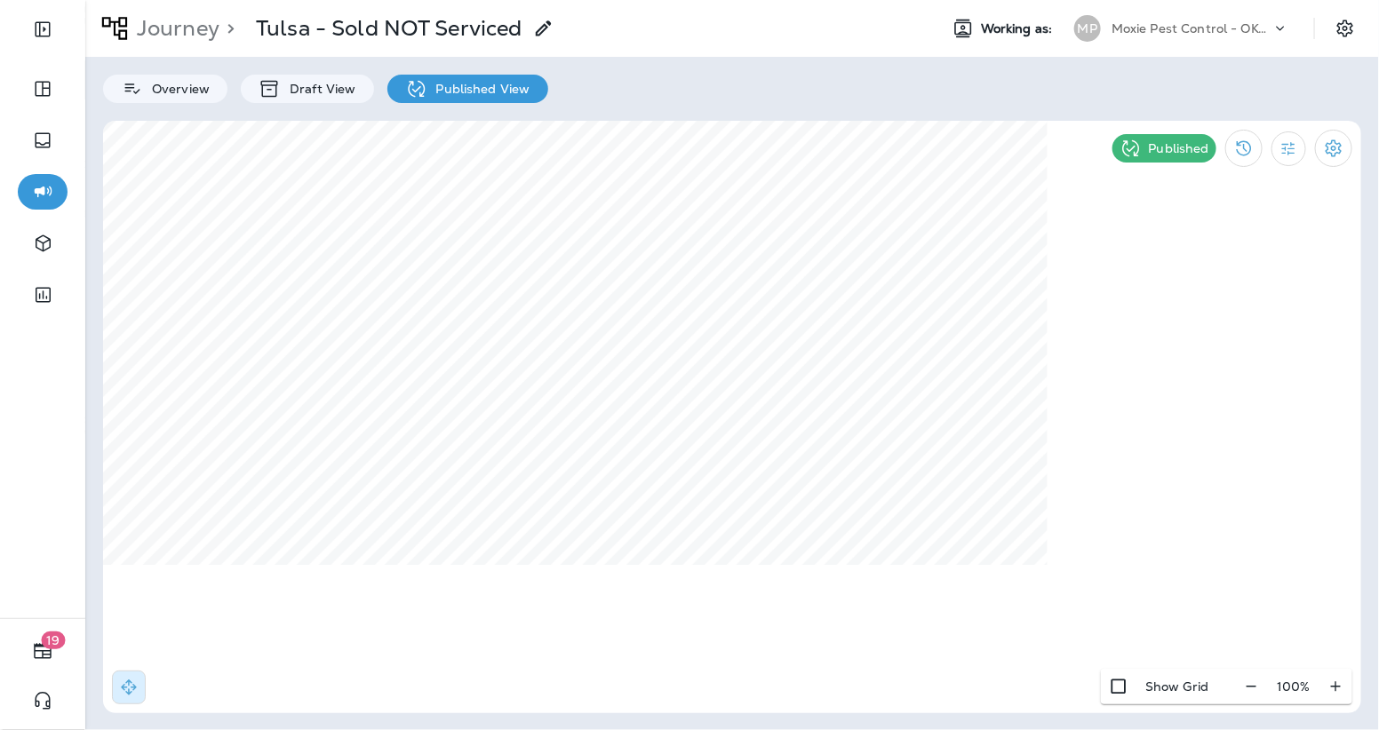
click at [156, 29] on p "Journey" at bounding box center [175, 28] width 90 height 27
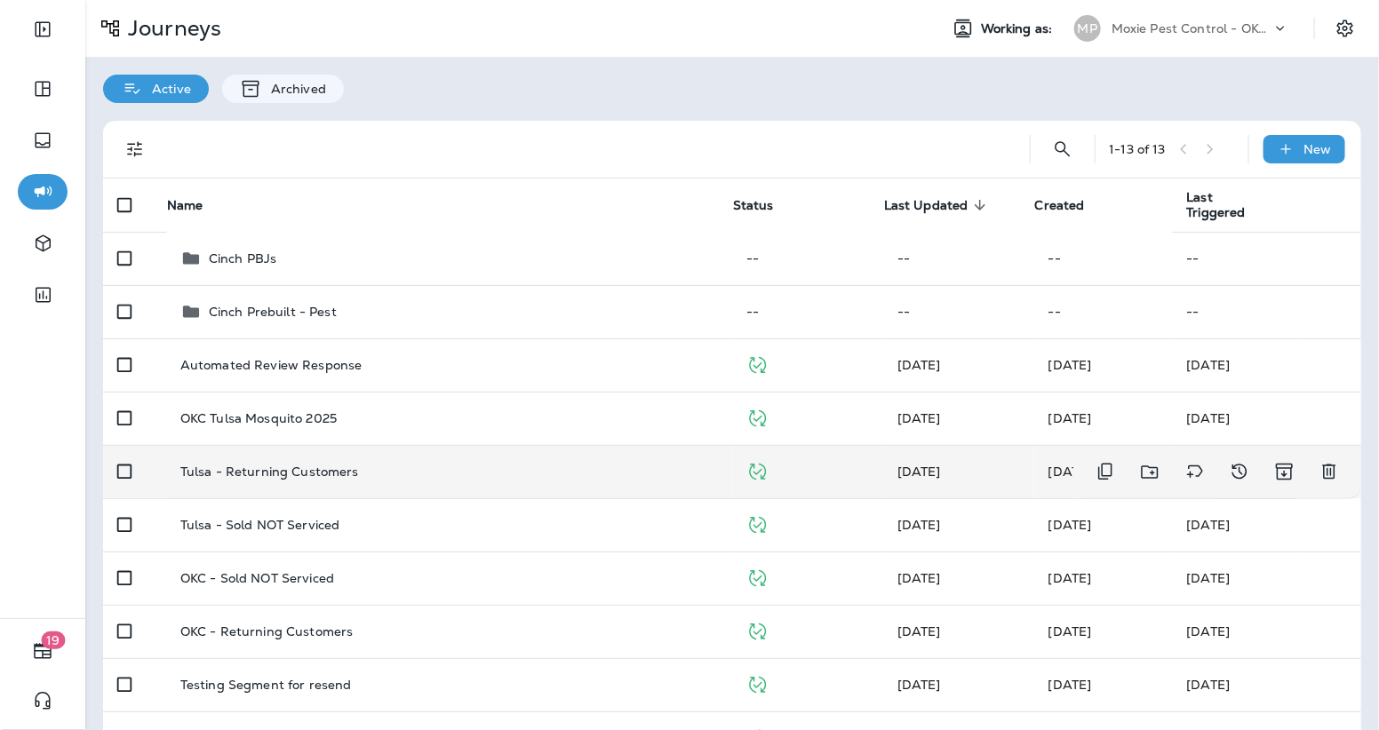
click at [323, 470] on p "Tulsa - Returning Customers" at bounding box center [269, 472] width 179 height 14
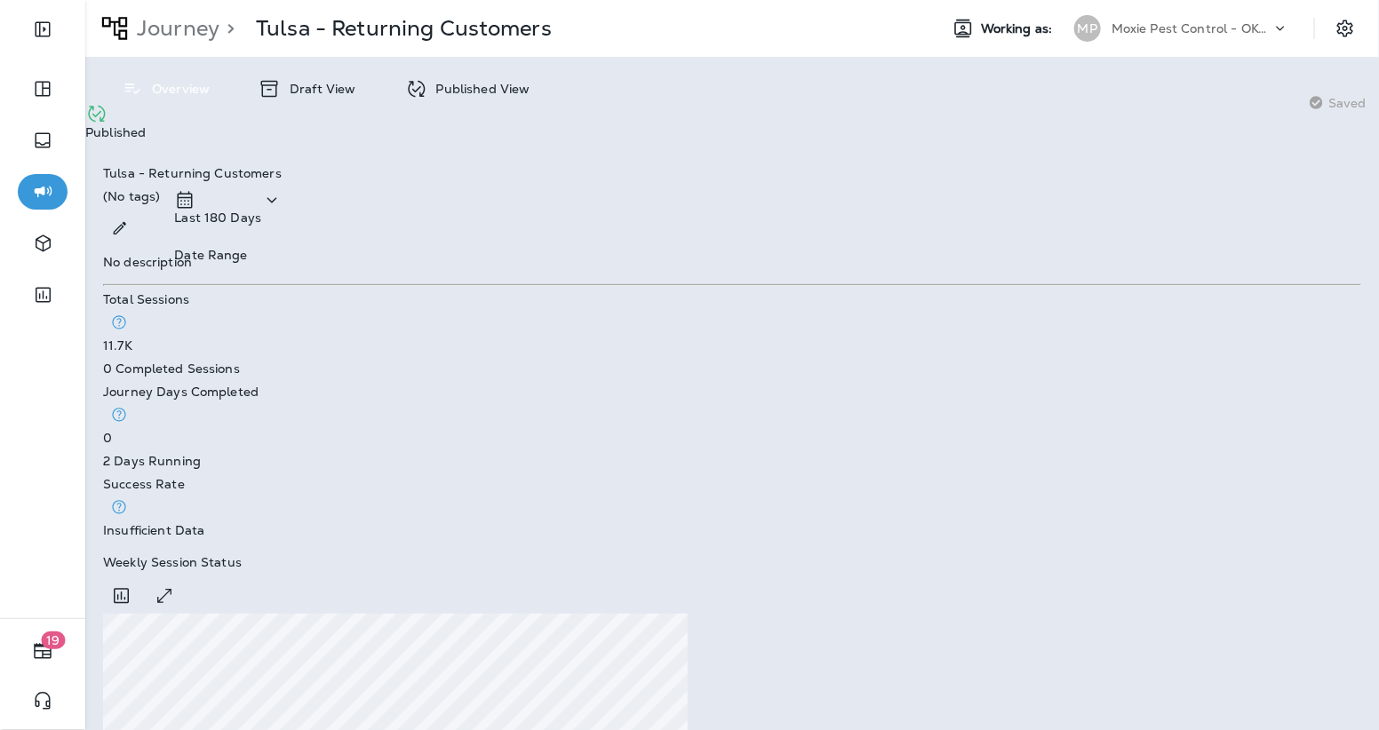
click at [462, 92] on p "Published View" at bounding box center [478, 89] width 103 height 14
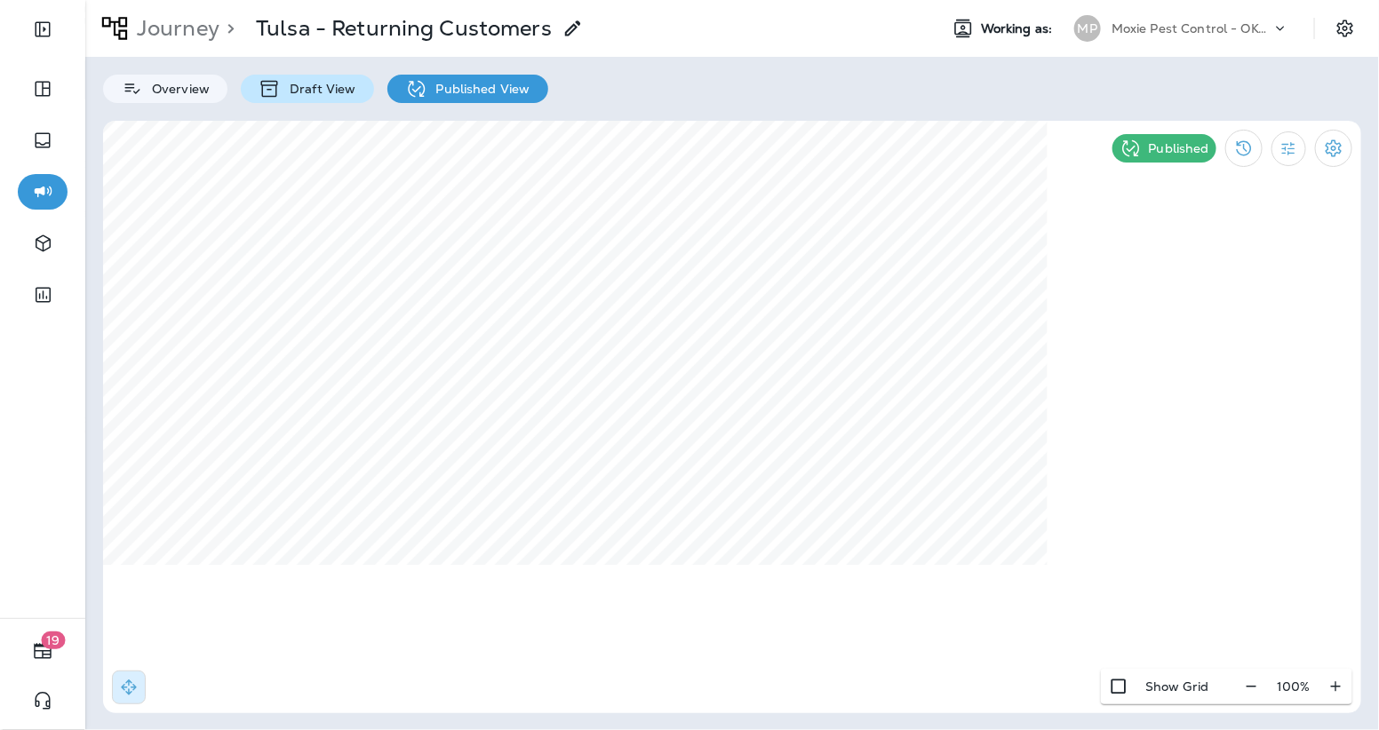
click at [306, 84] on p "Draft View" at bounding box center [318, 89] width 75 height 14
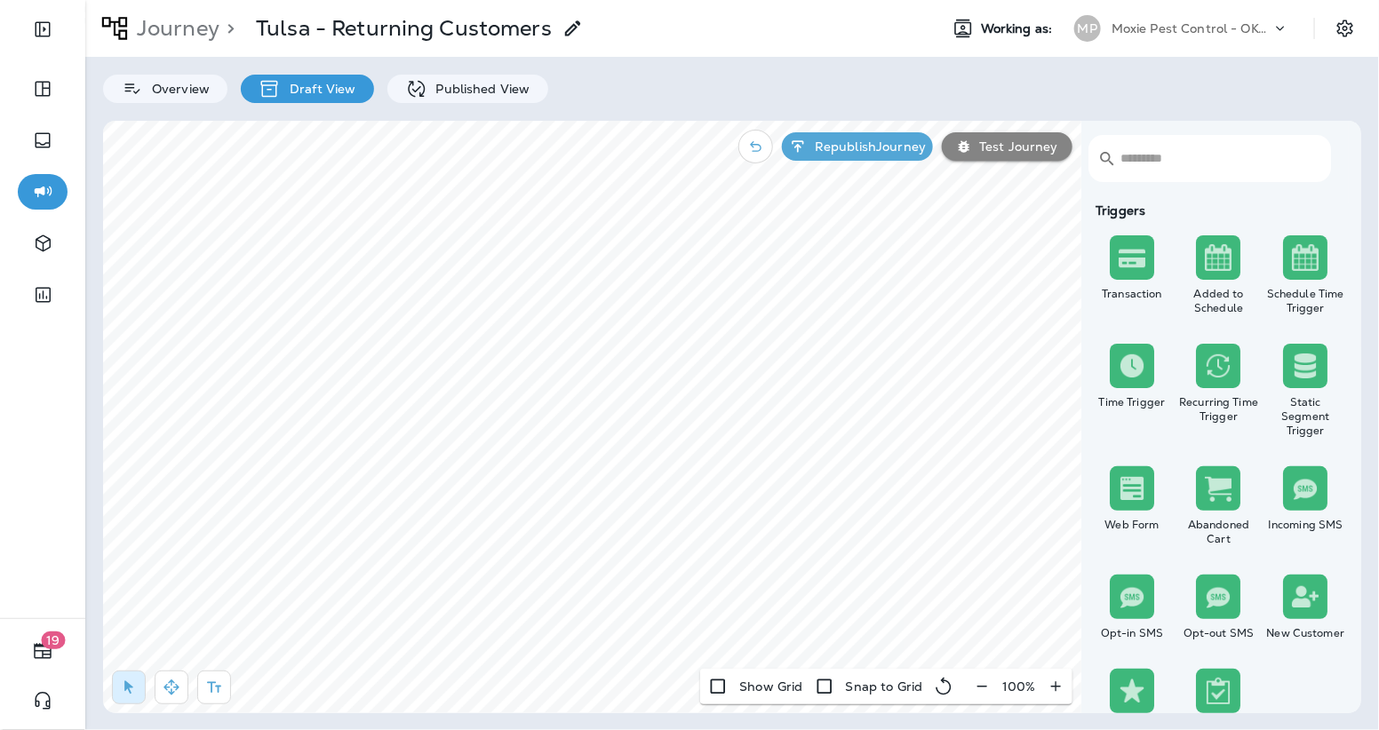
click at [306, 84] on p "Draft View" at bounding box center [318, 89] width 75 height 14
click at [474, 85] on p "Published View" at bounding box center [478, 89] width 103 height 14
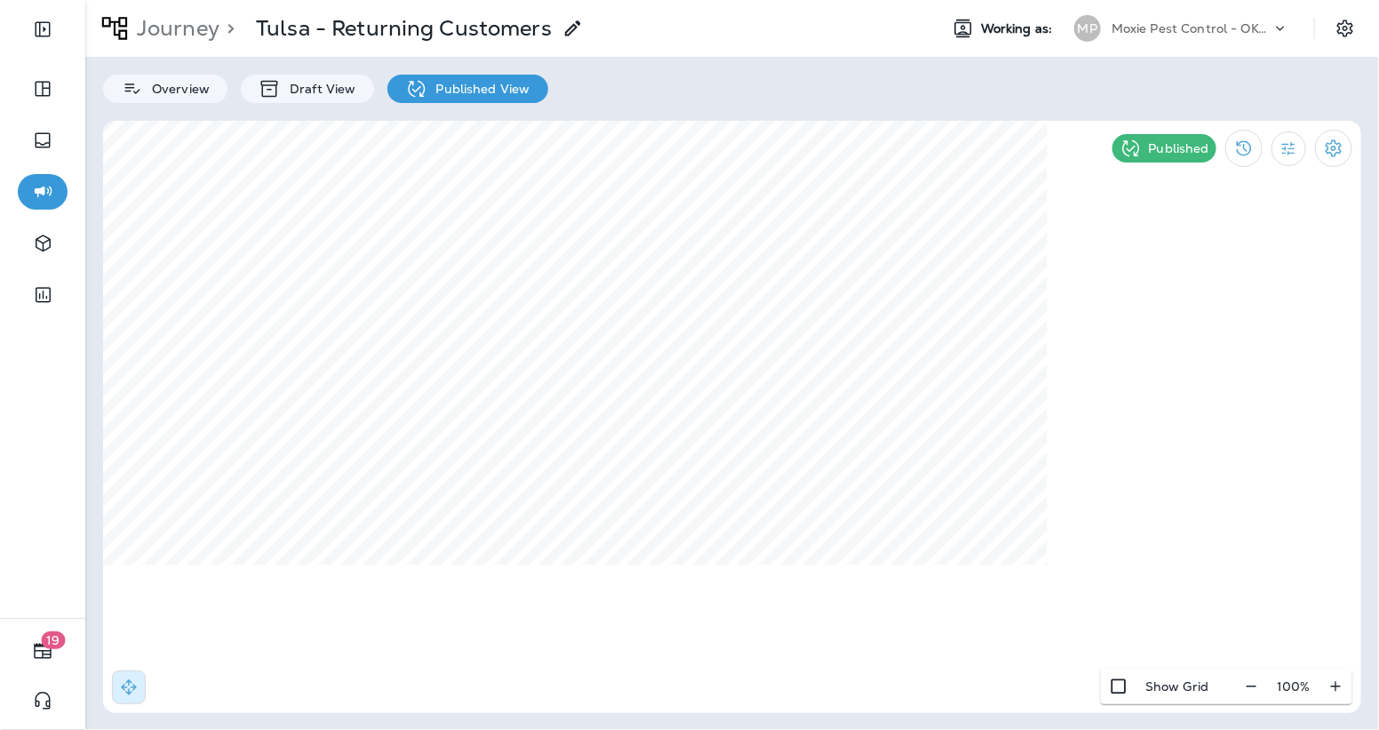
select select "****"
select select "*"
select select "**"
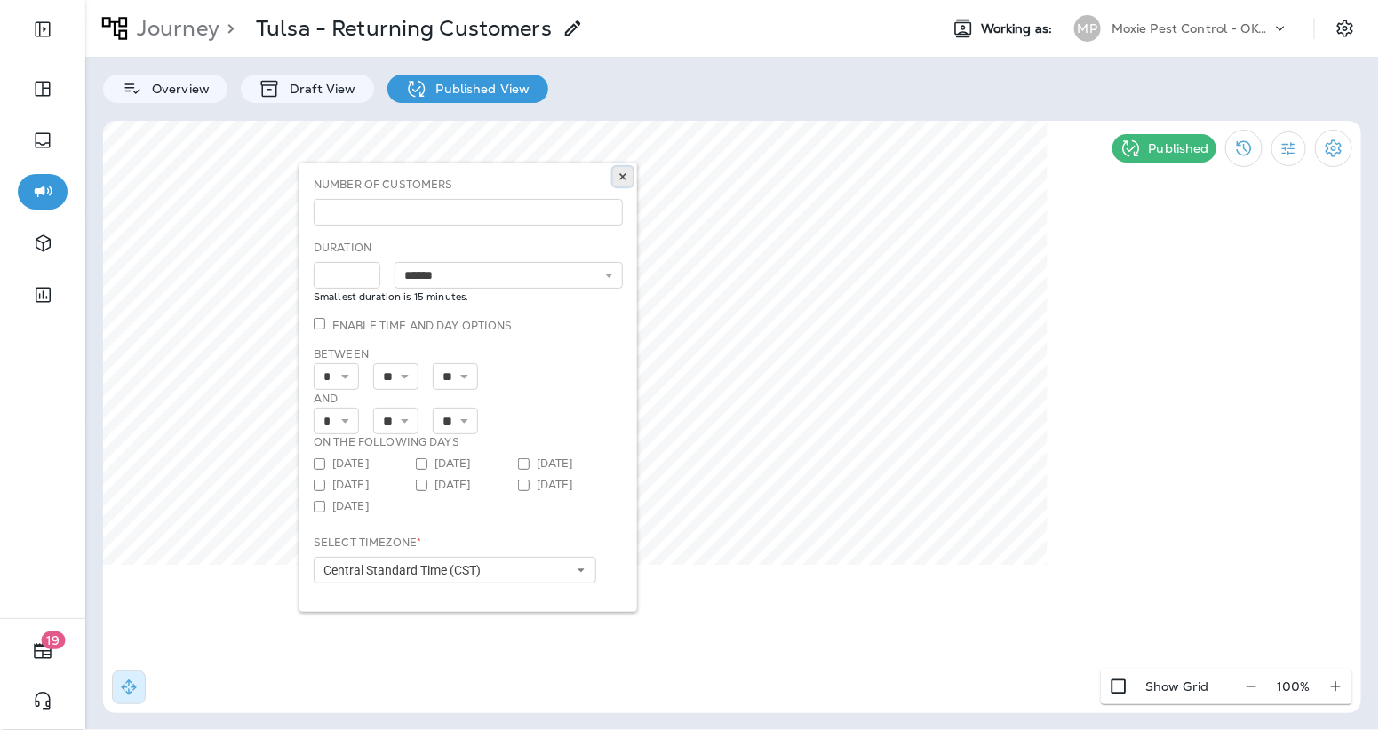
click at [624, 178] on use at bounding box center [622, 177] width 6 height 7
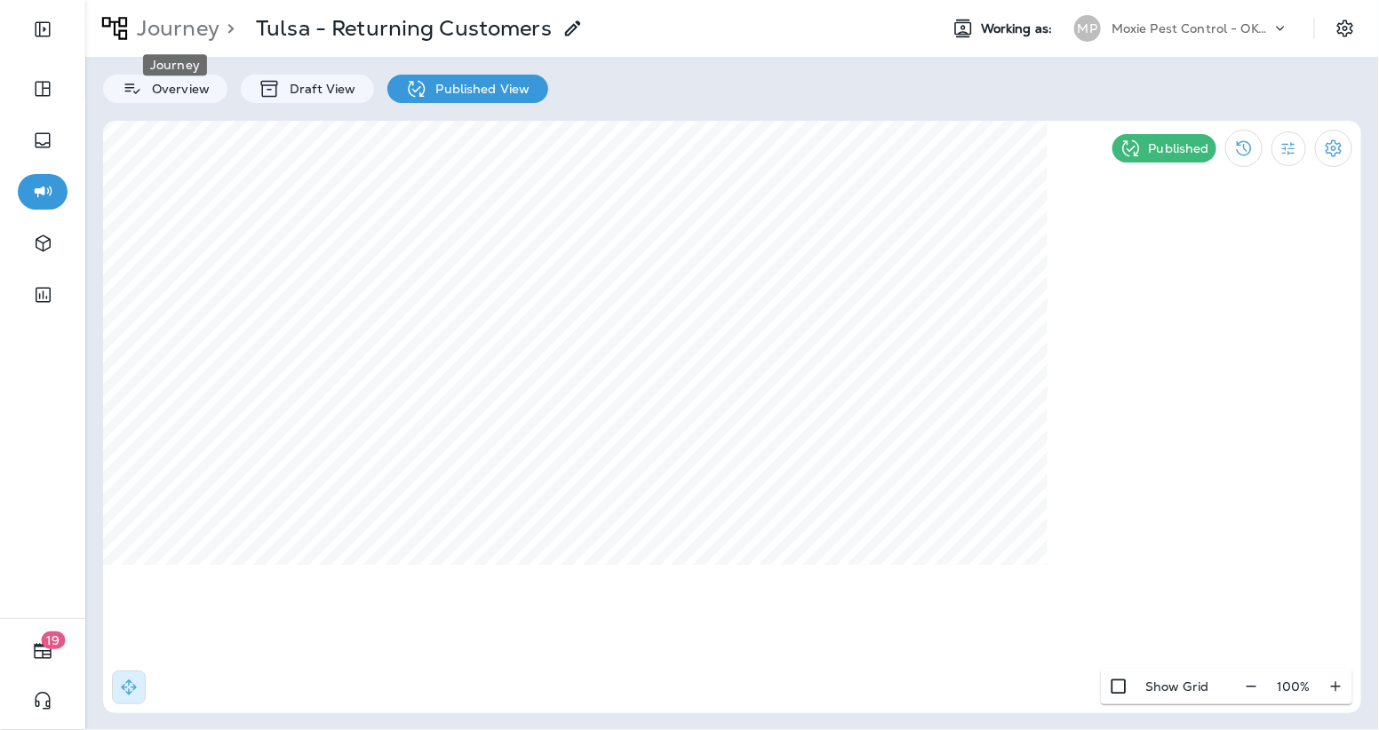
click at [186, 26] on p "Journey" at bounding box center [175, 28] width 90 height 27
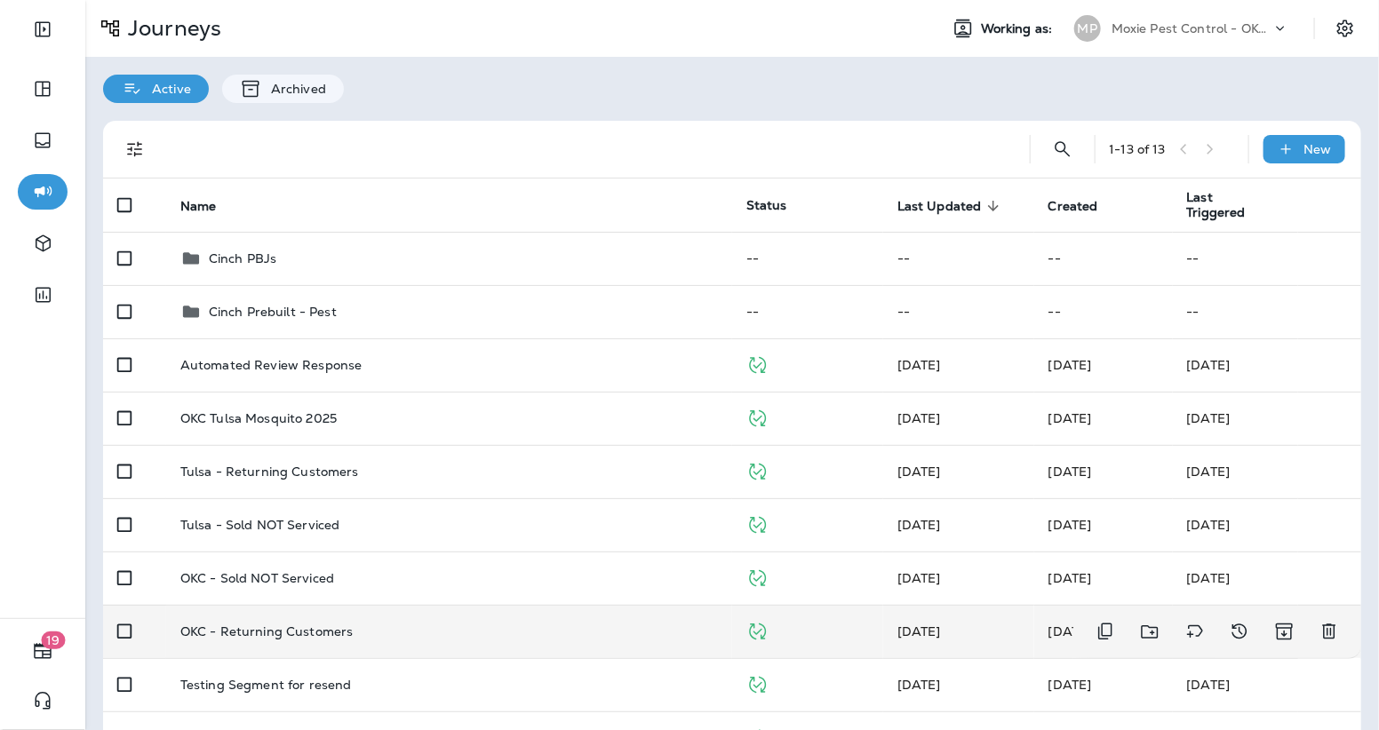
click at [407, 622] on td "OKC - Returning Customers" at bounding box center [449, 631] width 566 height 53
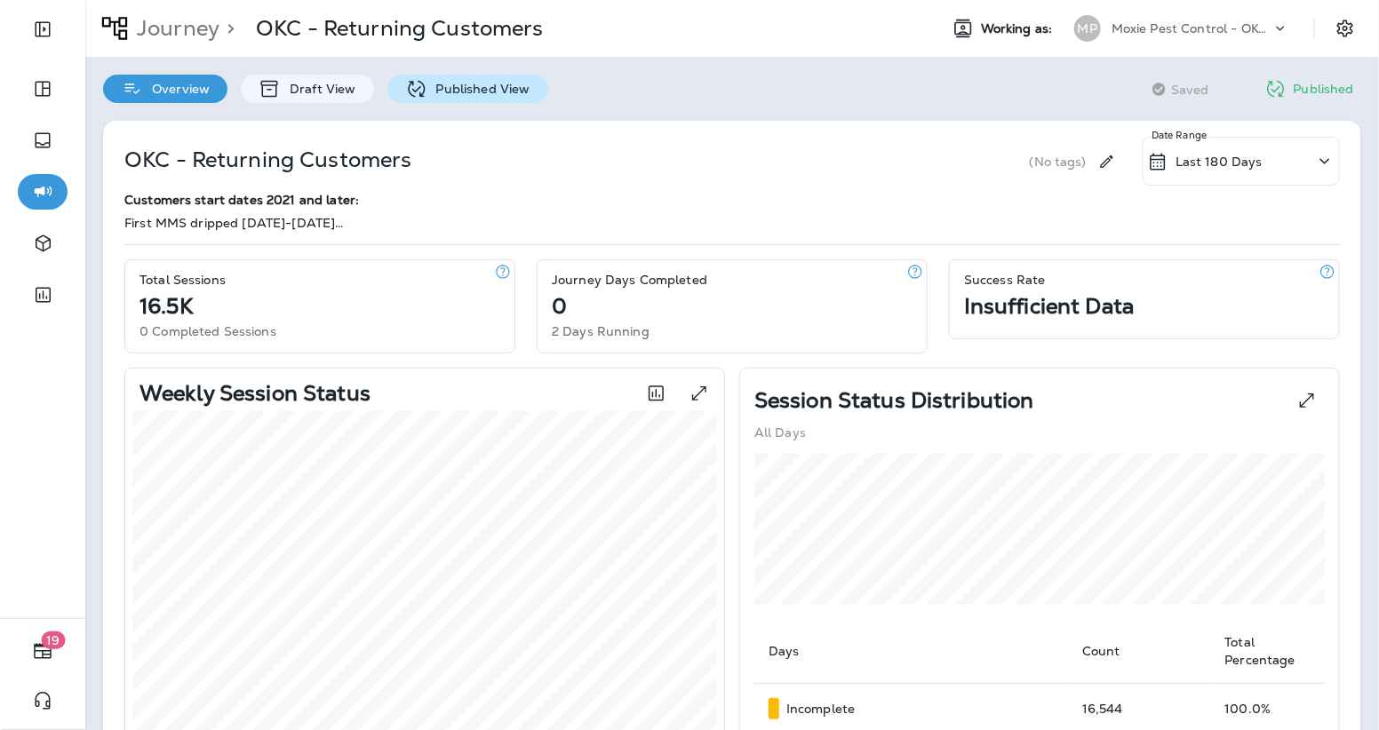
click at [466, 96] on p "Published View" at bounding box center [478, 89] width 103 height 14
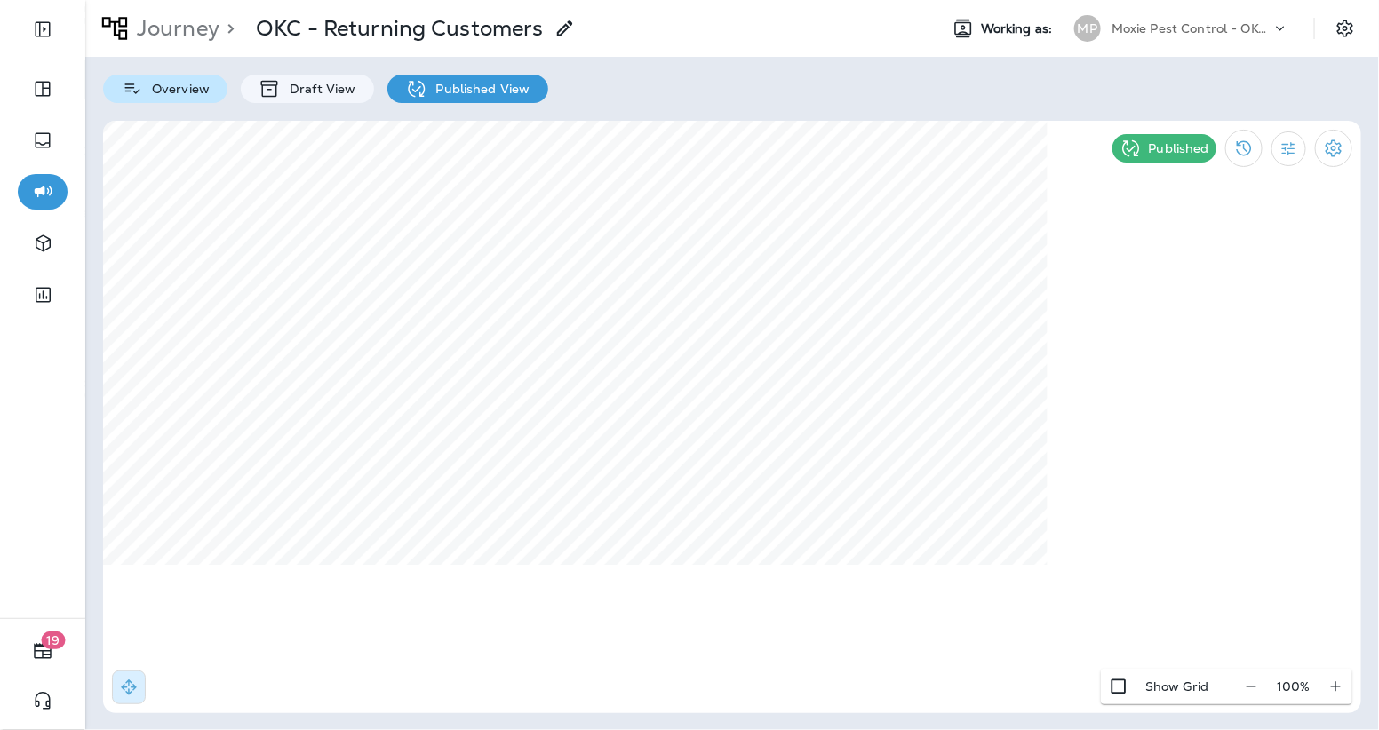
click at [175, 89] on p "Overview" at bounding box center [176, 89] width 67 height 14
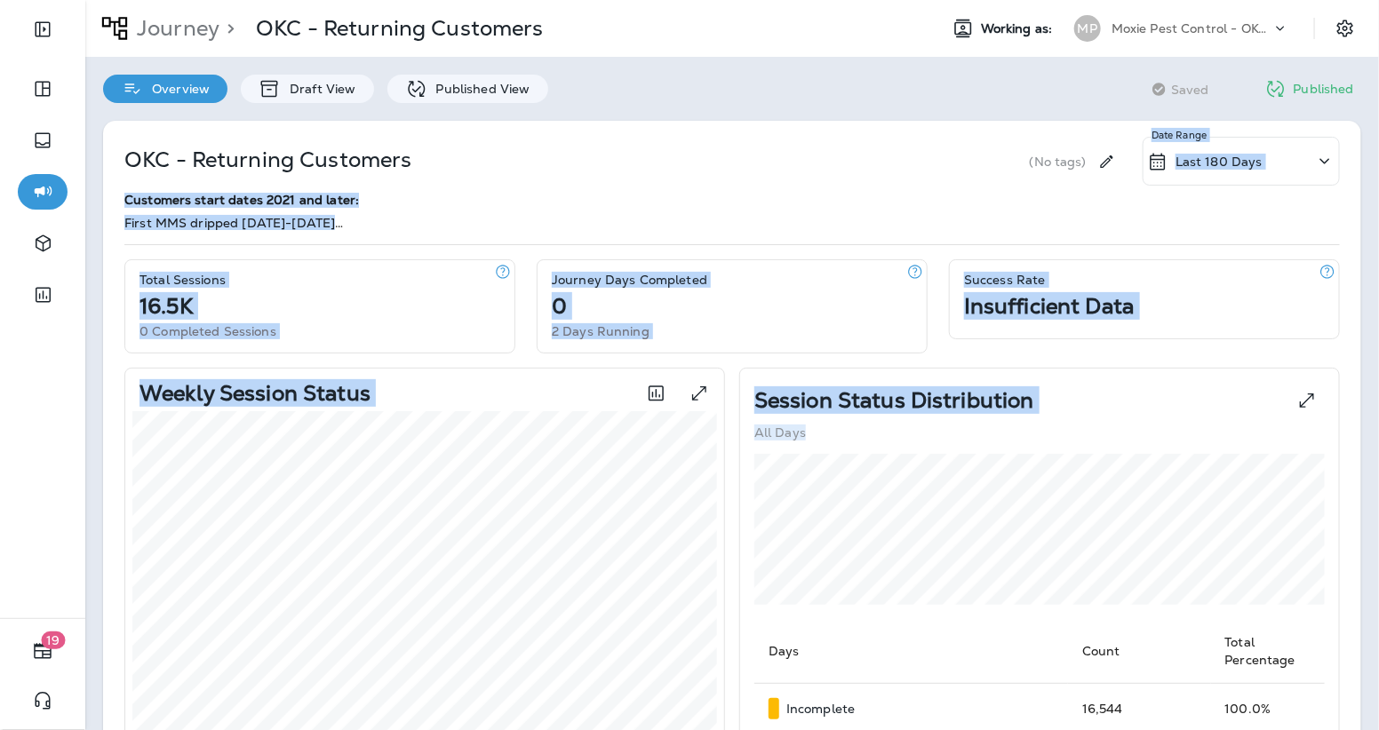
drag, startPoint x: 733, startPoint y: 455, endPoint x: 745, endPoint y: 181, distance: 273.9
click at [745, 181] on div "OKC - Returning Customers (No tags) Last 180 Days Date Range Customers start da…" at bounding box center [732, 706] width 1258 height 1170
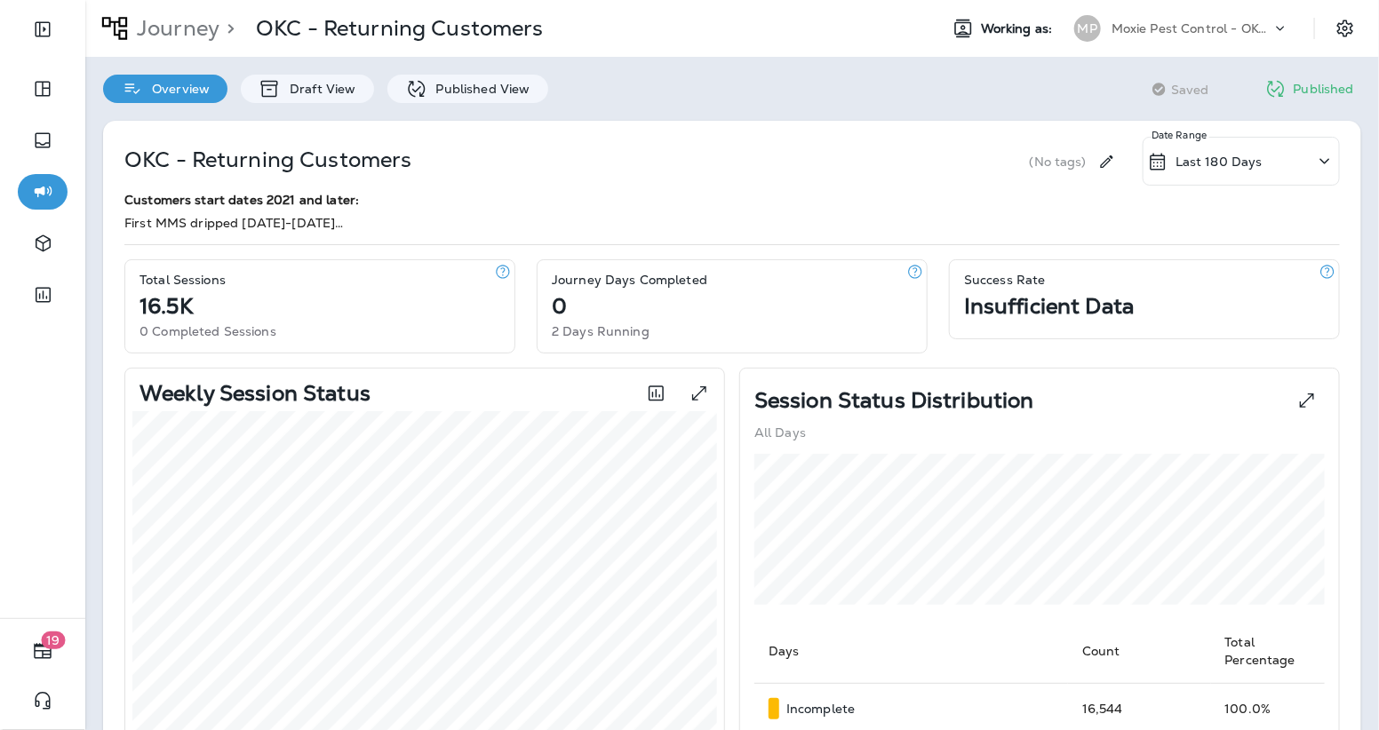
click at [753, 189] on div "OKC - Returning Customers (No tags) Last 180 Days Date Range Customers start da…" at bounding box center [731, 183] width 1215 height 93
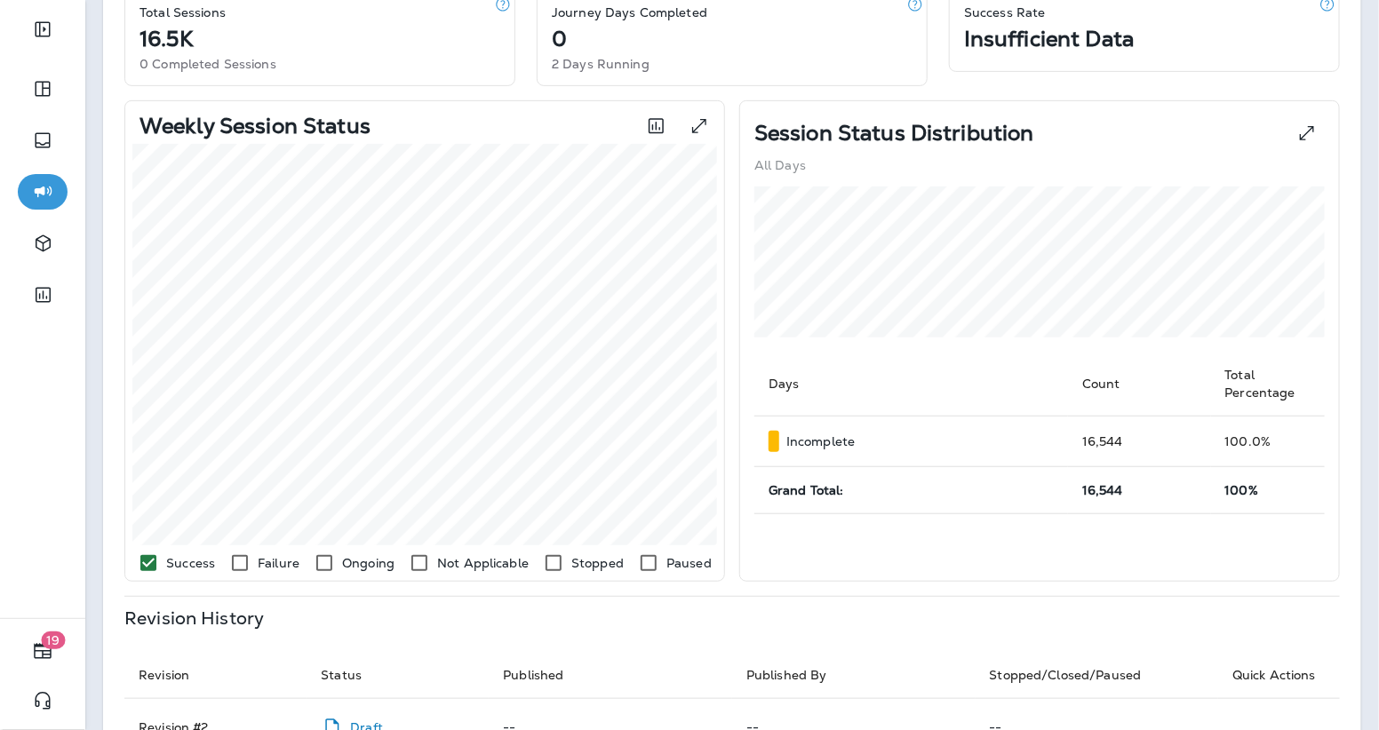
scroll to position [11, 0]
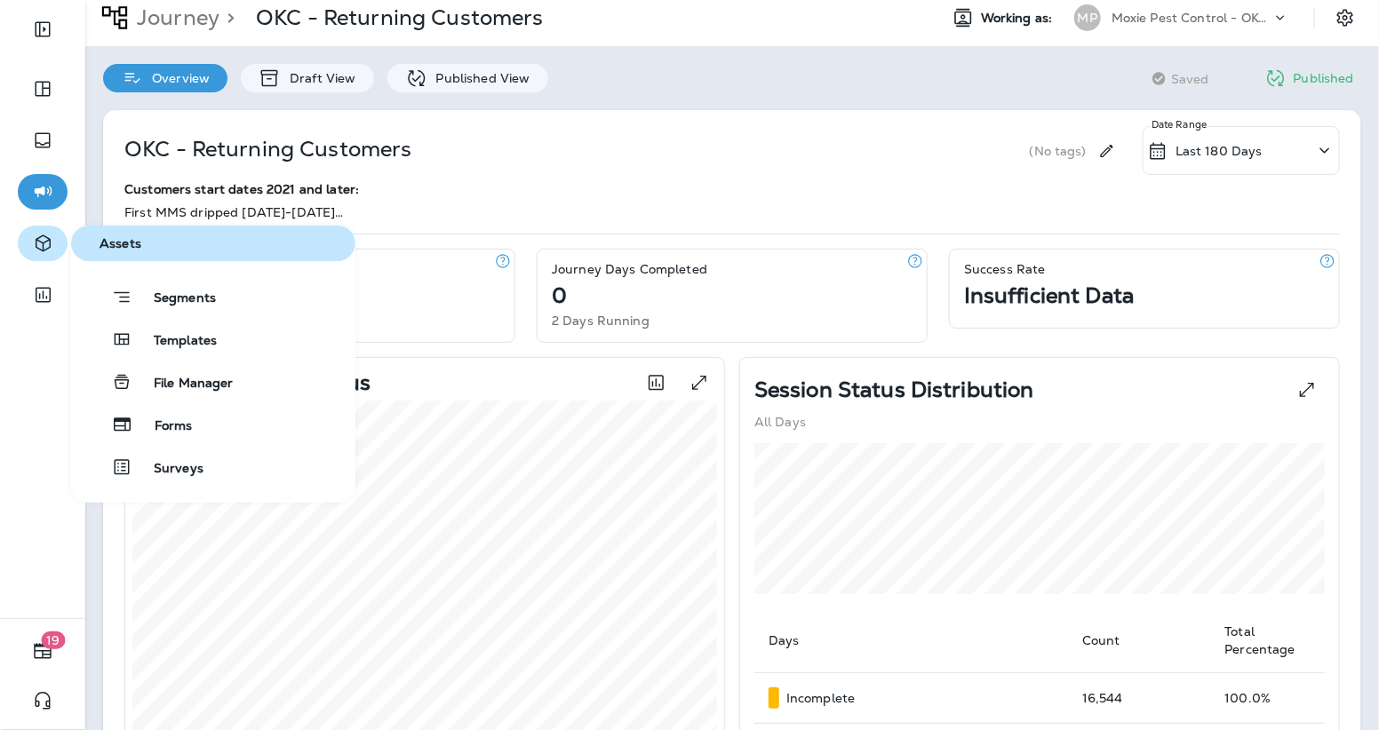
click at [40, 249] on icon "button" at bounding box center [43, 243] width 22 height 21
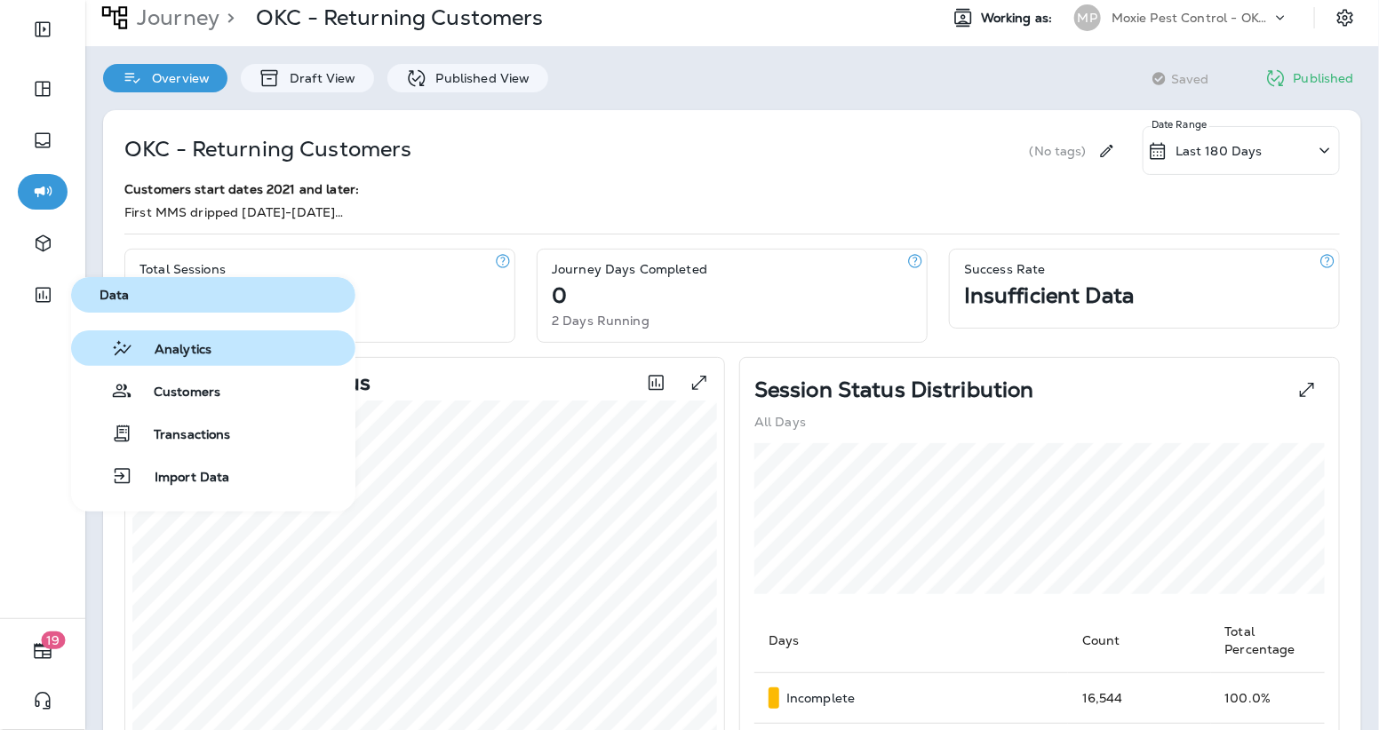
click at [155, 344] on span "Analytics" at bounding box center [172, 350] width 78 height 17
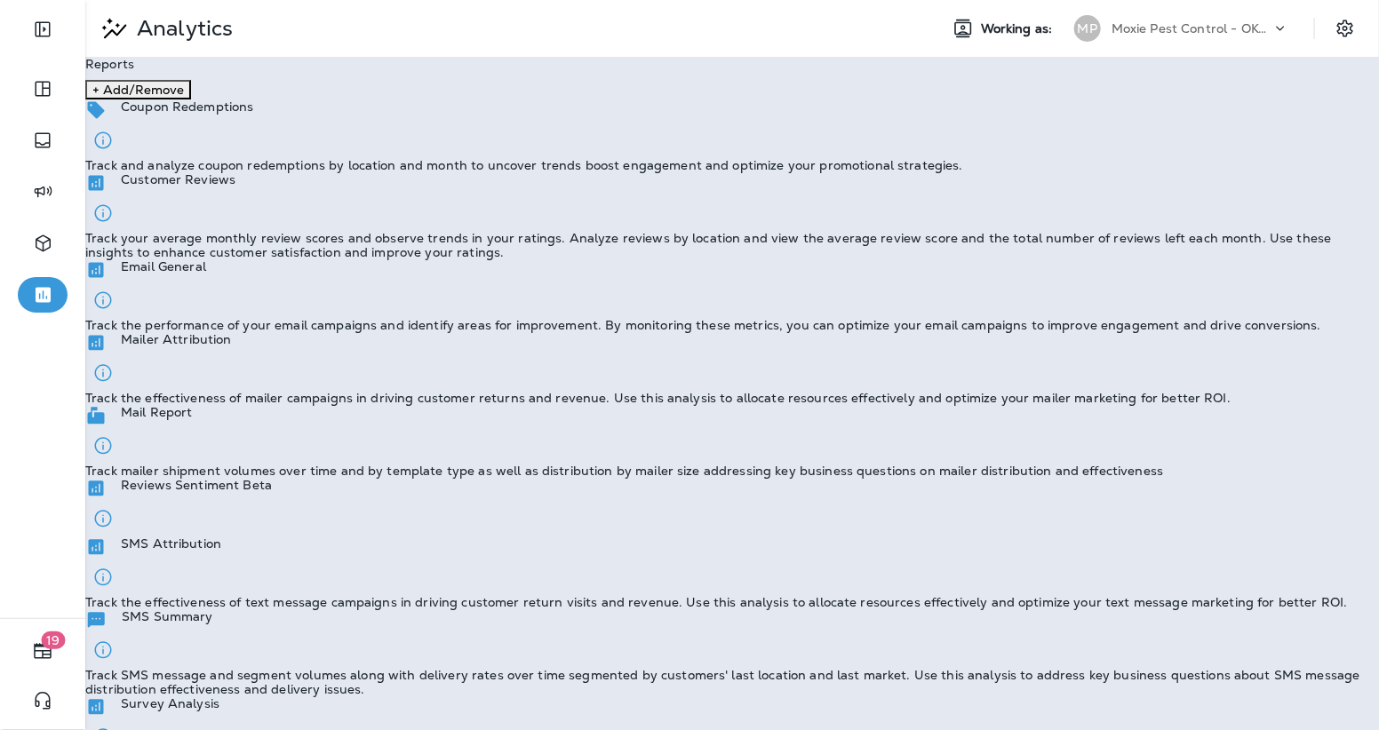
click at [297, 595] on p "Track the effectiveness of text message campaigns in driving customer return vi…" at bounding box center [716, 602] width 1263 height 14
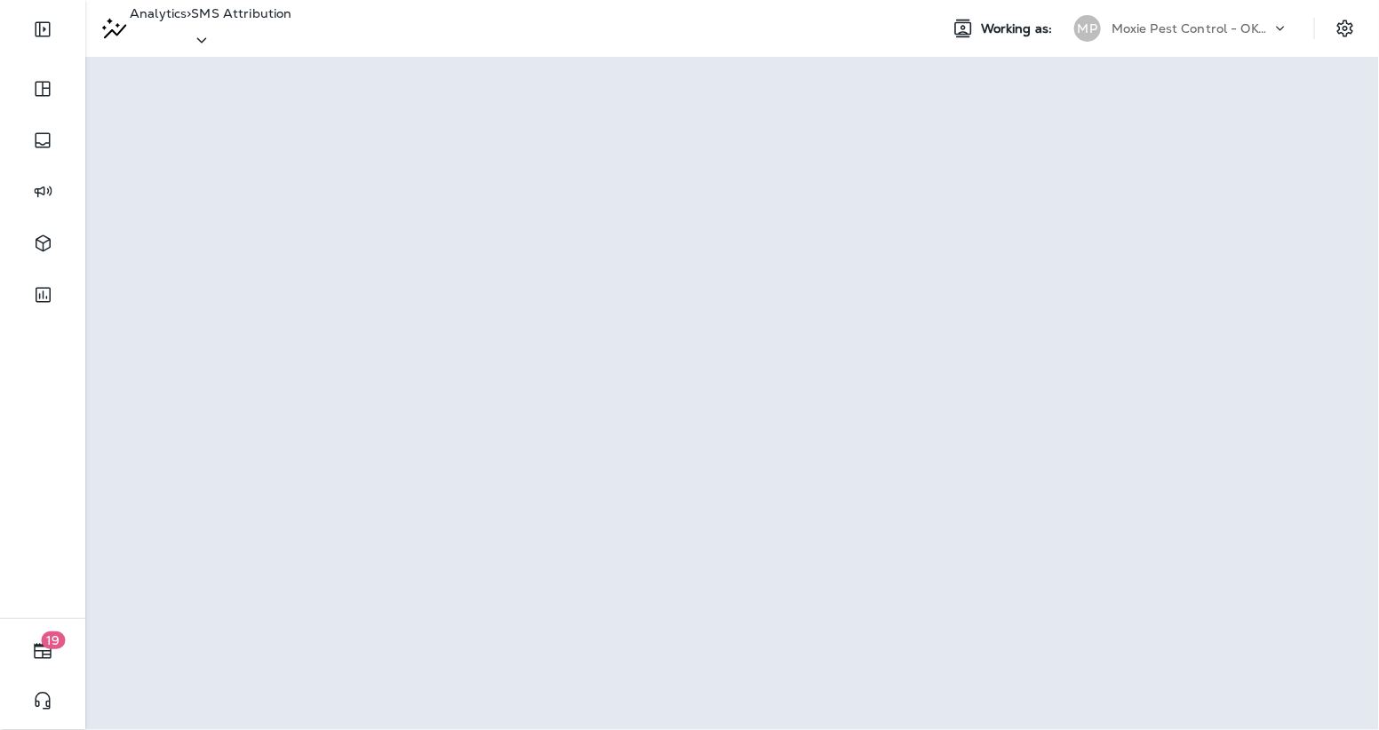
click at [187, 29] on p "Analytics" at bounding box center [158, 24] width 57 height 36
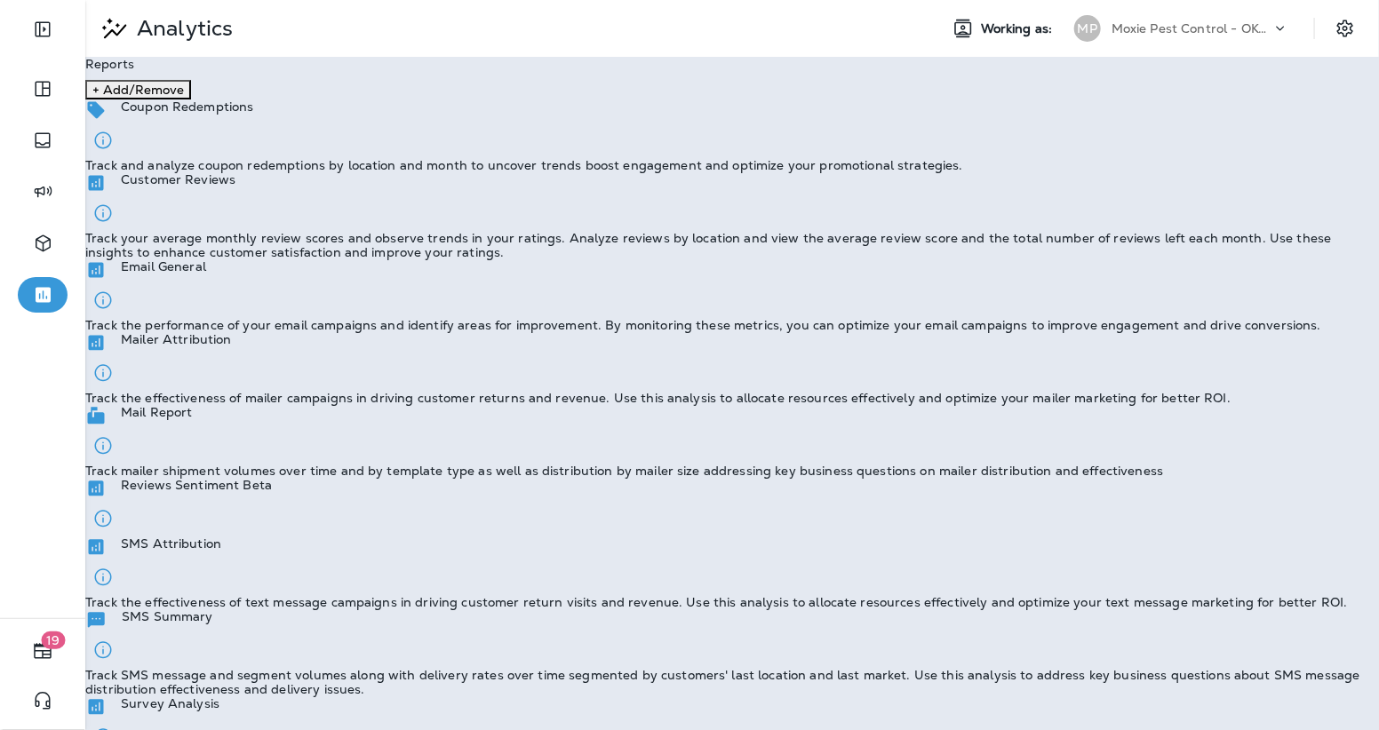
click at [496, 668] on p "Track SMS message and segment volumes along with delivery rates over time segme…" at bounding box center [732, 682] width 1294 height 28
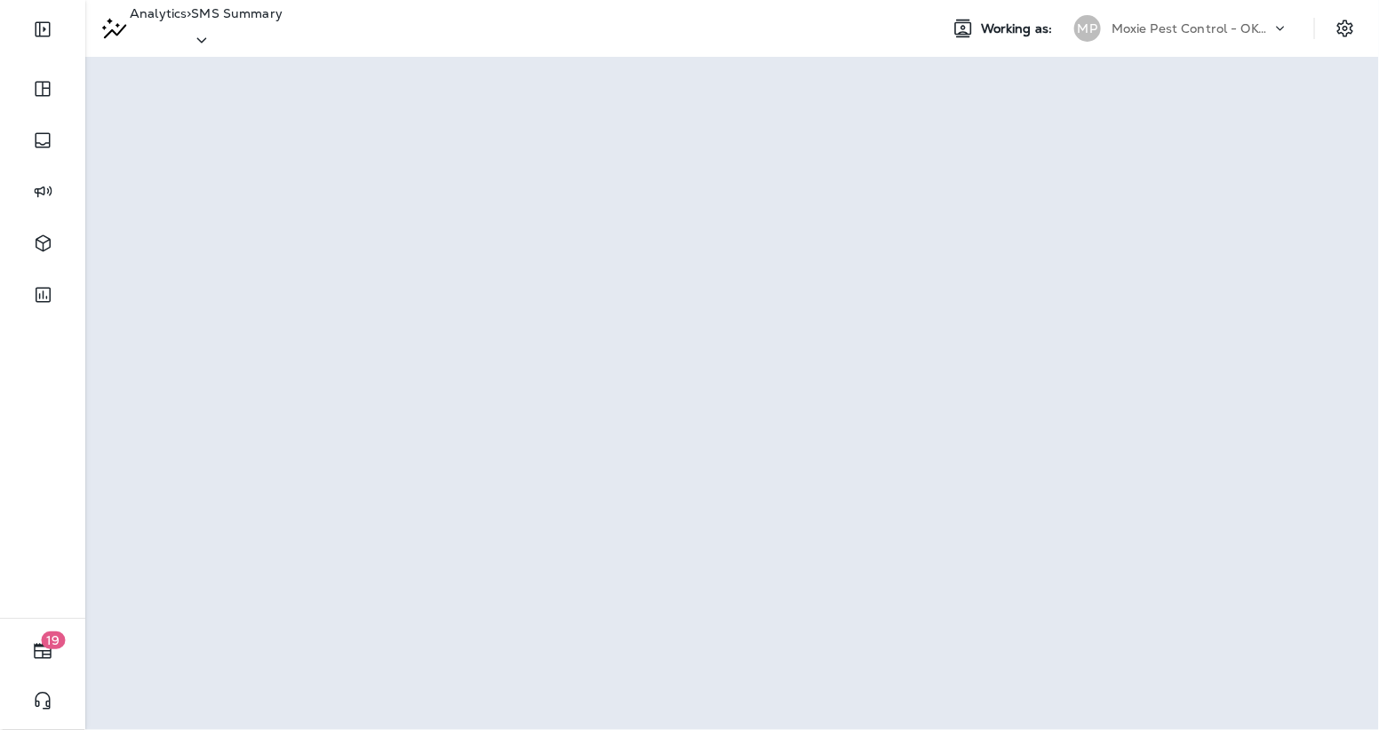
click at [173, 33] on p "Analytics" at bounding box center [158, 24] width 57 height 36
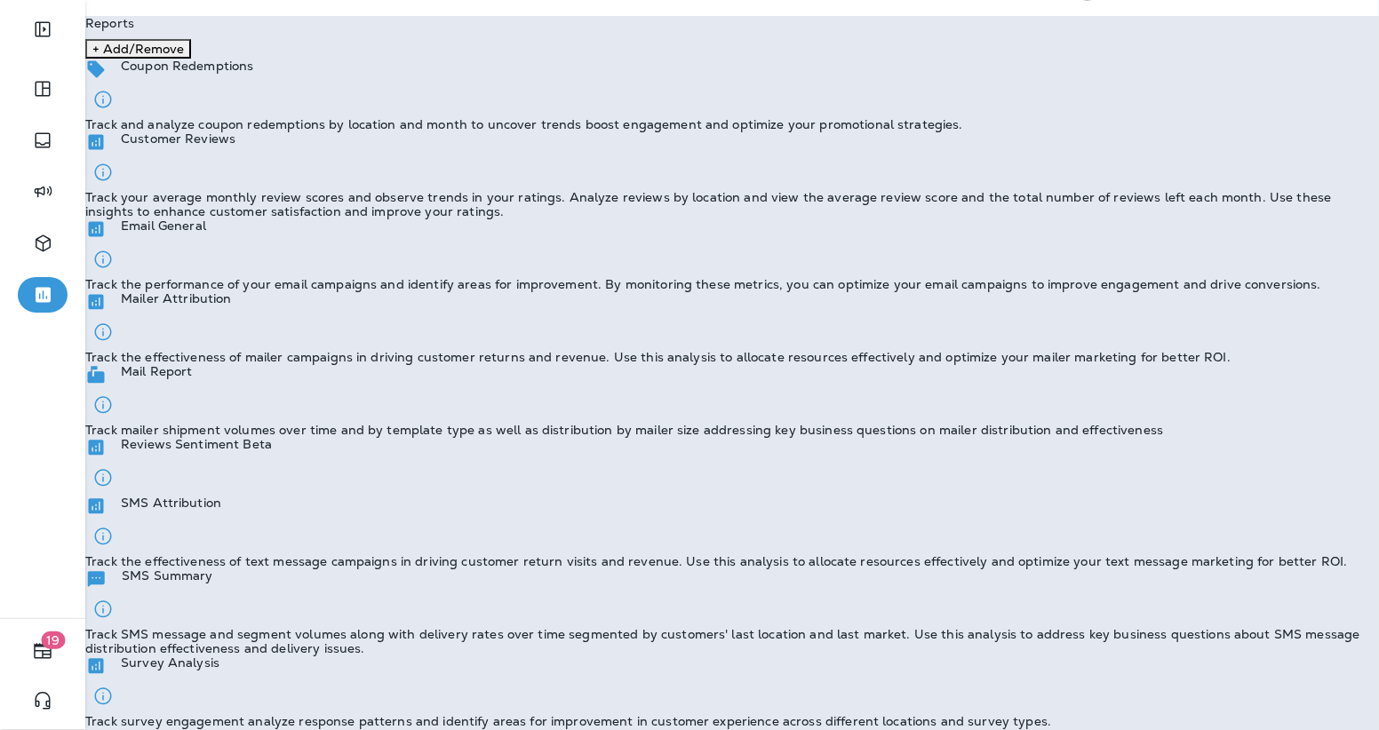
scroll to position [37, 0]
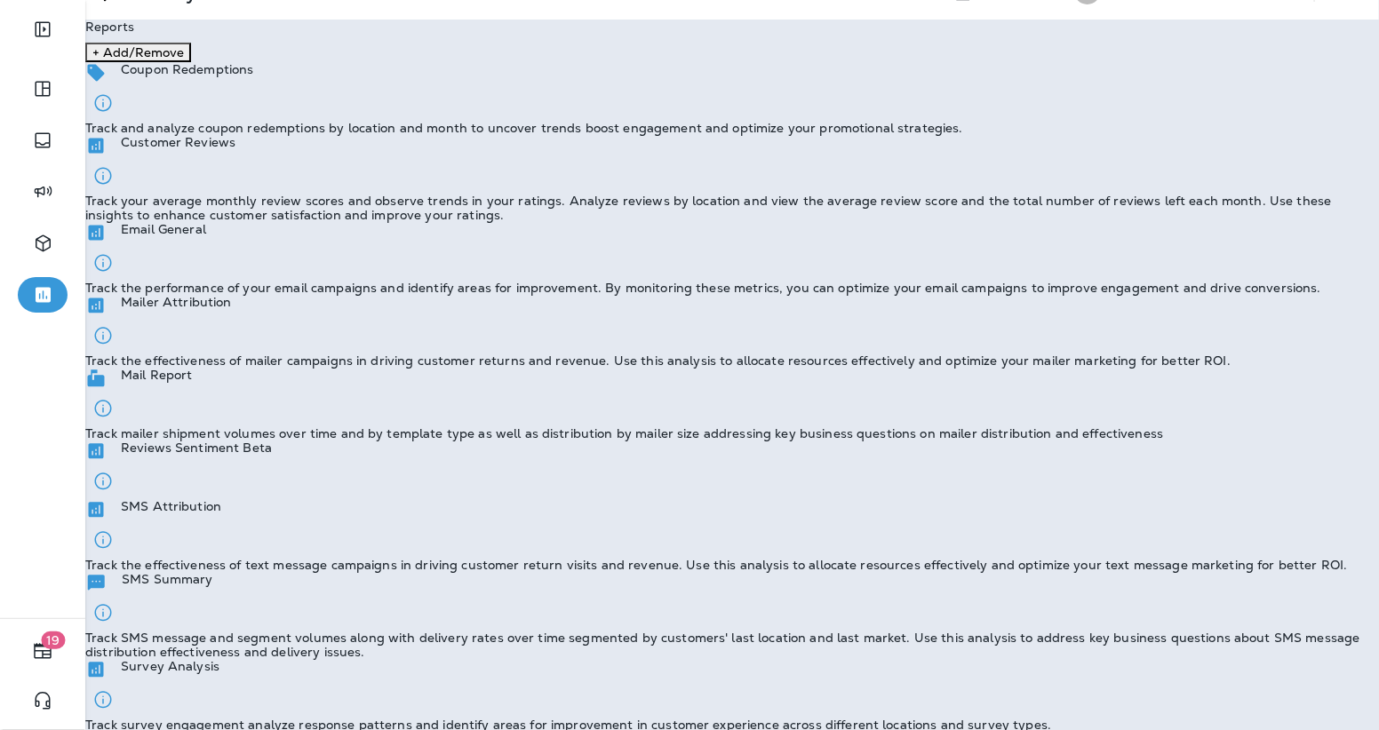
click at [559, 631] on p "Track SMS message and segment volumes along with delivery rates over time segme…" at bounding box center [732, 645] width 1294 height 28
